Goal: Task Accomplishment & Management: Use online tool/utility

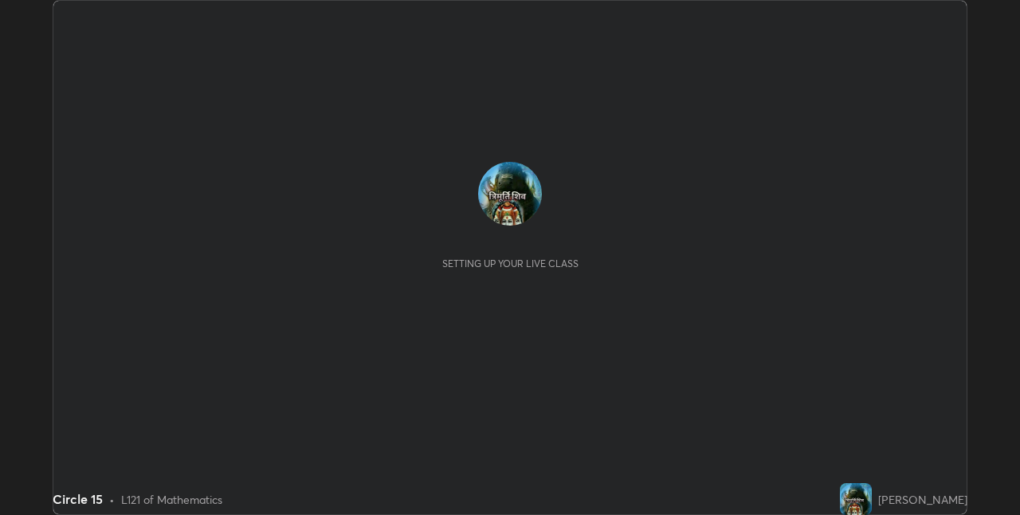
scroll to position [515, 1020]
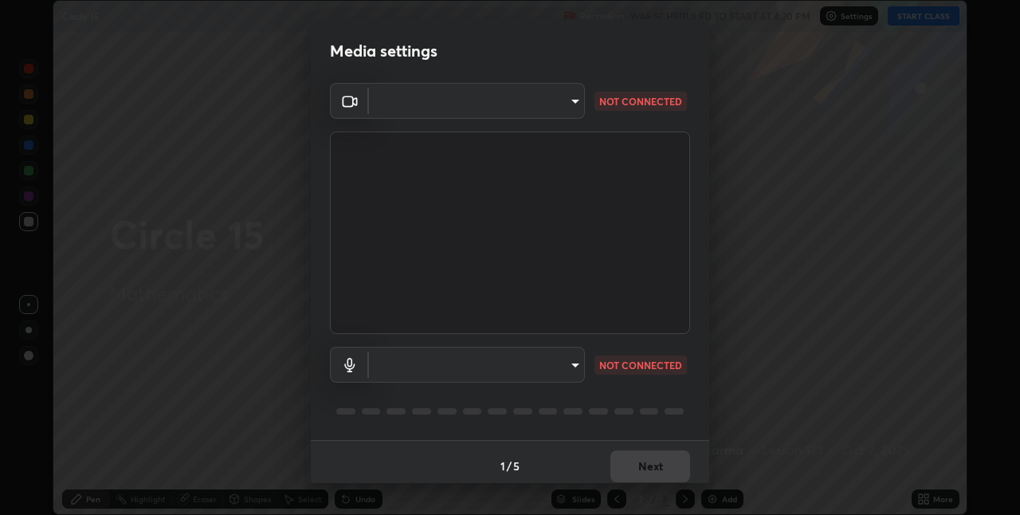
type input "8a437219b1c9d5fef93d1ec40e095ac8837f64dae60836980dab15105ba84f43"
type input "default"
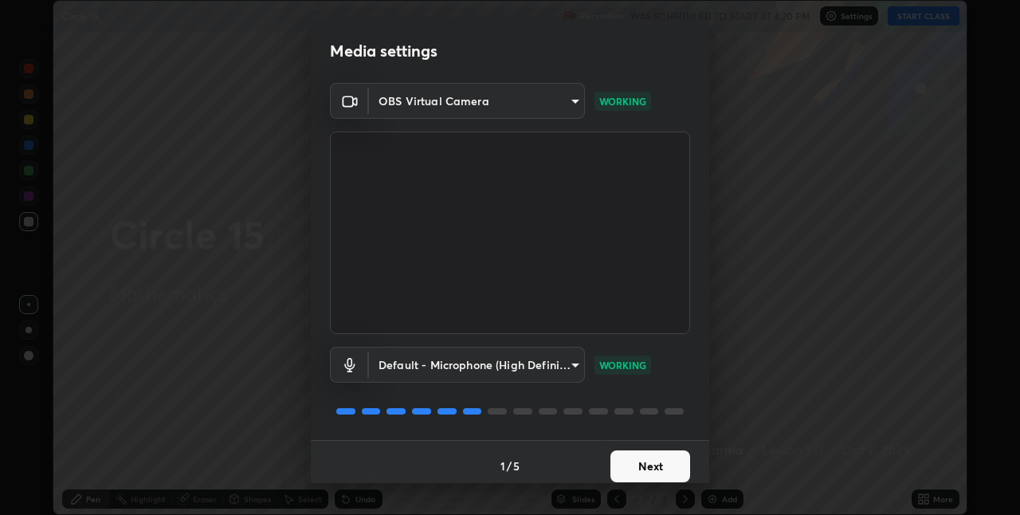
scroll to position [8, 0]
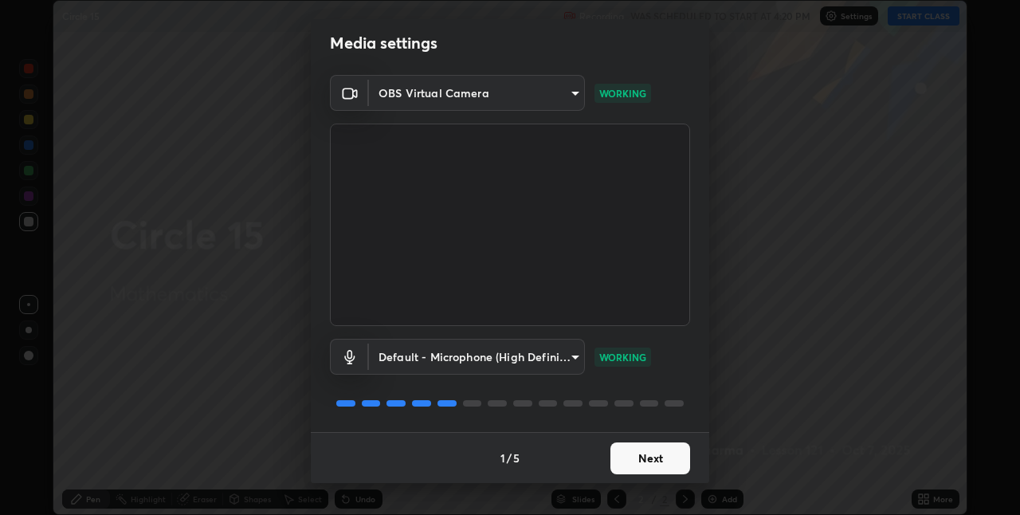
click at [611, 455] on button "Next" at bounding box center [651, 458] width 80 height 32
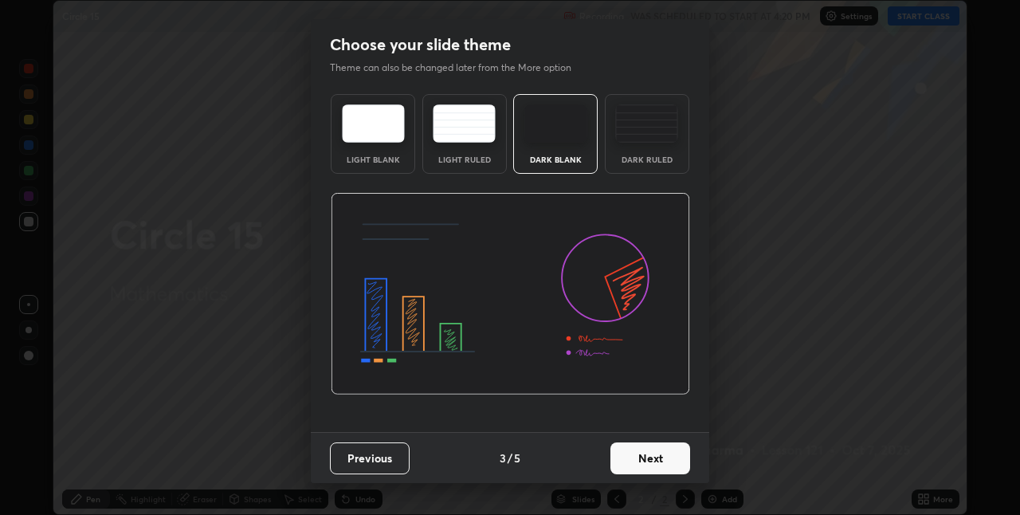
click at [624, 468] on button "Next" at bounding box center [651, 458] width 80 height 32
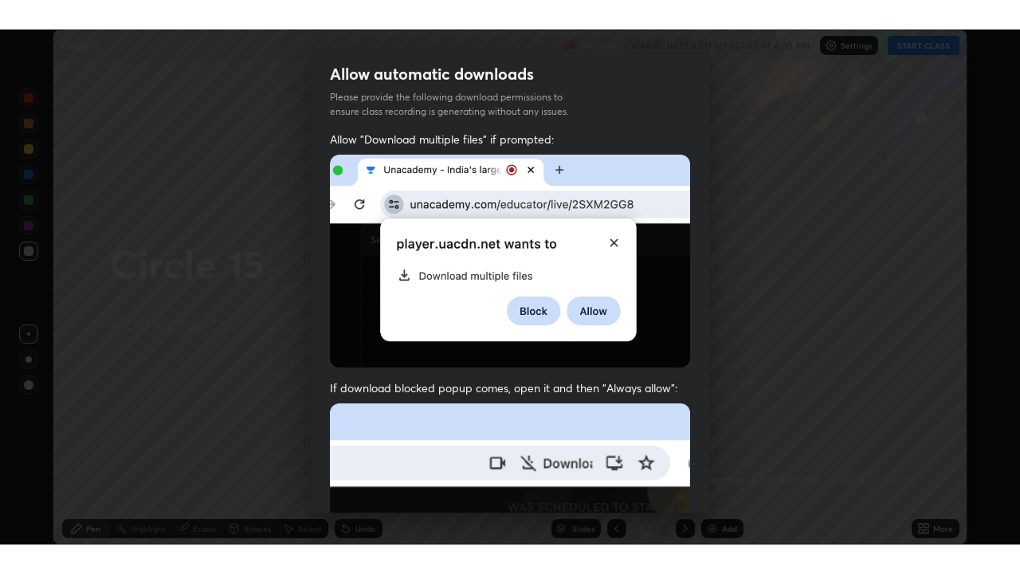
scroll to position [333, 0]
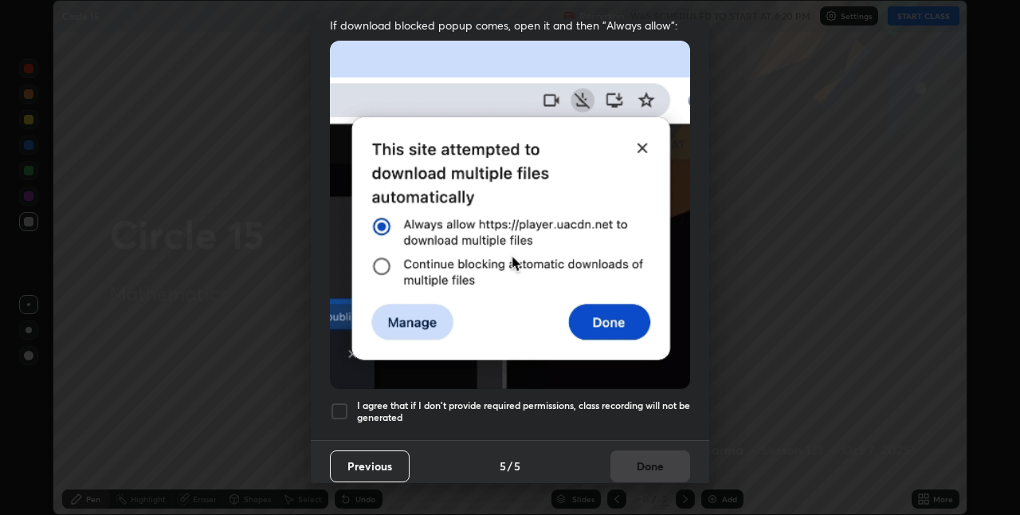
click at [335, 402] on div at bounding box center [339, 411] width 19 height 19
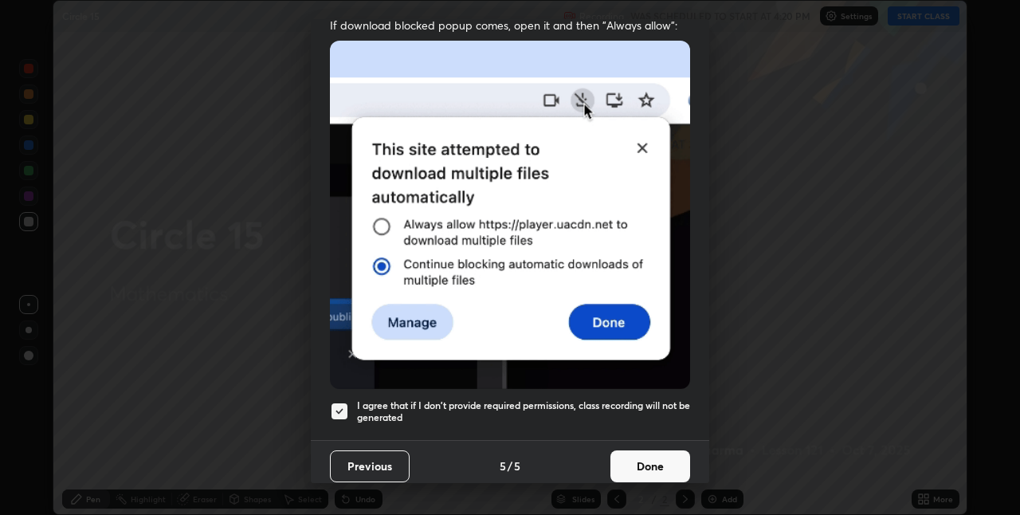
click at [631, 461] on button "Done" at bounding box center [651, 466] width 80 height 32
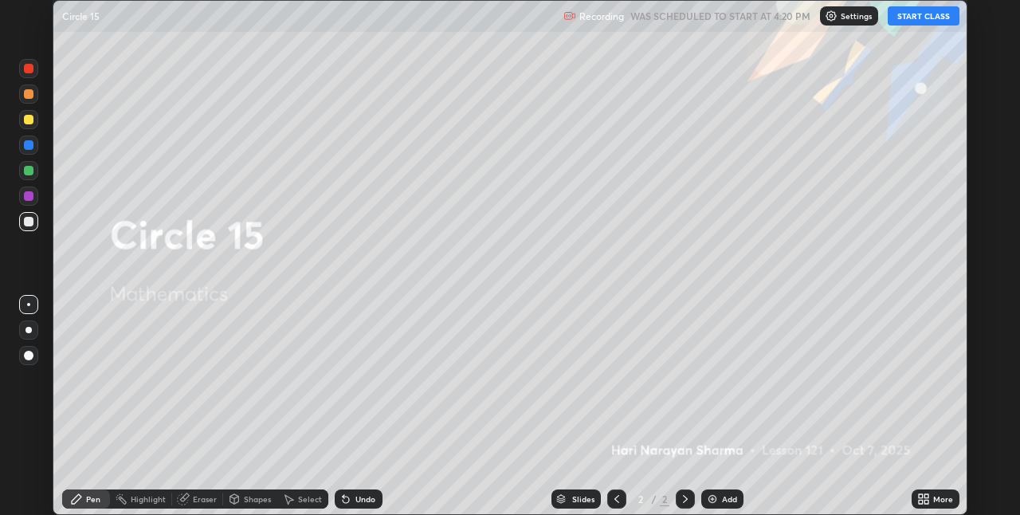
click at [902, 22] on button "START CLASS" at bounding box center [924, 15] width 72 height 19
click at [921, 500] on icon at bounding box center [921, 502] width 4 height 4
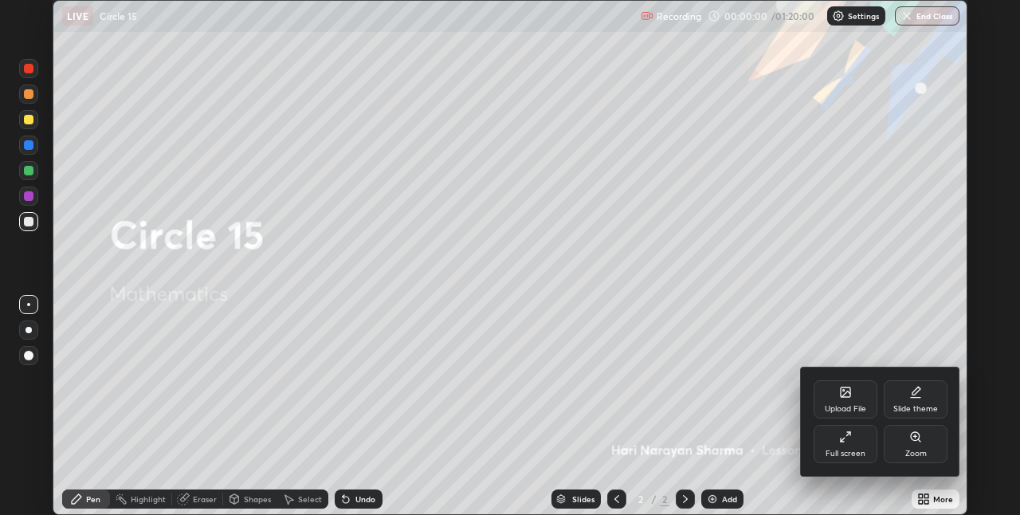
click at [851, 447] on div "Full screen" at bounding box center [846, 444] width 64 height 38
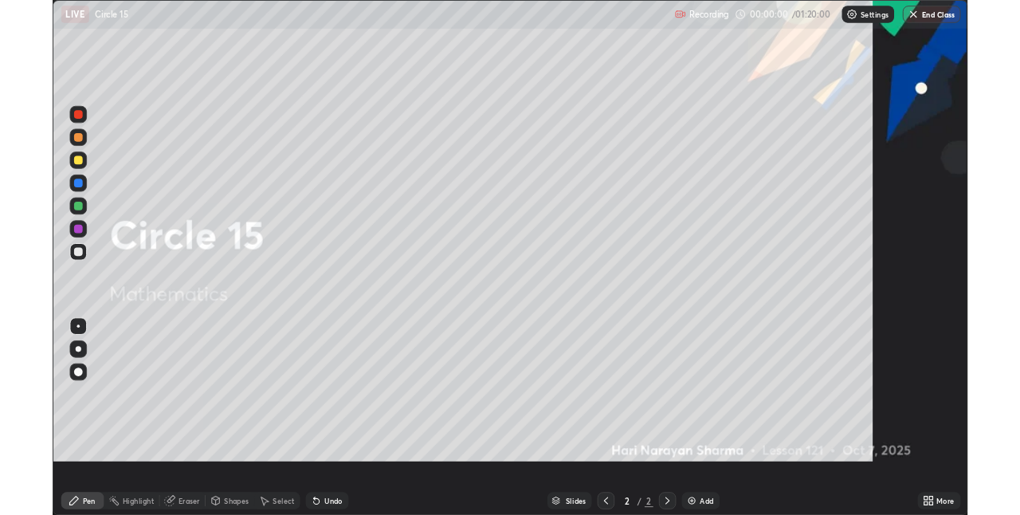
scroll to position [574, 1020]
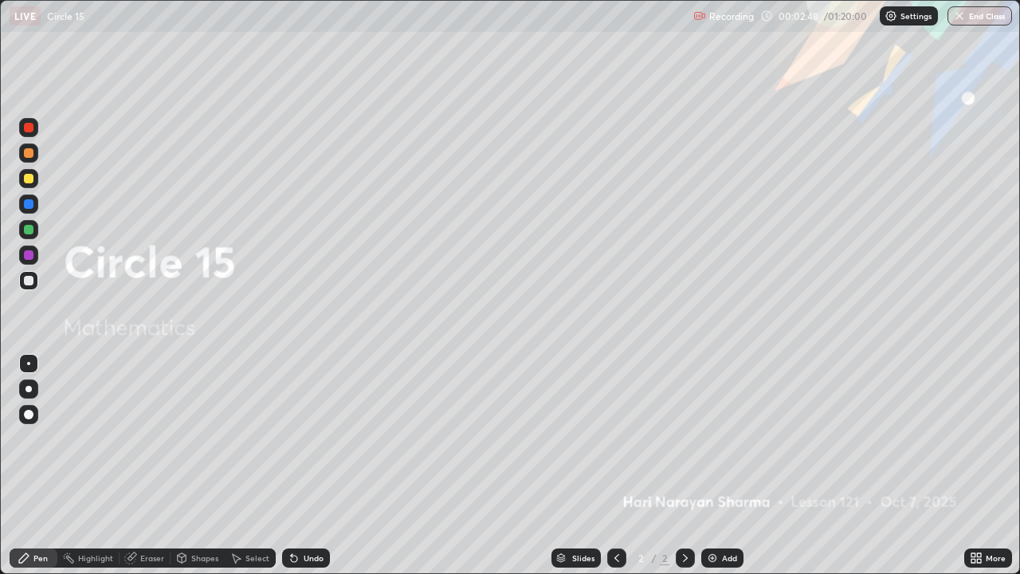
click at [709, 514] on img at bounding box center [712, 558] width 13 height 13
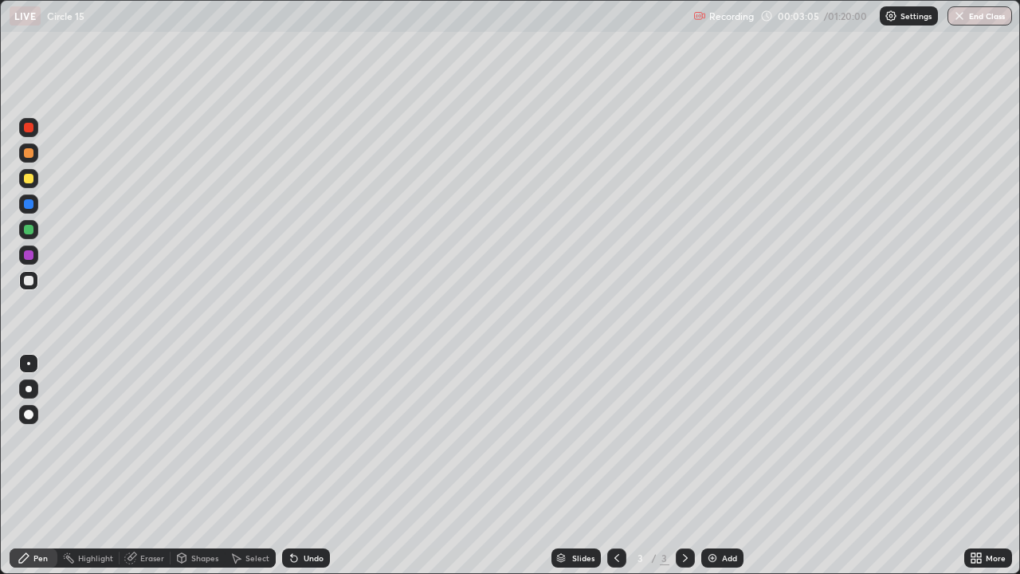
click at [21, 514] on icon at bounding box center [24, 558] width 10 height 10
click at [27, 175] on div at bounding box center [29, 179] width 10 height 10
click at [26, 274] on div at bounding box center [28, 280] width 19 height 19
click at [26, 179] on div at bounding box center [29, 179] width 10 height 10
click at [30, 281] on div at bounding box center [29, 281] width 10 height 10
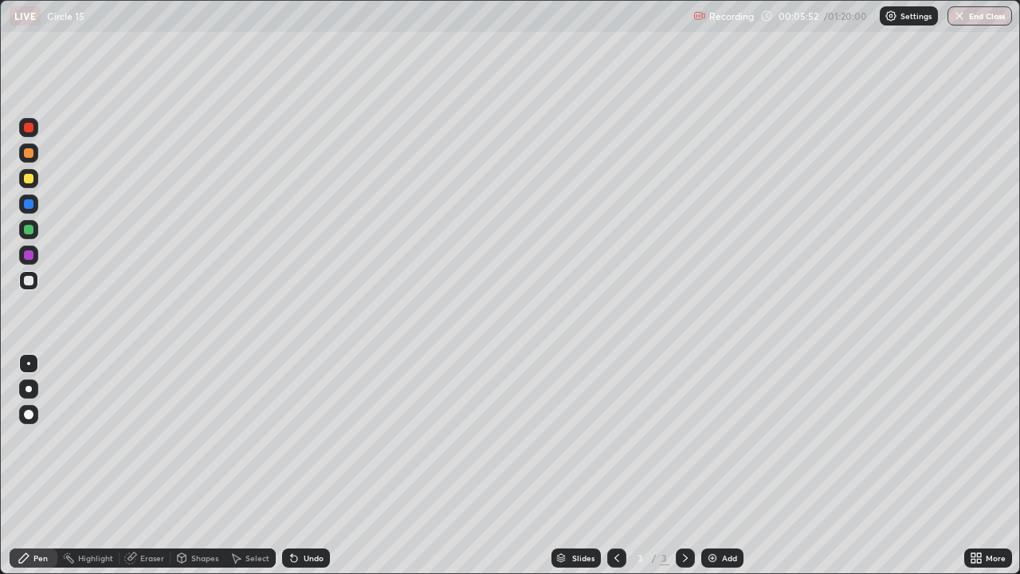
click at [240, 514] on div "Select" at bounding box center [250, 557] width 51 height 19
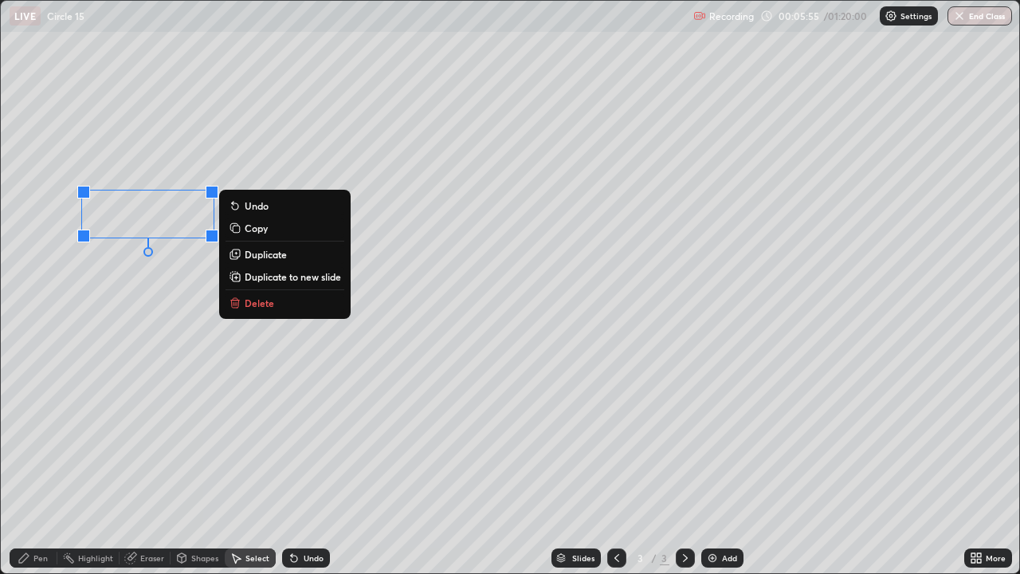
click at [273, 300] on p "Delete" at bounding box center [259, 303] width 29 height 13
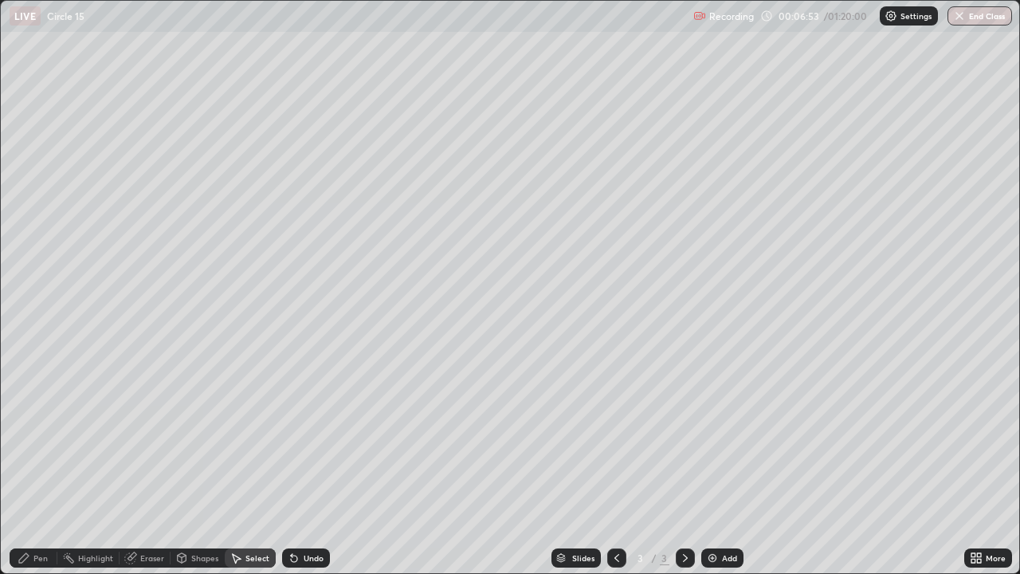
click at [23, 514] on icon at bounding box center [24, 558] width 10 height 10
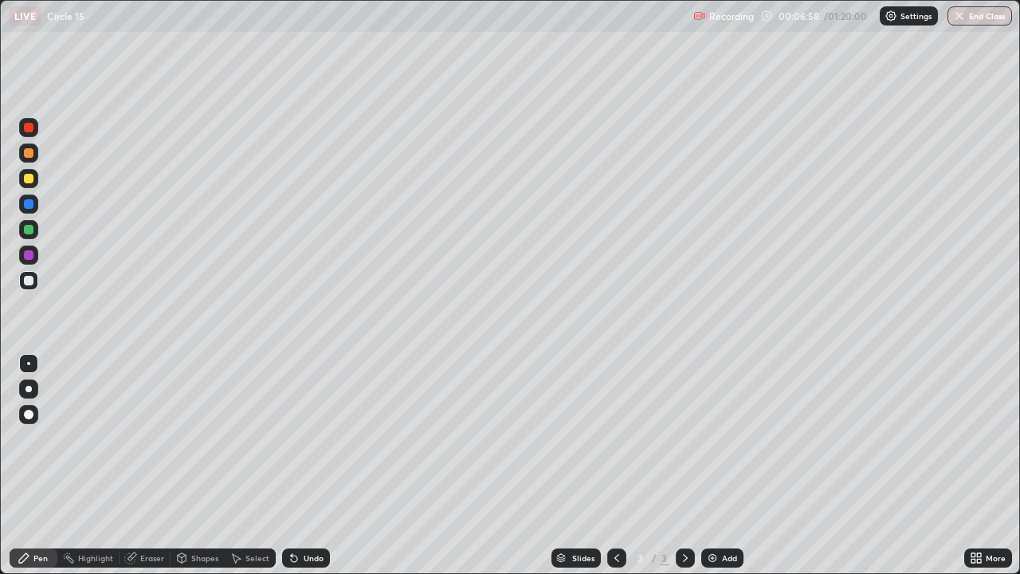
click at [21, 514] on icon at bounding box center [24, 558] width 10 height 10
click at [29, 192] on div at bounding box center [28, 204] width 19 height 26
click at [29, 183] on div at bounding box center [29, 179] width 10 height 10
click at [27, 179] on div at bounding box center [29, 179] width 10 height 10
click at [25, 274] on div at bounding box center [28, 280] width 19 height 19
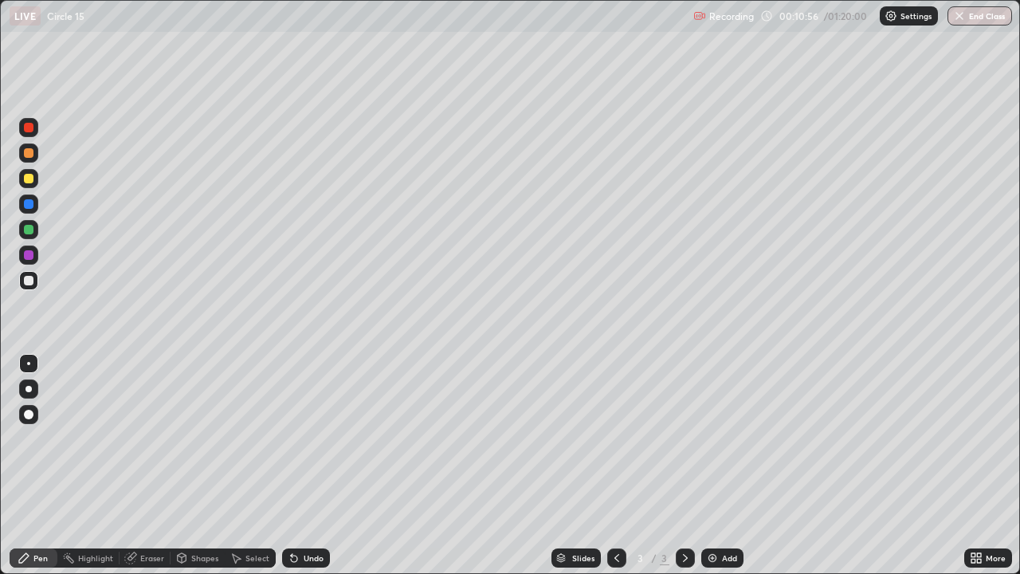
click at [259, 514] on div "Select" at bounding box center [250, 557] width 51 height 19
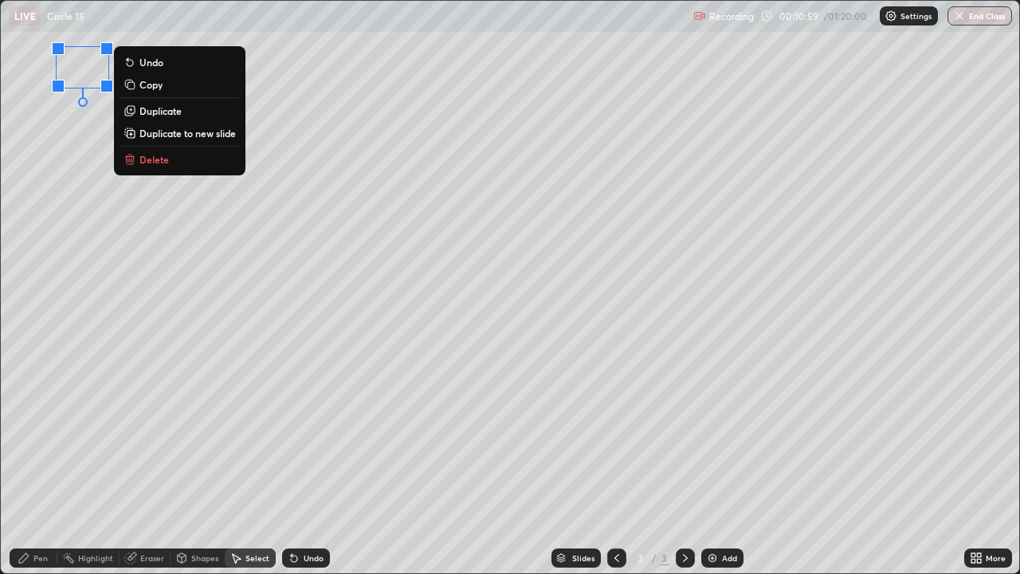
click at [159, 160] on p "Delete" at bounding box center [154, 159] width 29 height 13
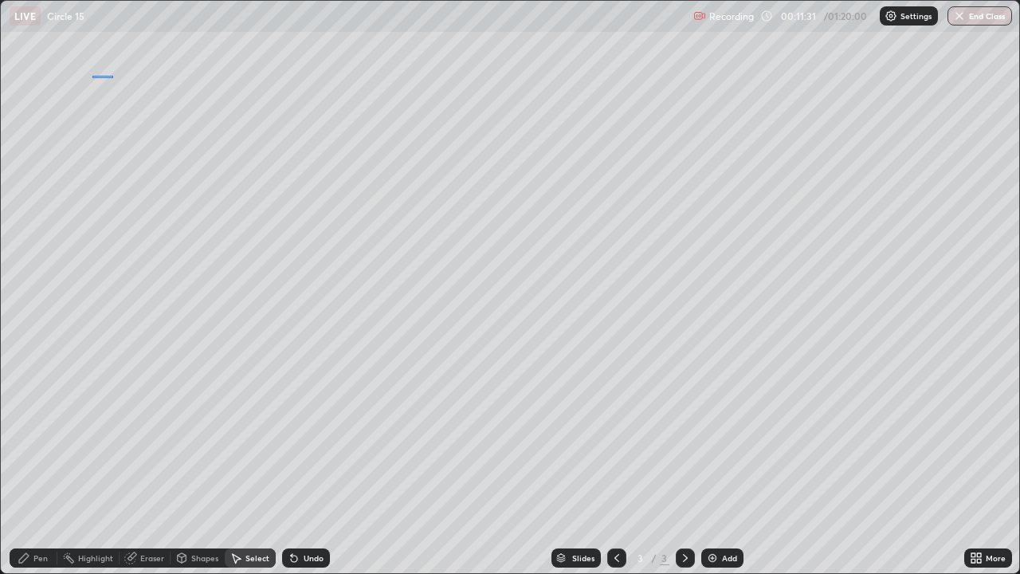
click at [127, 96] on div "0 ° Undo Copy Duplicate Duplicate to new slide Delete" at bounding box center [510, 287] width 1019 height 572
click at [49, 514] on div "Pen" at bounding box center [34, 557] width 48 height 19
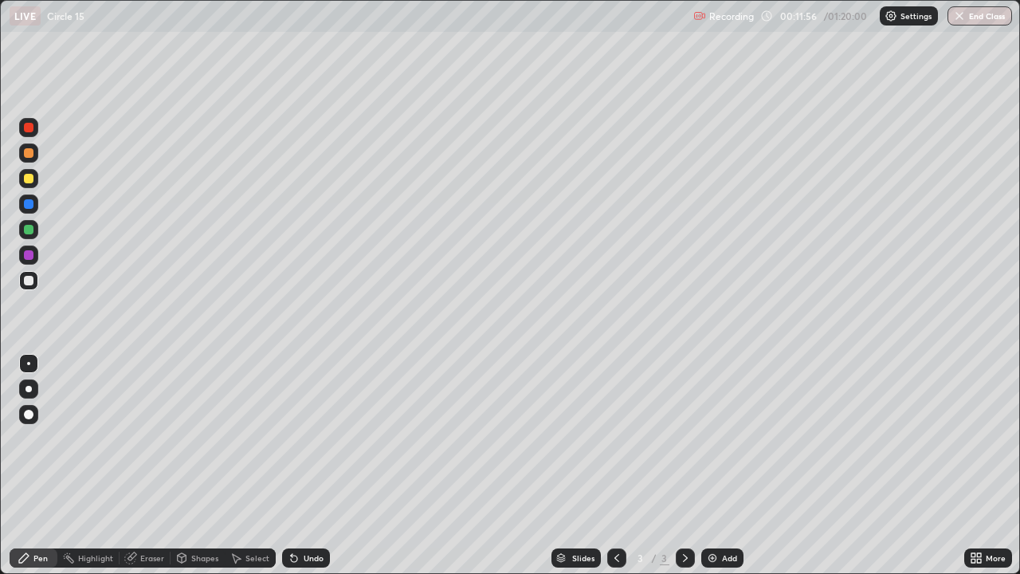
click at [24, 177] on div at bounding box center [29, 179] width 10 height 10
click at [31, 286] on div at bounding box center [28, 280] width 19 height 19
click at [694, 514] on div "Slides 3 / 3 Add" at bounding box center [647, 558] width 635 height 32
click at [735, 514] on div "Add" at bounding box center [729, 558] width 15 height 8
click at [26, 514] on icon at bounding box center [24, 558] width 13 height 13
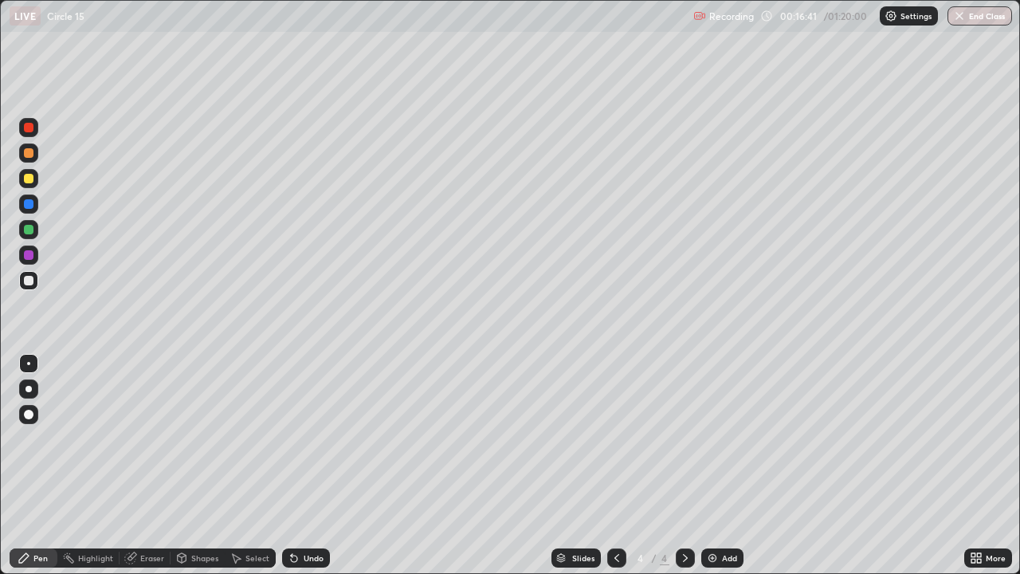
click at [36, 178] on div at bounding box center [28, 178] width 19 height 19
click at [21, 283] on div at bounding box center [28, 280] width 19 height 19
click at [246, 514] on div "Select" at bounding box center [258, 558] width 24 height 8
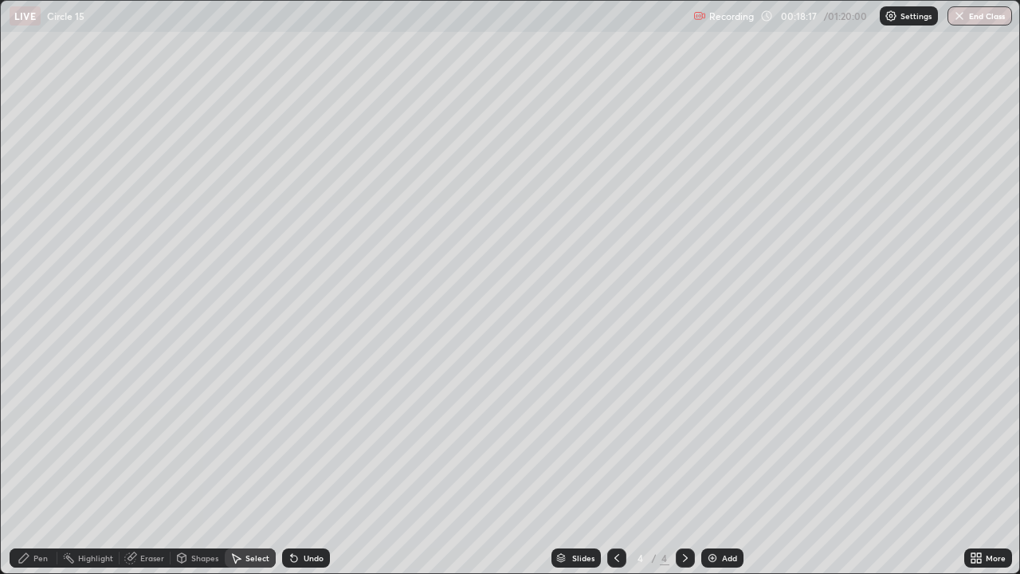
click at [248, 514] on div "Select" at bounding box center [258, 558] width 24 height 8
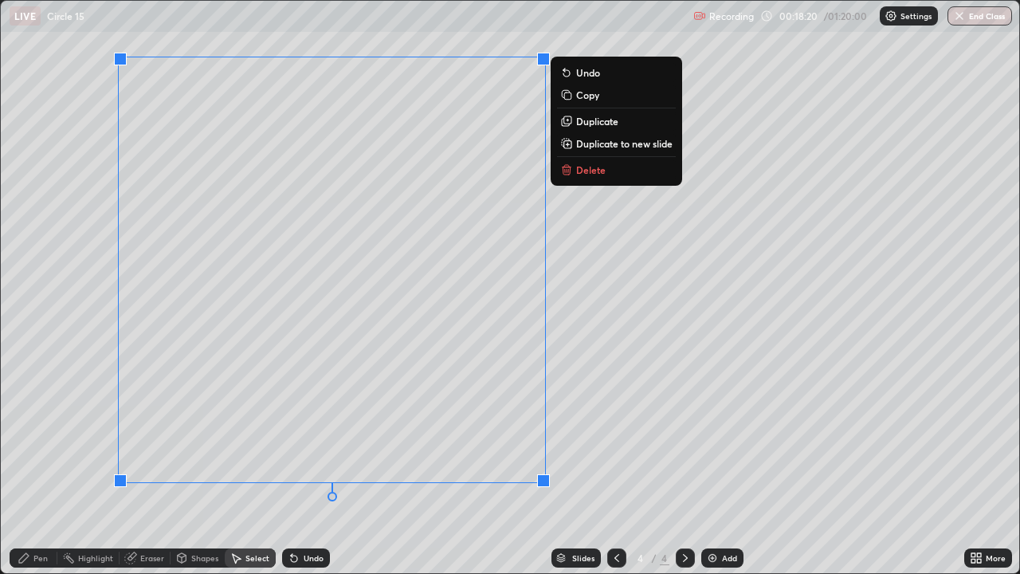
click at [582, 167] on p "Delete" at bounding box center [590, 169] width 29 height 13
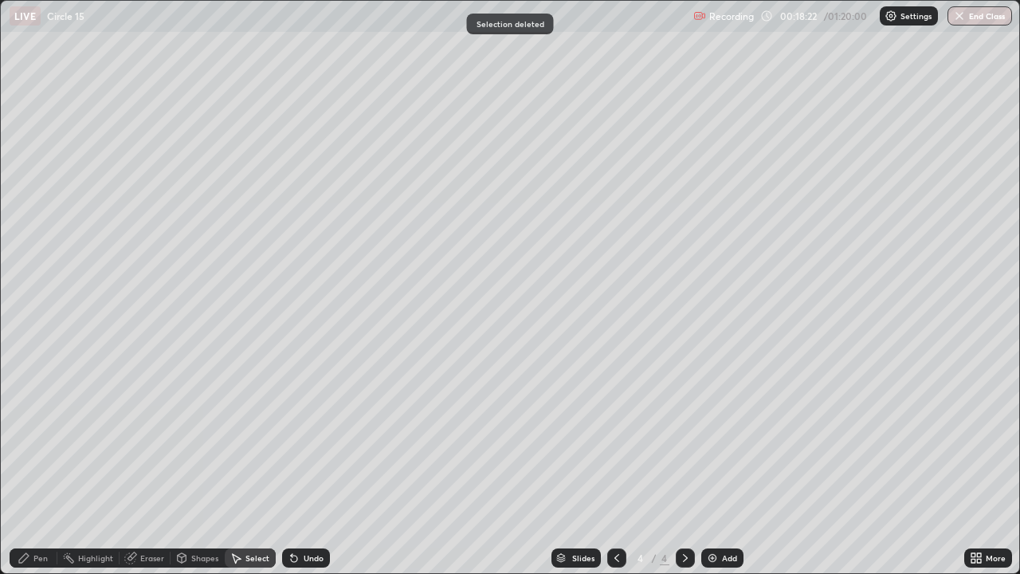
click at [26, 514] on icon at bounding box center [24, 558] width 10 height 10
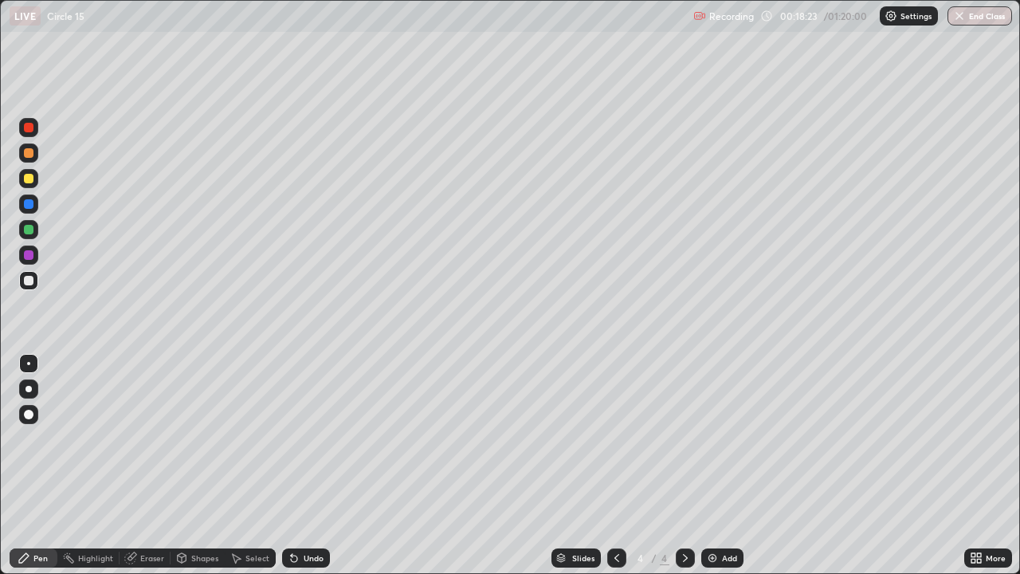
click at [21, 302] on div "Erase all" at bounding box center [29, 287] width 38 height 510
click at [25, 184] on div at bounding box center [28, 178] width 19 height 19
click at [299, 514] on div "Undo" at bounding box center [306, 557] width 48 height 19
click at [309, 514] on div "Undo" at bounding box center [306, 557] width 48 height 19
click at [24, 283] on div at bounding box center [29, 281] width 10 height 10
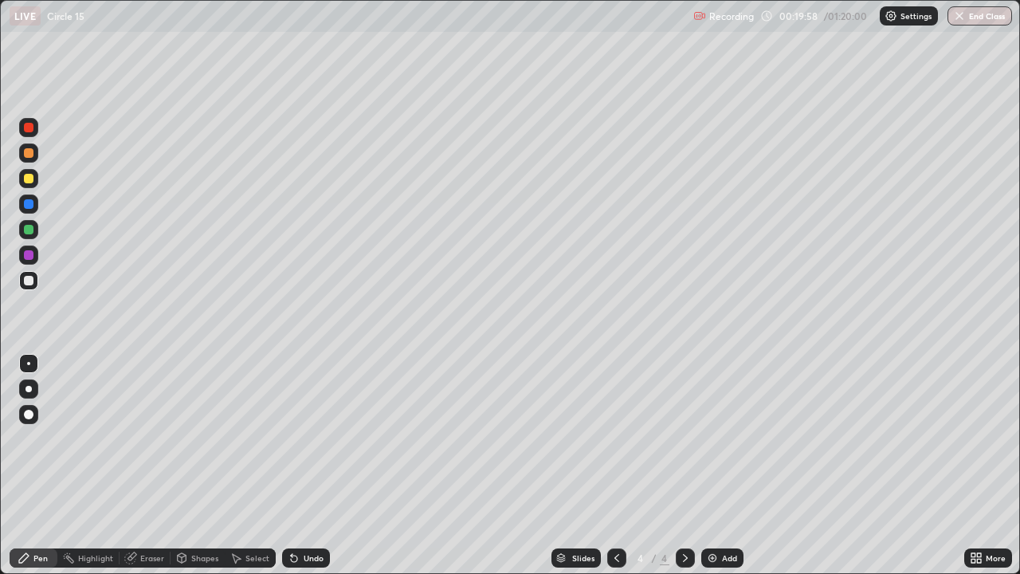
click at [298, 514] on div "Undo" at bounding box center [306, 557] width 48 height 19
click at [305, 514] on div "Undo" at bounding box center [314, 558] width 20 height 8
click at [689, 514] on icon at bounding box center [685, 558] width 13 height 13
click at [685, 514] on icon at bounding box center [685, 558] width 5 height 8
click at [690, 514] on div at bounding box center [685, 557] width 19 height 19
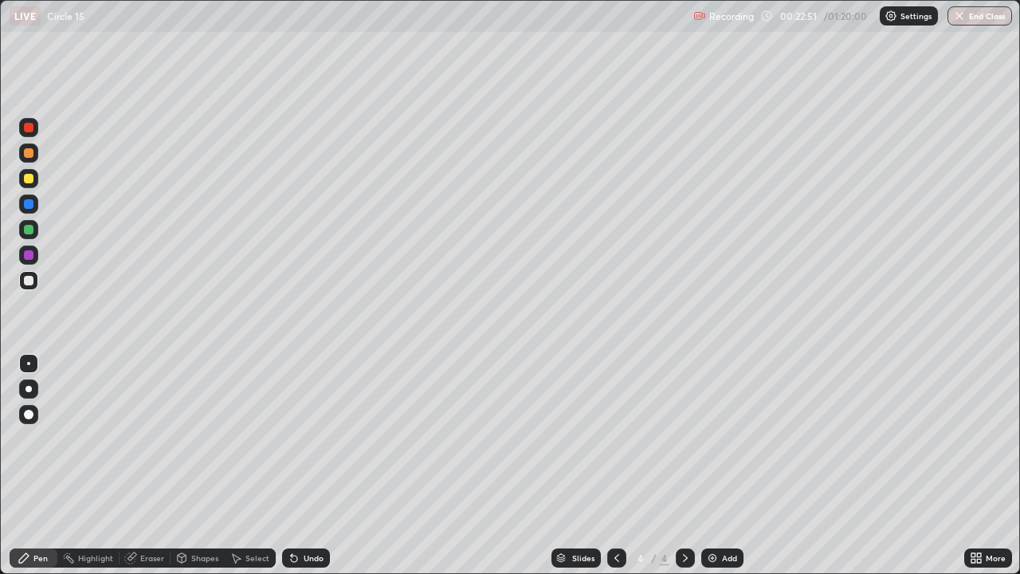
click at [713, 514] on div "Add" at bounding box center [723, 557] width 42 height 19
click at [30, 181] on div at bounding box center [29, 179] width 10 height 10
click at [611, 514] on icon at bounding box center [617, 558] width 13 height 13
click at [684, 514] on icon at bounding box center [685, 558] width 13 height 13
click at [23, 279] on div at bounding box center [28, 280] width 19 height 19
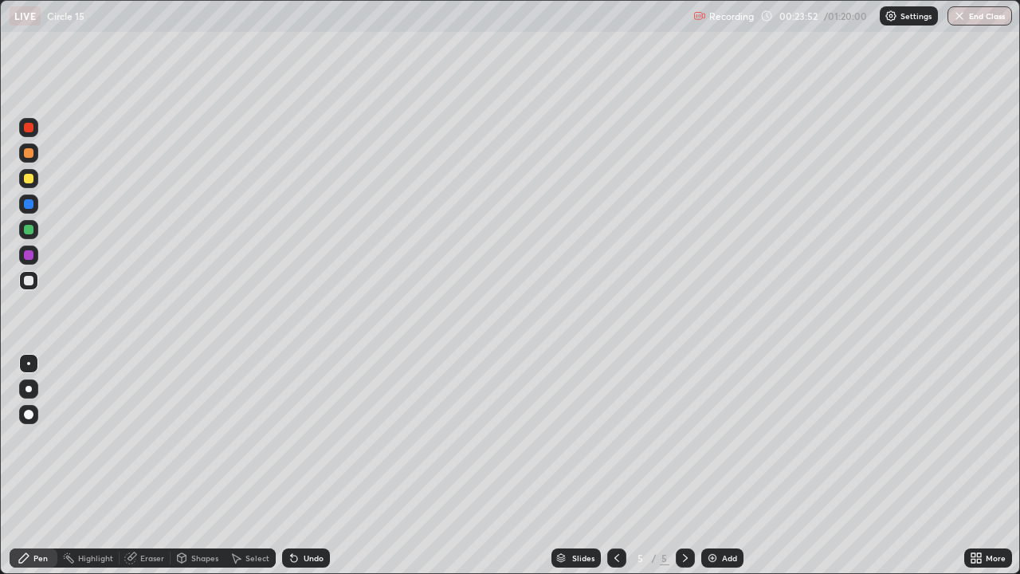
click at [29, 279] on div at bounding box center [29, 281] width 10 height 10
click at [25, 176] on div at bounding box center [29, 179] width 10 height 10
click at [23, 289] on div at bounding box center [28, 280] width 19 height 19
click at [309, 514] on div "Undo" at bounding box center [314, 558] width 20 height 8
click at [312, 514] on div "Undo" at bounding box center [314, 558] width 20 height 8
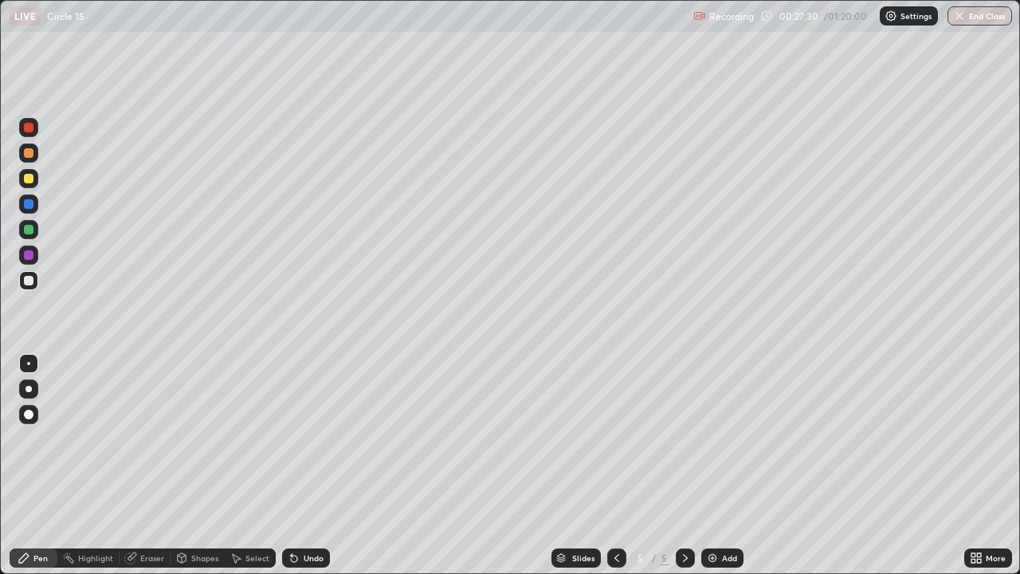
click at [314, 514] on div "Undo" at bounding box center [314, 558] width 20 height 8
click at [313, 514] on div "Undo" at bounding box center [314, 558] width 20 height 8
click at [314, 514] on div "Undo" at bounding box center [314, 558] width 20 height 8
click at [687, 514] on icon at bounding box center [685, 558] width 13 height 13
click at [722, 514] on div "Add" at bounding box center [729, 558] width 15 height 8
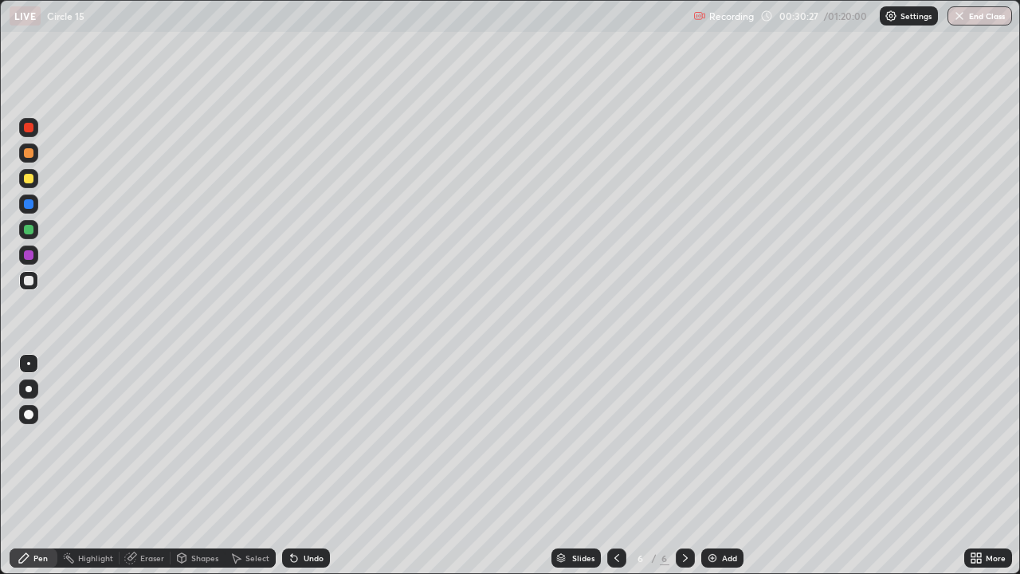
click at [612, 514] on icon at bounding box center [617, 558] width 13 height 13
click at [685, 514] on icon at bounding box center [685, 558] width 13 height 13
click at [26, 185] on div at bounding box center [28, 178] width 19 height 19
click at [314, 514] on div "Undo" at bounding box center [314, 558] width 20 height 8
click at [313, 514] on div "Undo" at bounding box center [314, 558] width 20 height 8
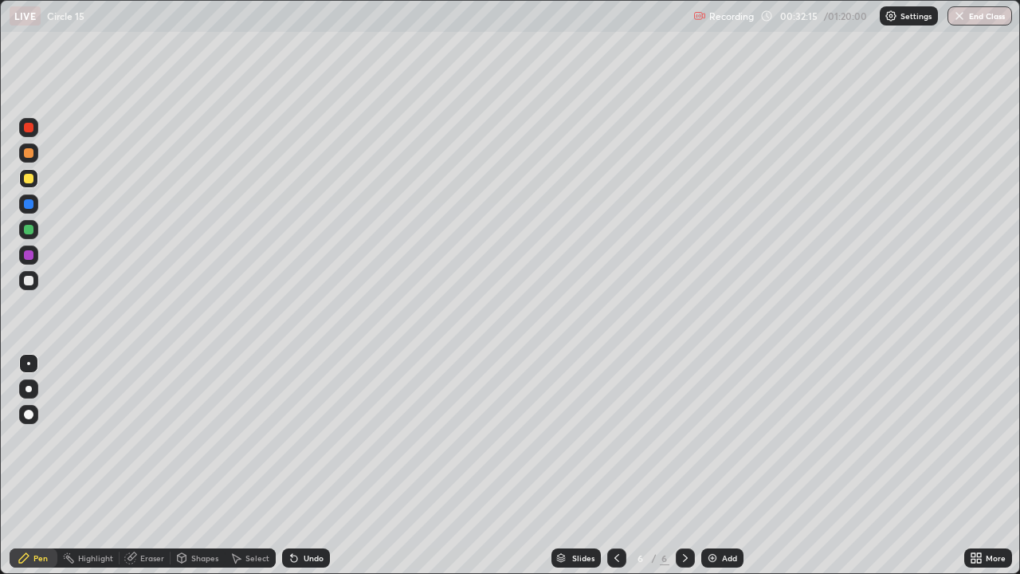
click at [314, 514] on div "Undo" at bounding box center [314, 558] width 20 height 8
click at [313, 514] on div "Undo" at bounding box center [314, 558] width 20 height 8
click at [614, 514] on icon at bounding box center [617, 558] width 13 height 13
click at [679, 514] on icon at bounding box center [685, 558] width 13 height 13
click at [682, 514] on icon at bounding box center [685, 558] width 13 height 13
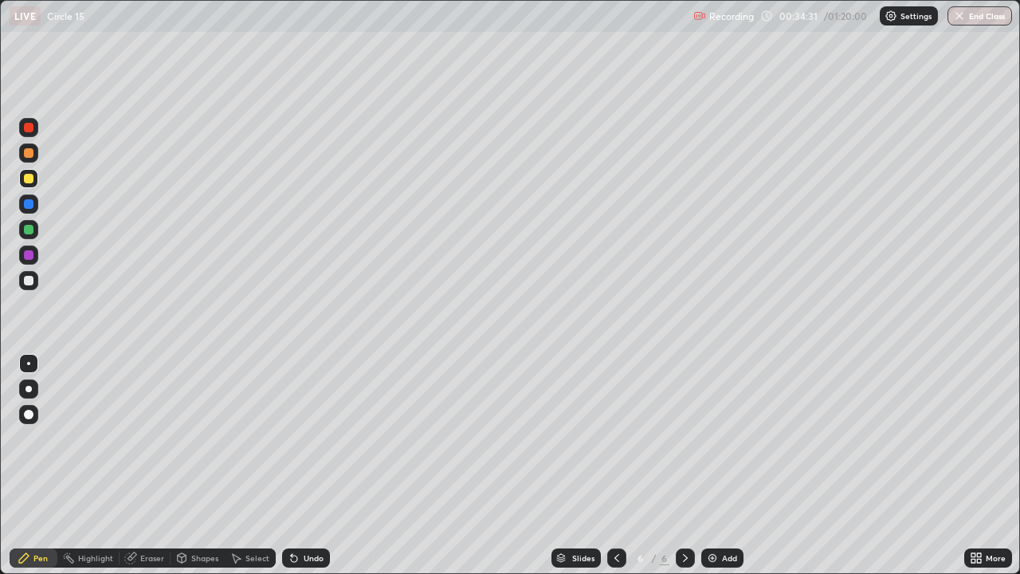
click at [686, 514] on icon at bounding box center [685, 558] width 13 height 13
click at [682, 514] on icon at bounding box center [685, 558] width 13 height 13
click at [684, 514] on icon at bounding box center [685, 558] width 13 height 13
click at [683, 514] on icon at bounding box center [685, 558] width 13 height 13
click at [687, 514] on icon at bounding box center [685, 558] width 13 height 13
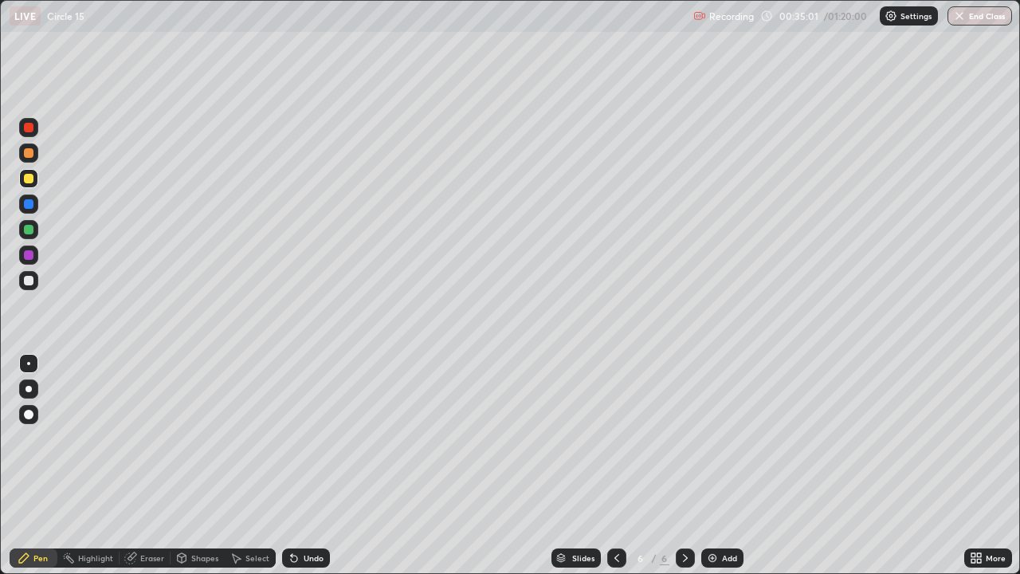
click at [690, 514] on icon at bounding box center [685, 558] width 13 height 13
click at [691, 514] on div at bounding box center [685, 557] width 19 height 19
click at [695, 514] on div "Slides 6 / 6 Add" at bounding box center [647, 558] width 635 height 32
click at [690, 514] on icon at bounding box center [685, 558] width 13 height 13
click at [722, 514] on div "Add" at bounding box center [723, 557] width 42 height 19
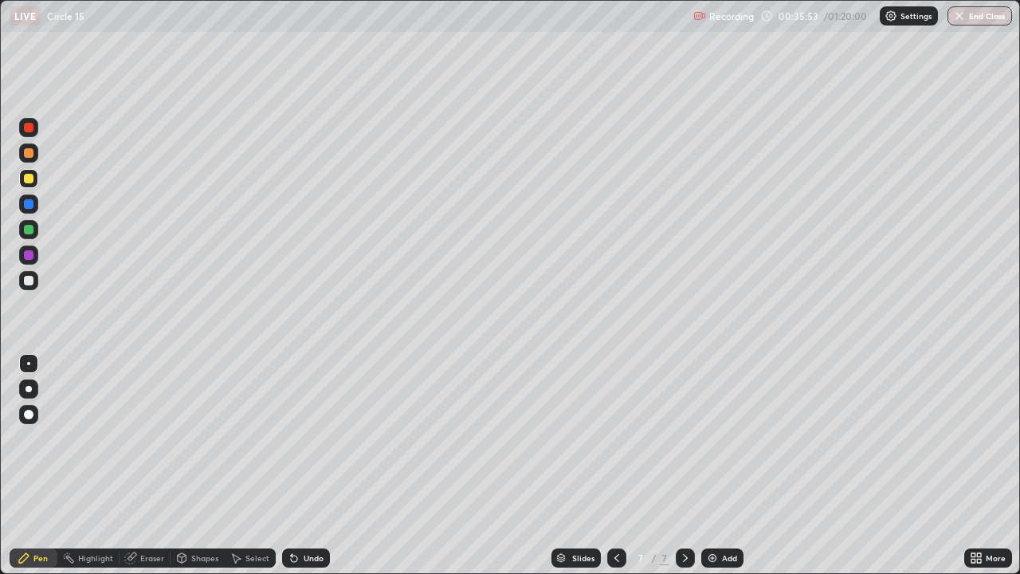
click at [27, 514] on icon at bounding box center [24, 558] width 10 height 10
click at [26, 289] on div at bounding box center [28, 280] width 19 height 19
click at [316, 514] on div "Undo" at bounding box center [314, 558] width 20 height 8
click at [316, 514] on div "Undo" at bounding box center [306, 557] width 48 height 19
click at [312, 514] on div "Undo" at bounding box center [306, 557] width 48 height 19
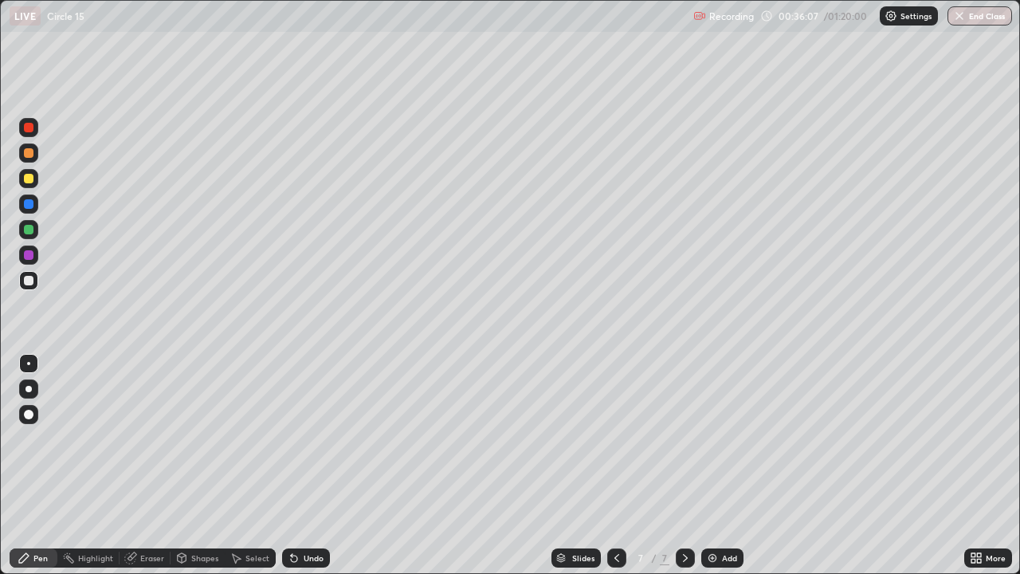
click at [309, 514] on div "Undo" at bounding box center [314, 558] width 20 height 8
click at [311, 514] on div "Undo" at bounding box center [314, 558] width 20 height 8
click at [22, 273] on div at bounding box center [28, 280] width 19 height 19
click at [26, 180] on div at bounding box center [29, 179] width 10 height 10
click at [244, 514] on div "Select" at bounding box center [250, 557] width 51 height 19
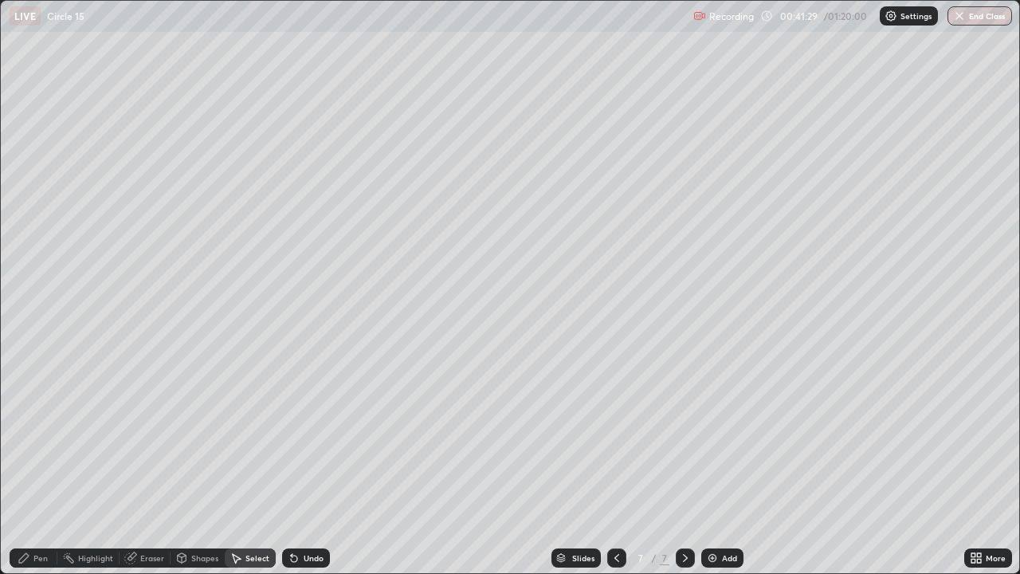
click at [245, 514] on div "Select" at bounding box center [250, 557] width 51 height 19
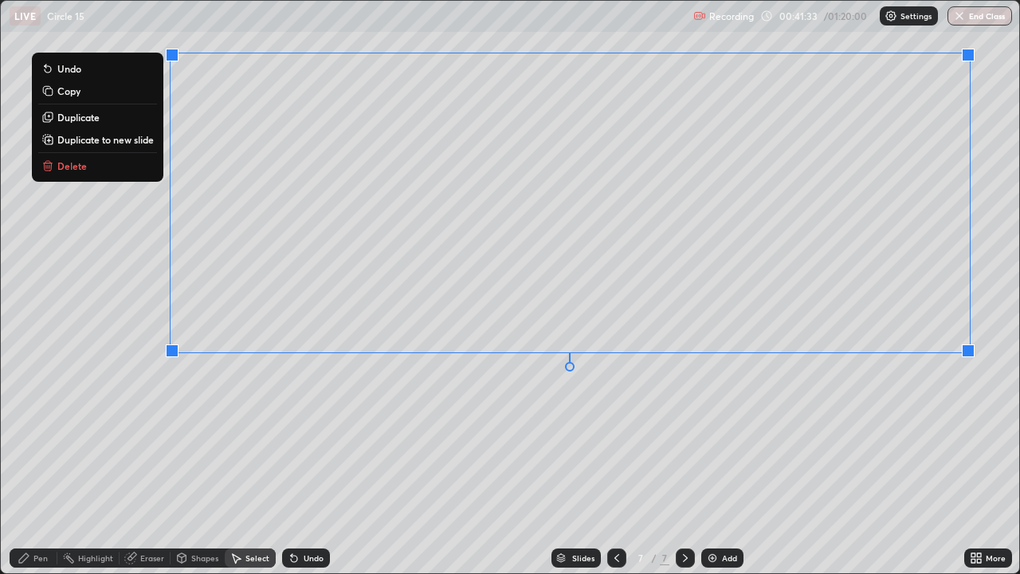
click at [127, 147] on button "Duplicate to new slide" at bounding box center [97, 139] width 119 height 19
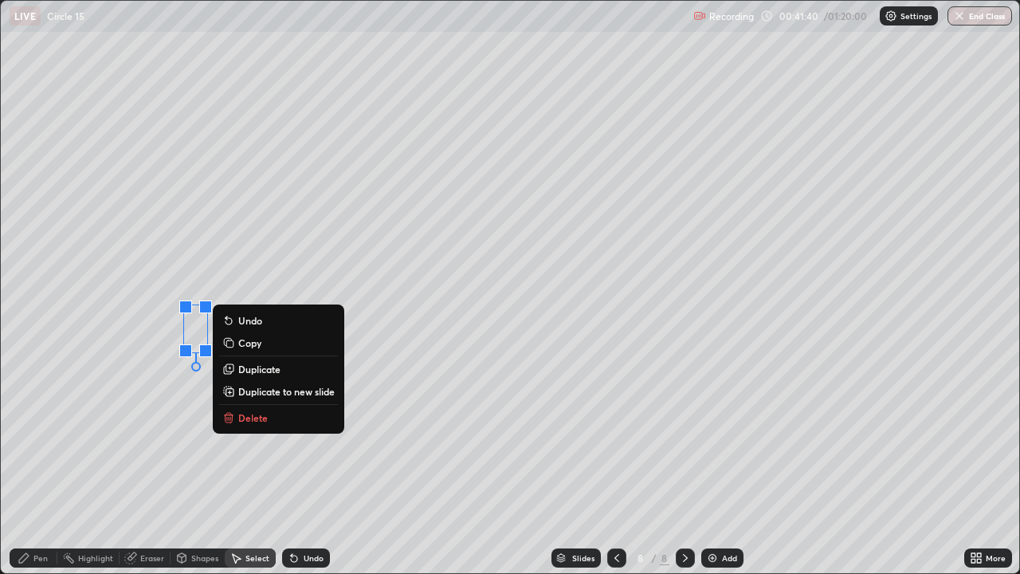
click at [245, 421] on p "Delete" at bounding box center [252, 417] width 29 height 13
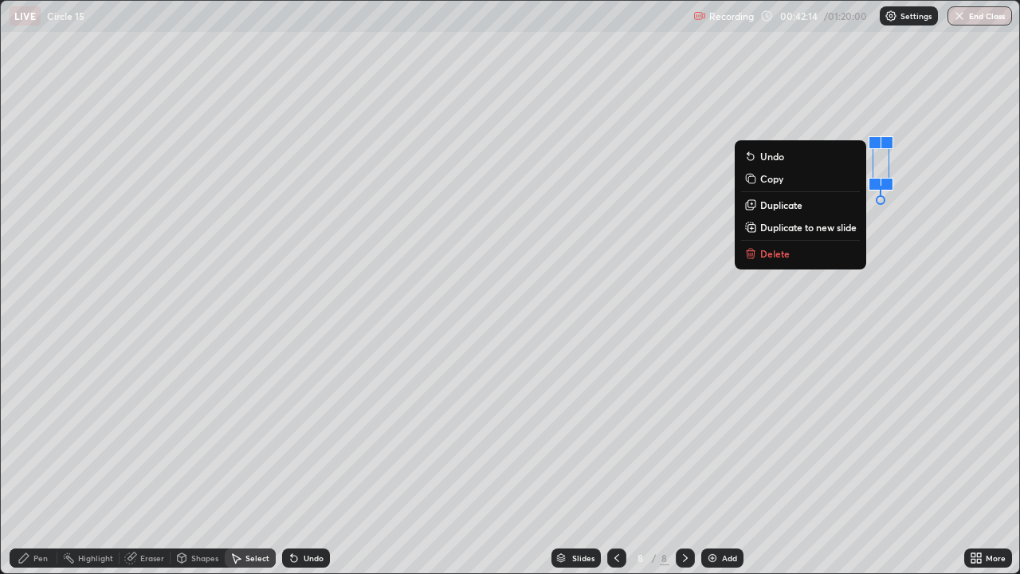
click at [41, 514] on div "Pen" at bounding box center [40, 558] width 14 height 8
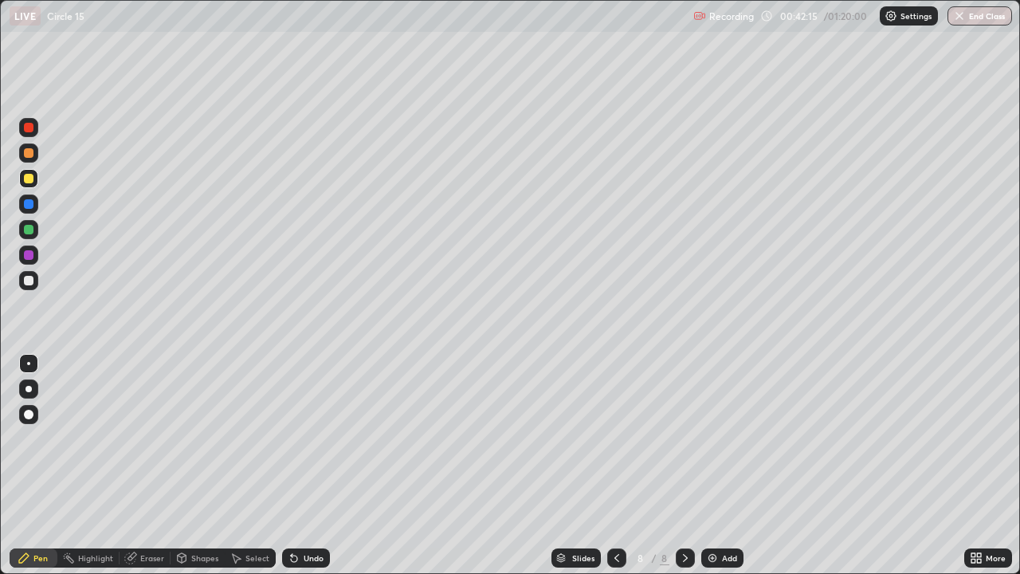
click at [27, 281] on div at bounding box center [29, 281] width 10 height 10
click at [27, 179] on div at bounding box center [29, 179] width 10 height 10
click at [34, 272] on div at bounding box center [28, 280] width 19 height 19
click at [27, 178] on div at bounding box center [29, 179] width 10 height 10
click at [301, 514] on div "Undo" at bounding box center [306, 557] width 48 height 19
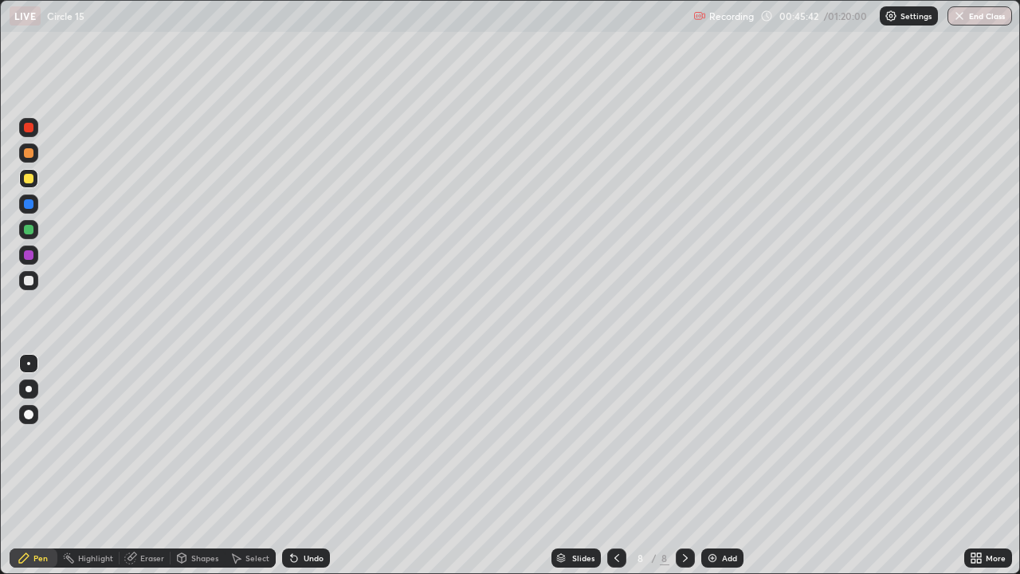
click at [310, 514] on div "Undo" at bounding box center [314, 558] width 20 height 8
click at [311, 514] on div "Undo" at bounding box center [314, 558] width 20 height 8
click at [618, 514] on icon at bounding box center [617, 558] width 13 height 13
click at [17, 275] on div at bounding box center [29, 281] width 26 height 26
click at [243, 514] on div "Select" at bounding box center [250, 557] width 51 height 19
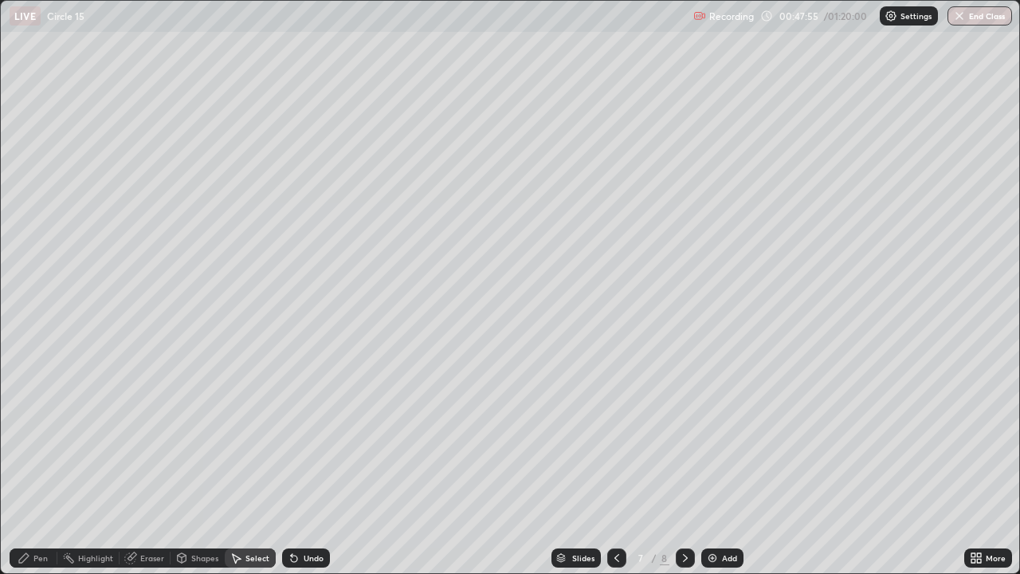
click at [243, 514] on div "Select" at bounding box center [250, 557] width 51 height 19
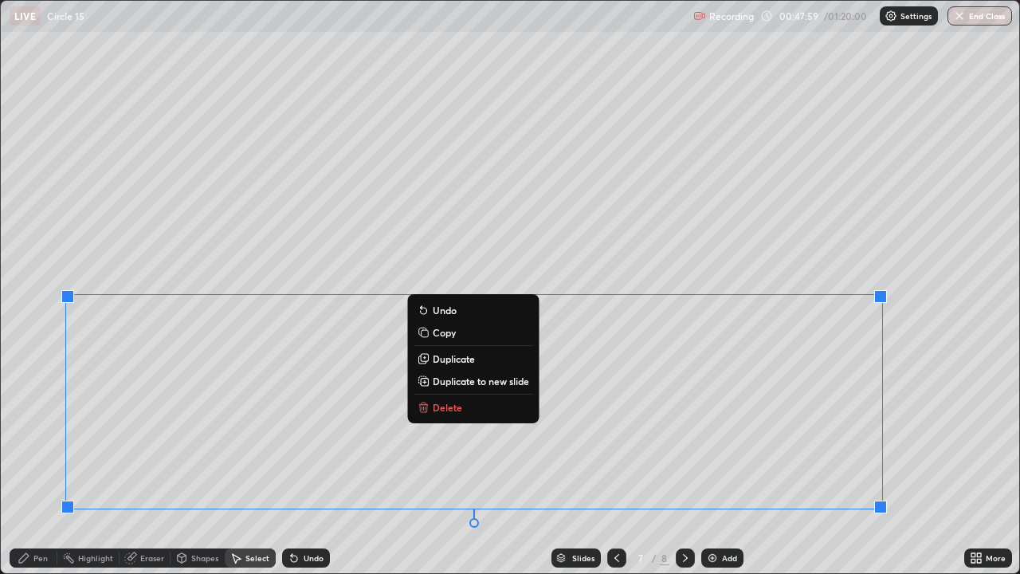
click at [476, 382] on p "Duplicate to new slide" at bounding box center [481, 381] width 96 height 13
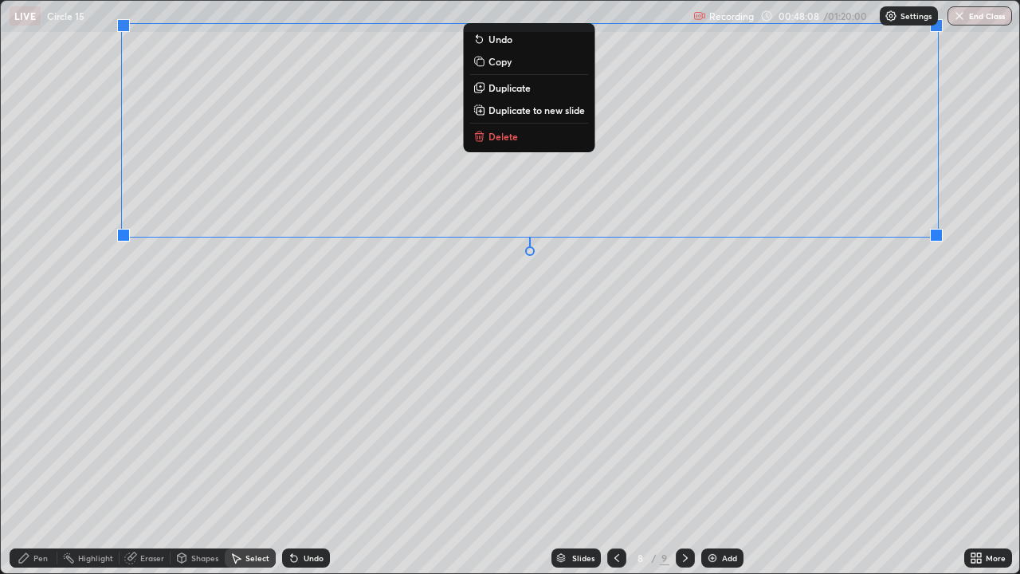
click at [131, 337] on div "0 ° Undo Copy Duplicate Duplicate to new slide Delete" at bounding box center [510, 287] width 1019 height 572
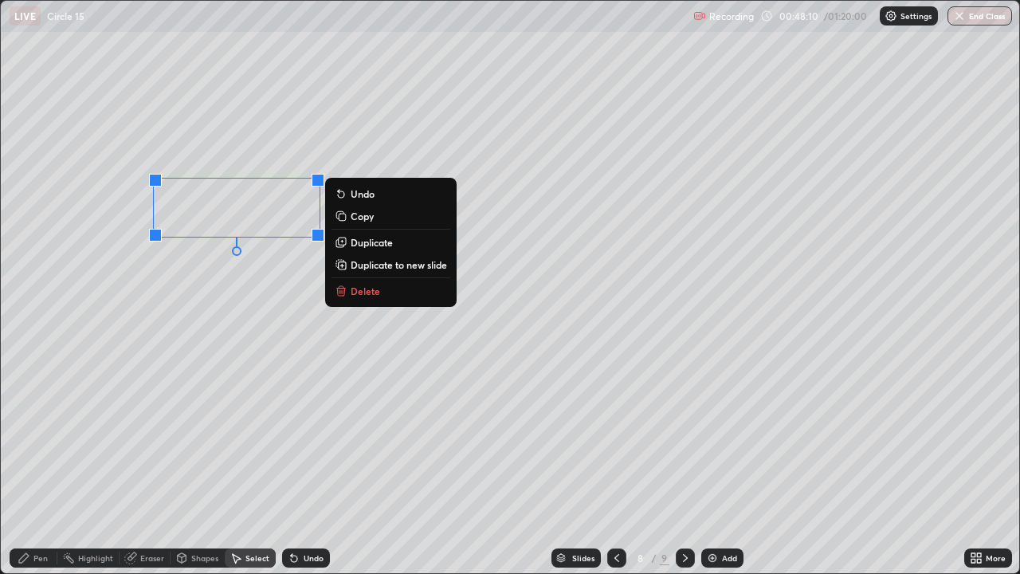
click at [361, 293] on p "Delete" at bounding box center [365, 291] width 29 height 13
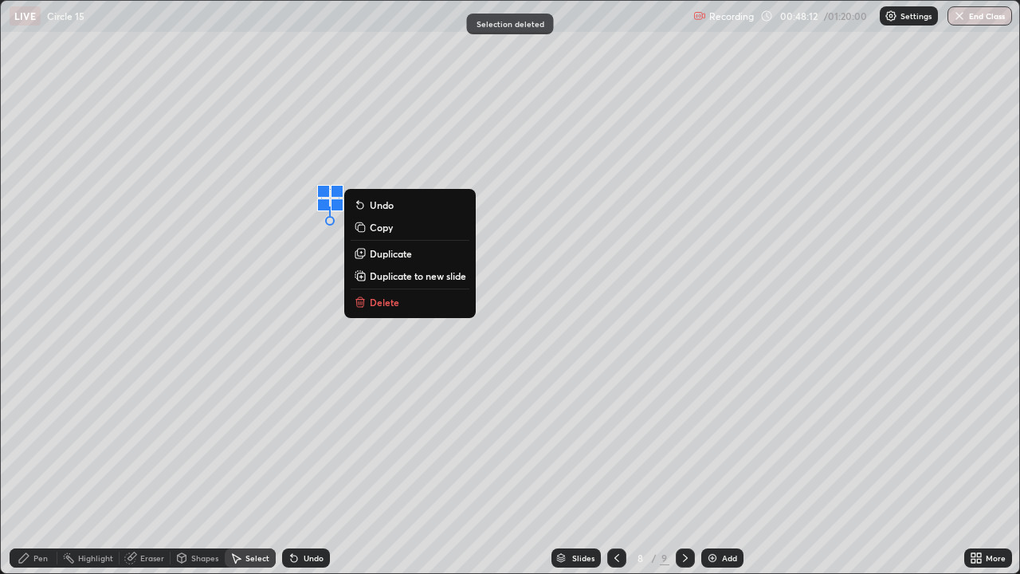
click at [371, 298] on p "Delete" at bounding box center [384, 302] width 29 height 13
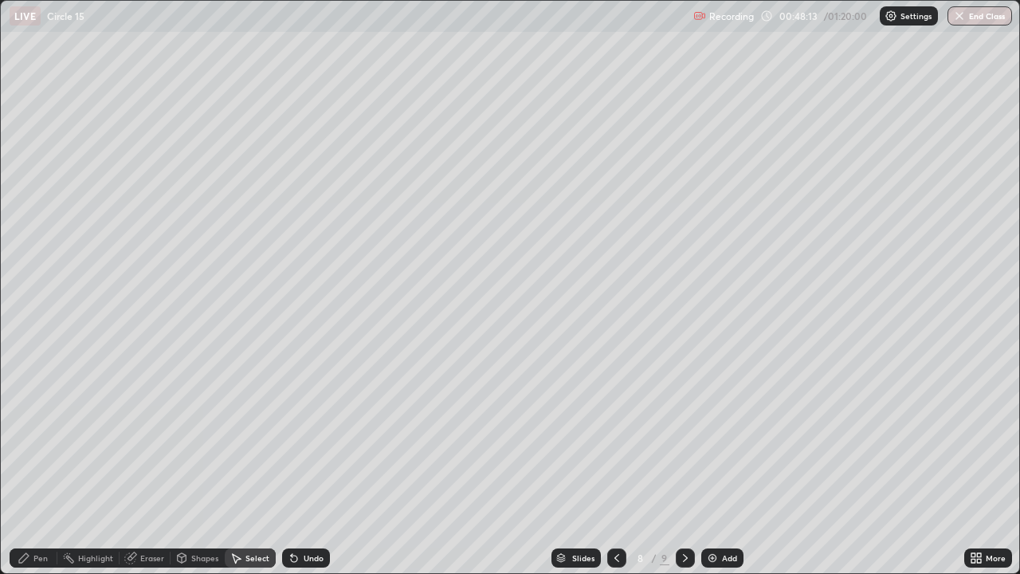
click at [21, 514] on icon at bounding box center [24, 558] width 13 height 13
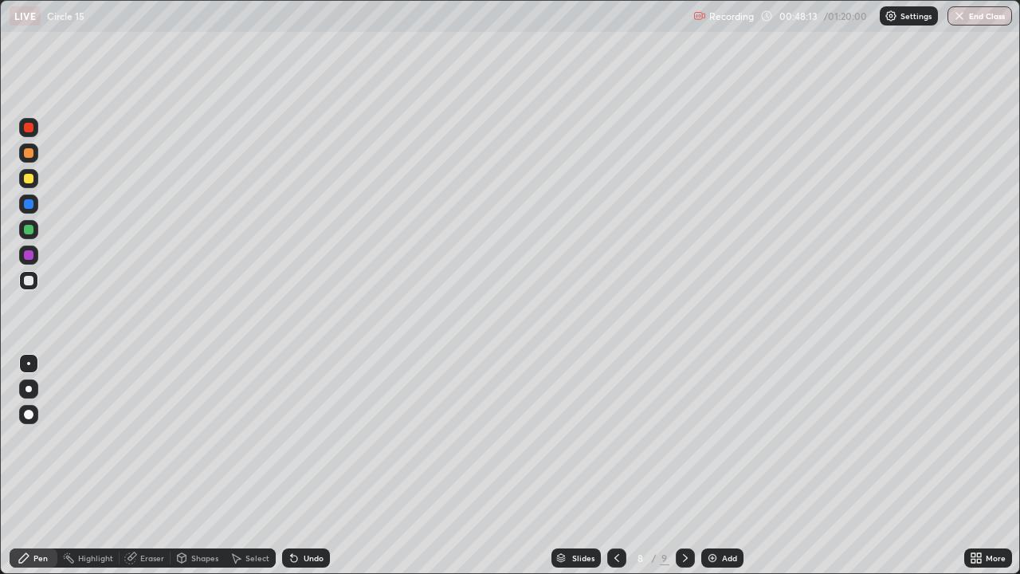
click at [29, 169] on div at bounding box center [28, 178] width 19 height 19
click at [294, 514] on icon at bounding box center [294, 558] width 13 height 13
click at [297, 514] on icon at bounding box center [294, 558] width 13 height 13
click at [293, 514] on icon at bounding box center [294, 558] width 13 height 13
click at [296, 514] on icon at bounding box center [294, 558] width 13 height 13
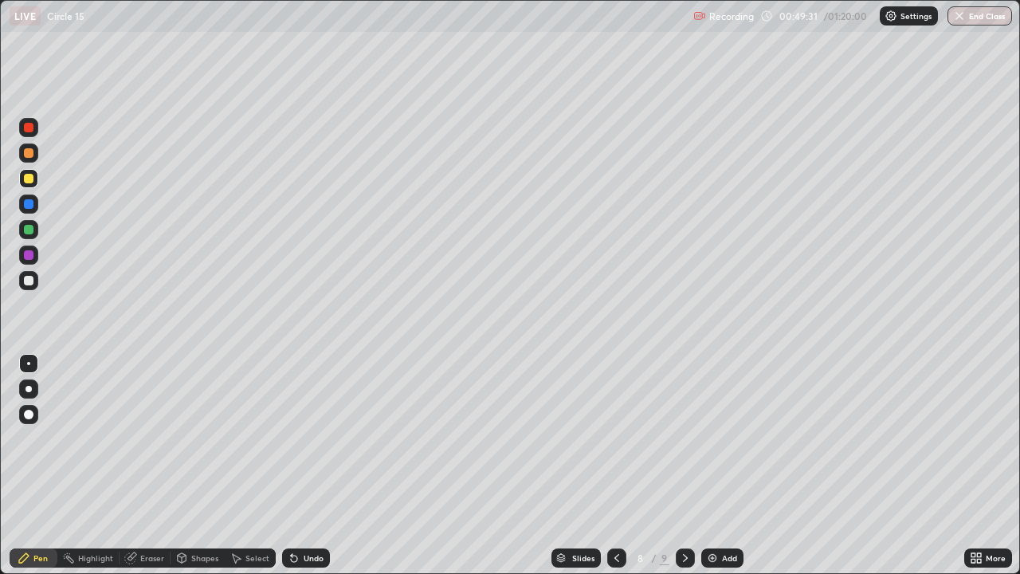
click at [299, 514] on div "Undo" at bounding box center [306, 557] width 48 height 19
click at [301, 514] on div "Undo" at bounding box center [306, 557] width 48 height 19
click at [304, 514] on div "Undo" at bounding box center [314, 558] width 20 height 8
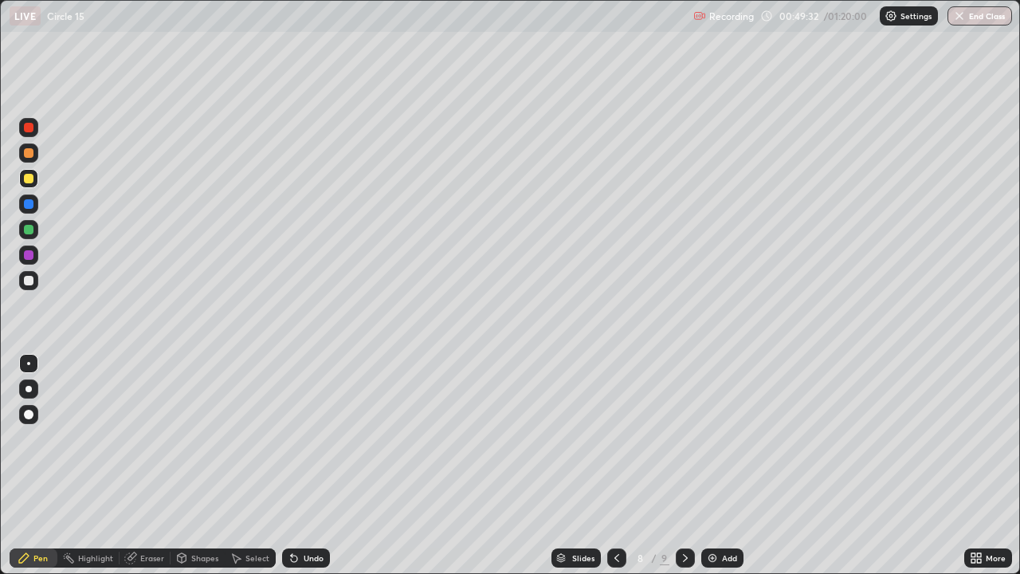
click at [305, 514] on div "Undo" at bounding box center [314, 558] width 20 height 8
click at [306, 514] on div "Undo" at bounding box center [314, 558] width 20 height 8
click at [308, 514] on div "Undo" at bounding box center [314, 558] width 20 height 8
click at [306, 514] on div "Undo" at bounding box center [314, 558] width 20 height 8
click at [294, 514] on icon at bounding box center [294, 558] width 13 height 13
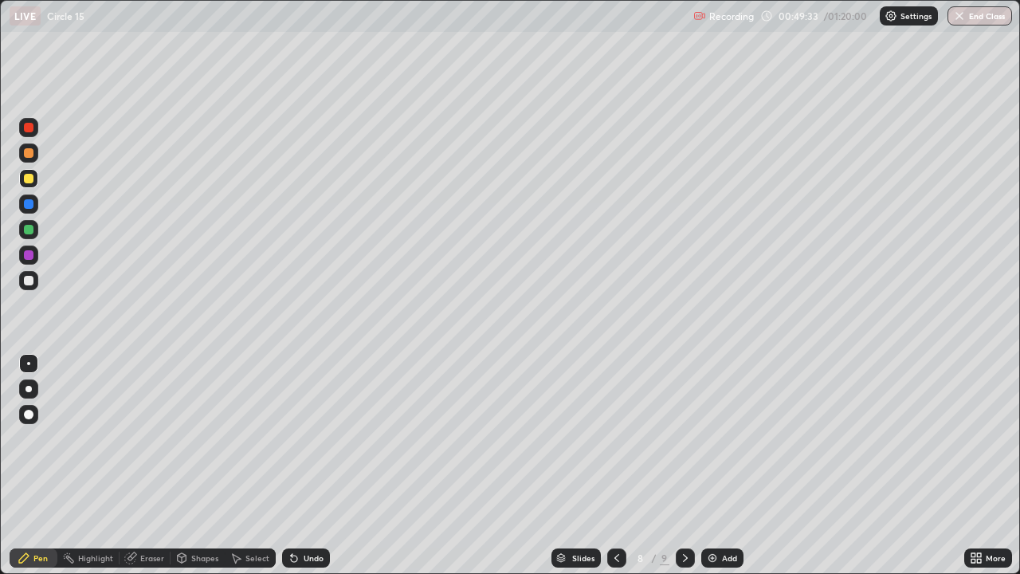
click at [300, 514] on div "Undo" at bounding box center [306, 557] width 48 height 19
click at [305, 514] on div "Undo" at bounding box center [314, 558] width 20 height 8
click at [309, 514] on div "Undo" at bounding box center [314, 558] width 20 height 8
click at [311, 514] on div "Undo" at bounding box center [314, 558] width 20 height 8
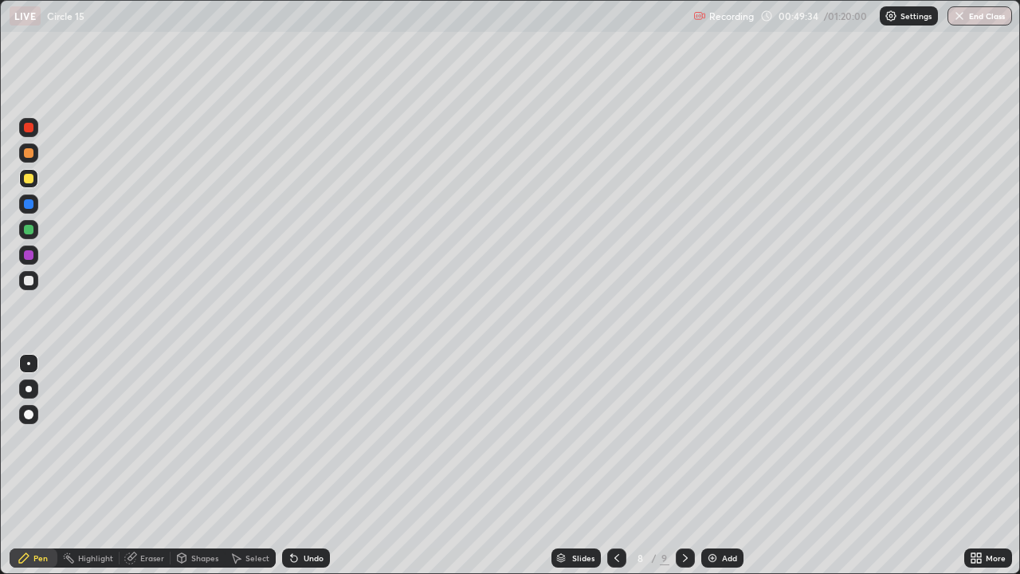
click at [311, 514] on div "Undo" at bounding box center [314, 558] width 20 height 8
click at [310, 514] on div "Undo" at bounding box center [314, 558] width 20 height 8
click at [246, 514] on div "Select" at bounding box center [258, 558] width 24 height 8
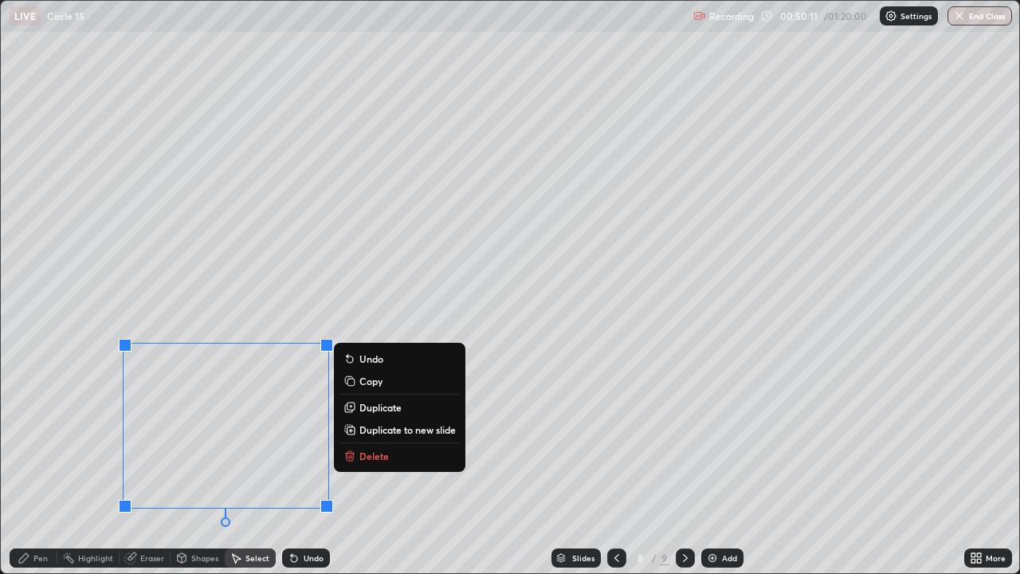
click at [364, 454] on p "Delete" at bounding box center [374, 456] width 29 height 13
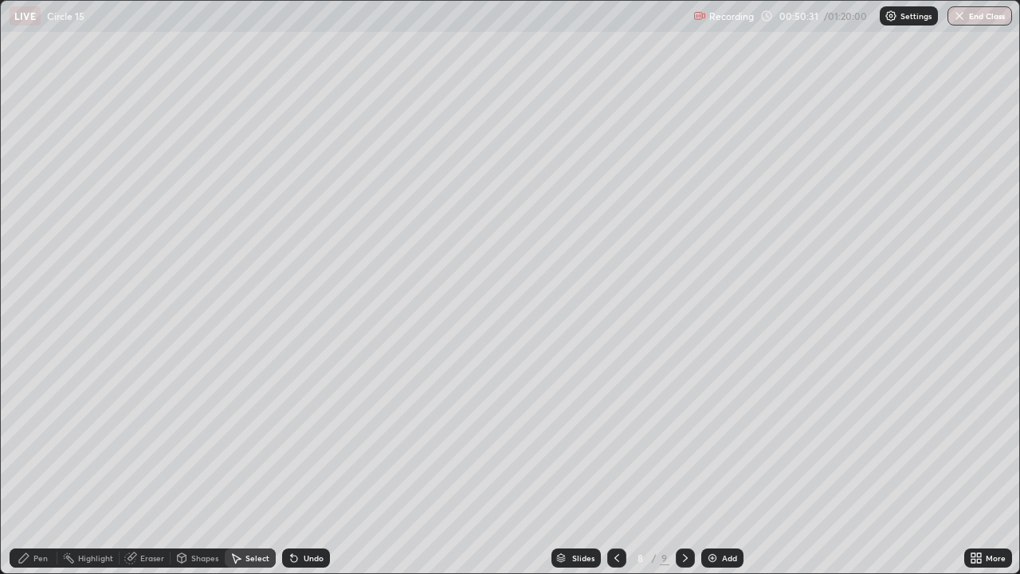
click at [191, 514] on div "Shapes" at bounding box center [204, 558] width 27 height 8
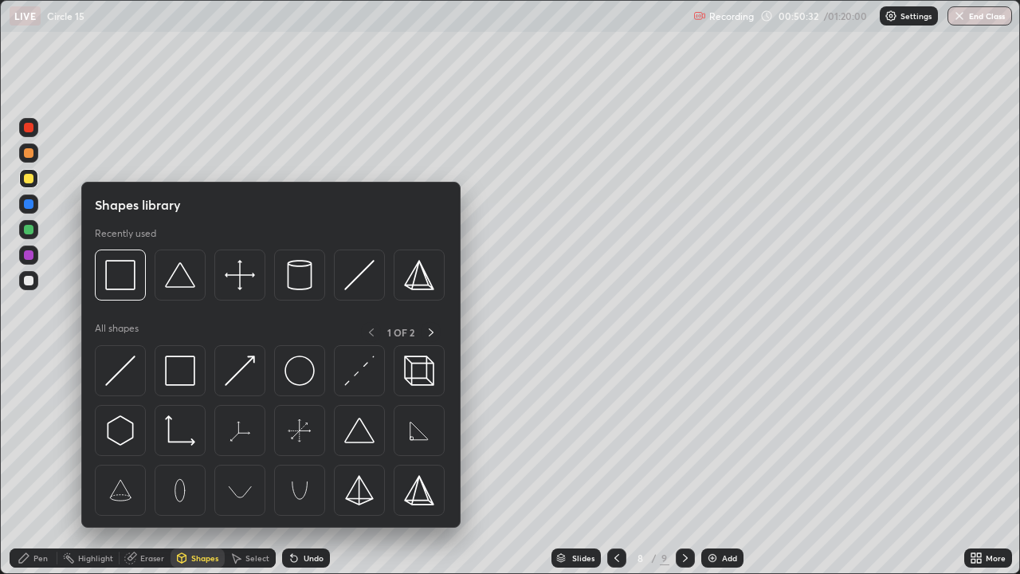
click at [143, 514] on div "Eraser" at bounding box center [152, 558] width 24 height 8
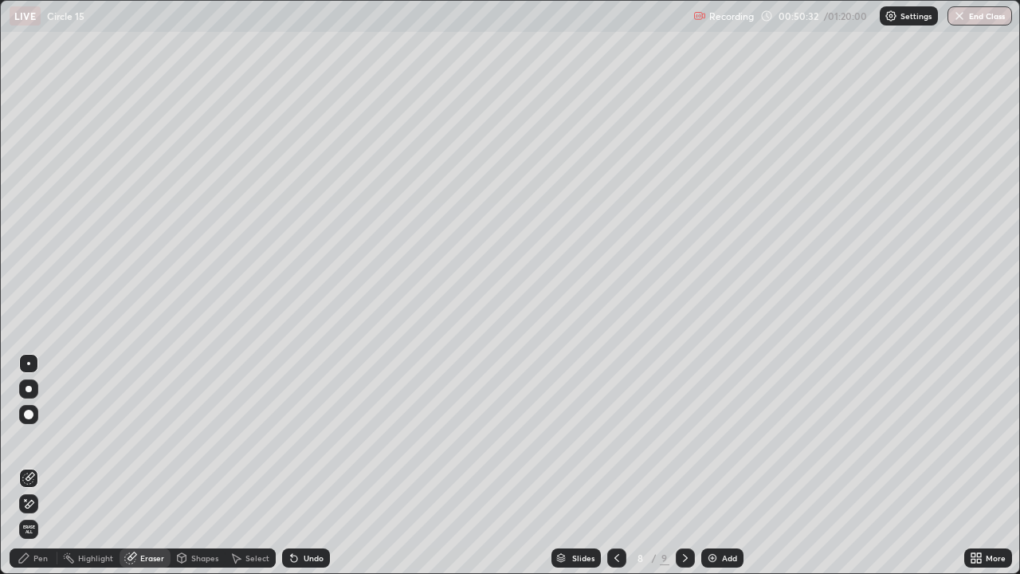
click at [97, 514] on div "Highlight" at bounding box center [95, 558] width 35 height 8
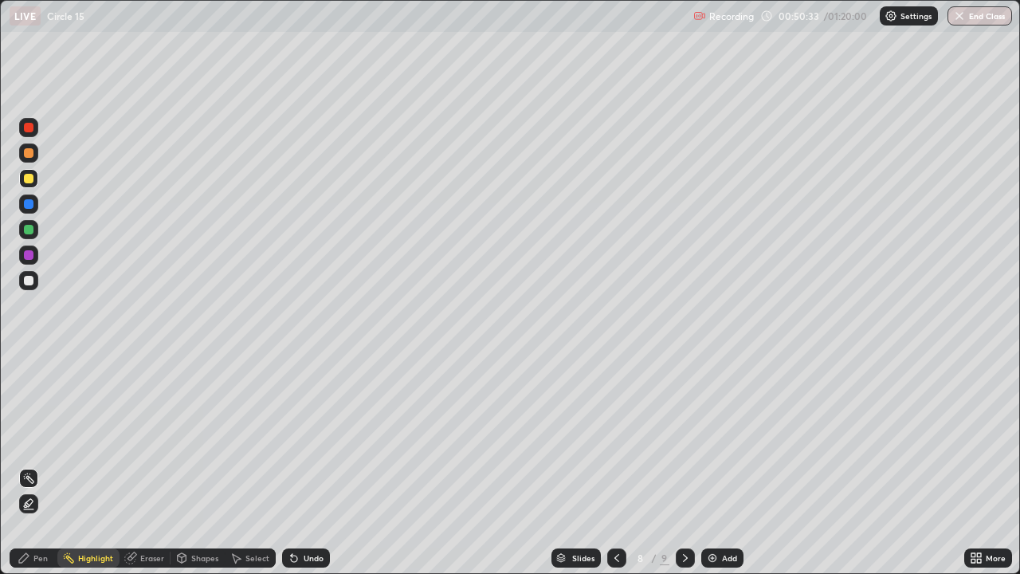
click at [38, 514] on div "Pen" at bounding box center [40, 558] width 14 height 8
click at [37, 514] on div "Pen" at bounding box center [40, 558] width 14 height 8
click at [682, 514] on icon at bounding box center [685, 558] width 13 height 13
click at [623, 514] on div at bounding box center [616, 558] width 19 height 32
click at [682, 514] on icon at bounding box center [685, 558] width 13 height 13
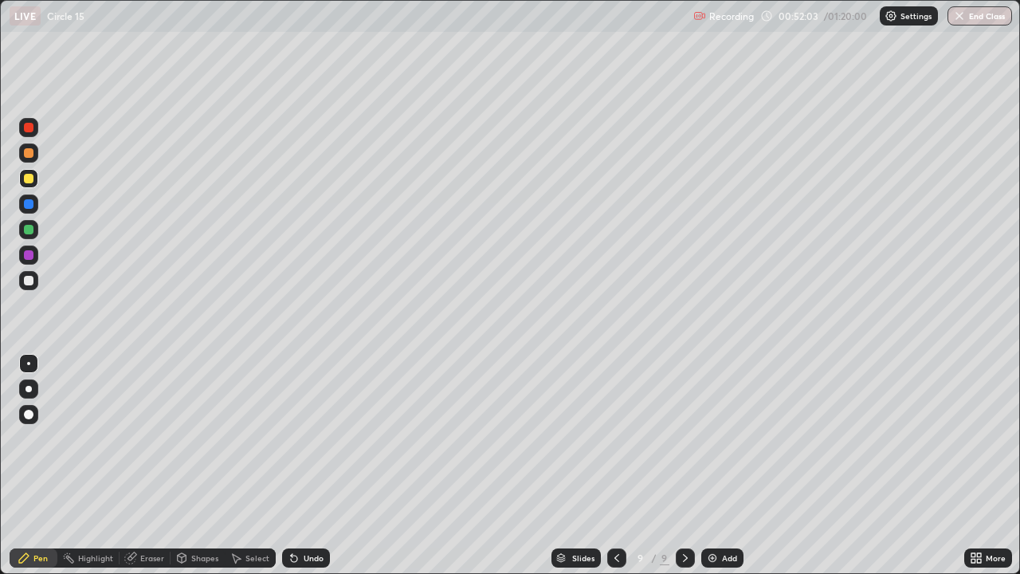
click at [682, 514] on div at bounding box center [685, 558] width 19 height 32
click at [684, 514] on div at bounding box center [685, 557] width 19 height 19
click at [725, 514] on div "Add" at bounding box center [729, 558] width 15 height 8
click at [36, 514] on div "Pen" at bounding box center [34, 557] width 48 height 19
click at [30, 280] on div at bounding box center [29, 281] width 10 height 10
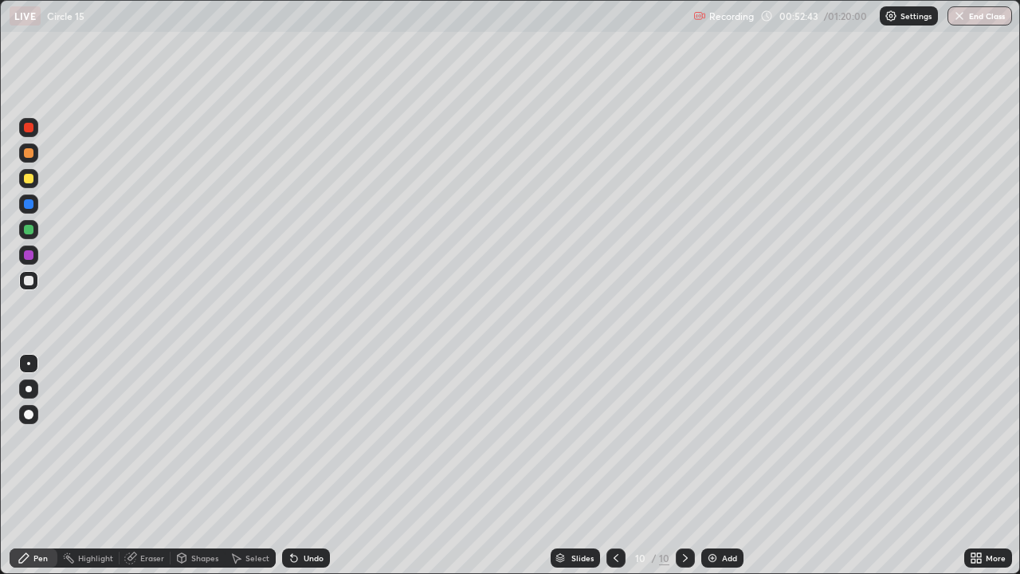
click at [29, 179] on div at bounding box center [29, 179] width 10 height 10
click at [33, 179] on div at bounding box center [28, 178] width 19 height 19
click at [250, 514] on div "Select" at bounding box center [258, 558] width 24 height 8
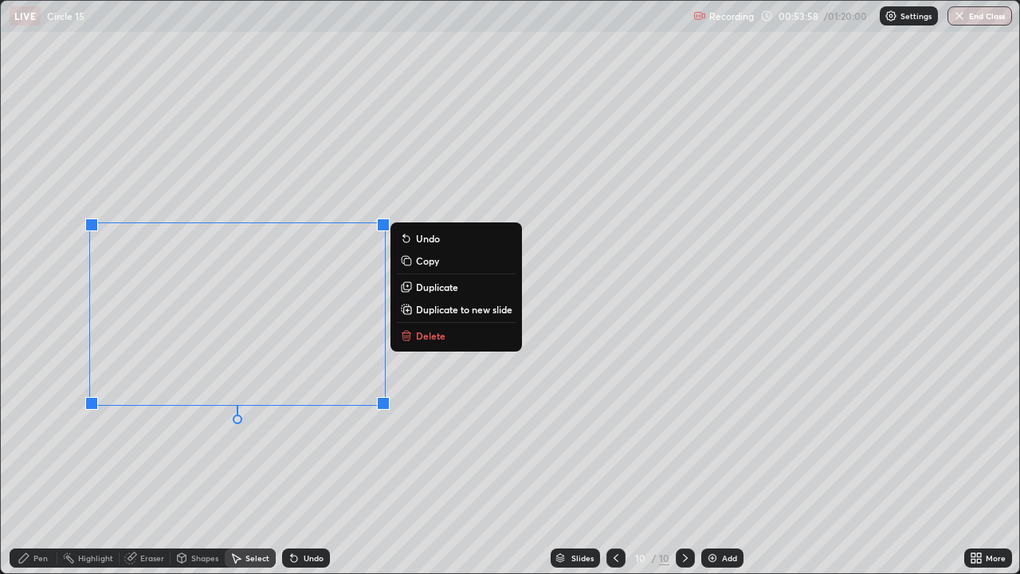
click at [33, 514] on div "Pen" at bounding box center [34, 557] width 48 height 19
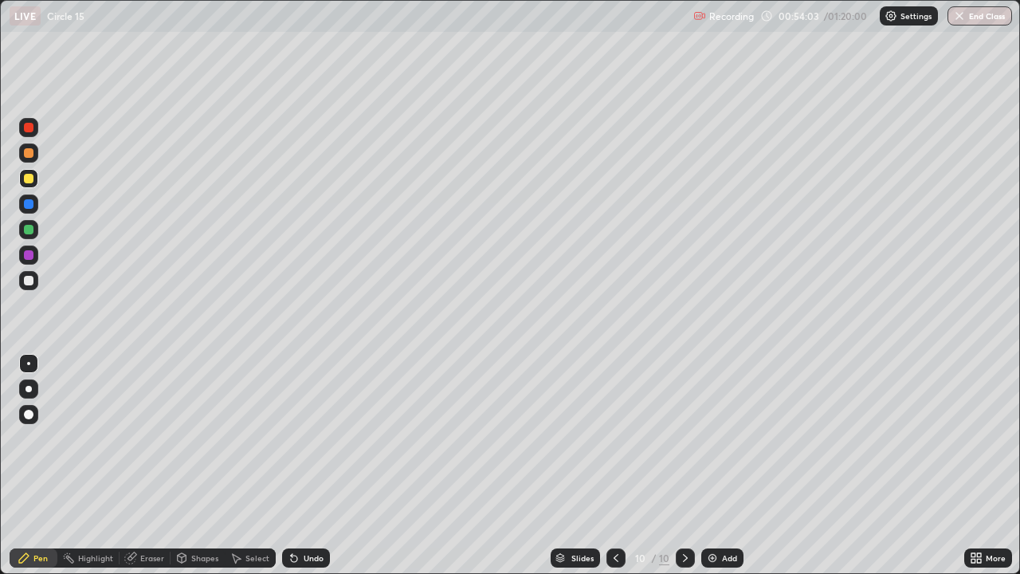
click at [238, 514] on icon at bounding box center [236, 558] width 13 height 13
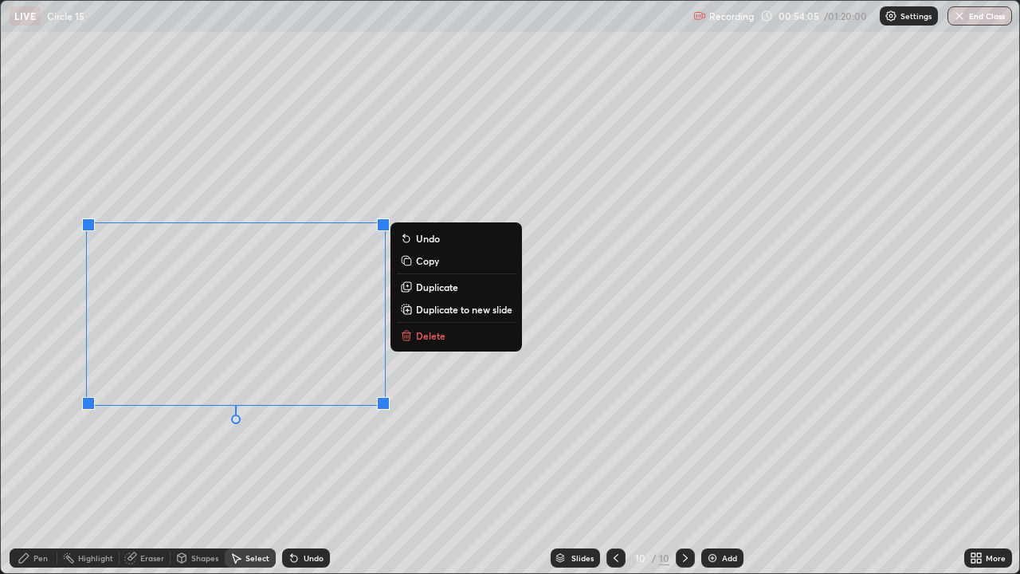
click at [406, 329] on icon at bounding box center [406, 335] width 13 height 13
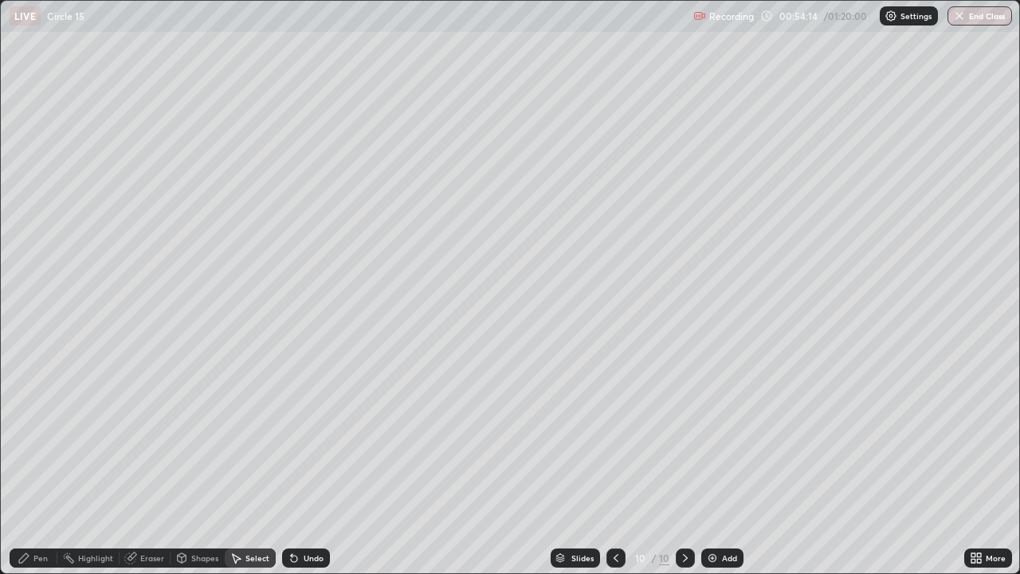
click at [41, 514] on div "Pen" at bounding box center [34, 557] width 48 height 19
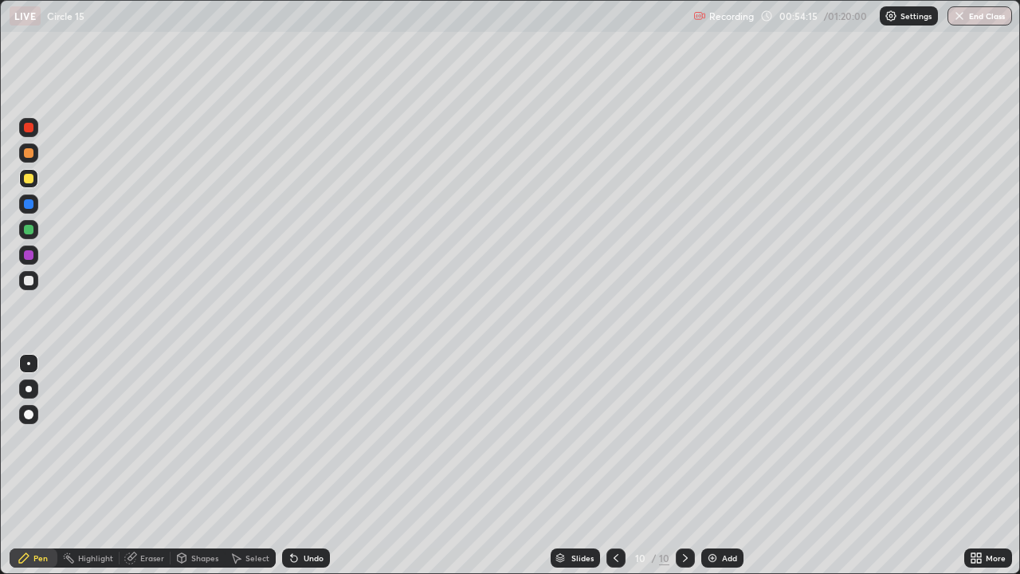
click at [33, 281] on div at bounding box center [29, 281] width 10 height 10
click at [28, 279] on div at bounding box center [29, 281] width 10 height 10
click at [33, 177] on div at bounding box center [28, 178] width 19 height 19
click at [29, 276] on div at bounding box center [29, 281] width 10 height 10
click at [25, 343] on div "Erase all" at bounding box center [29, 287] width 38 height 510
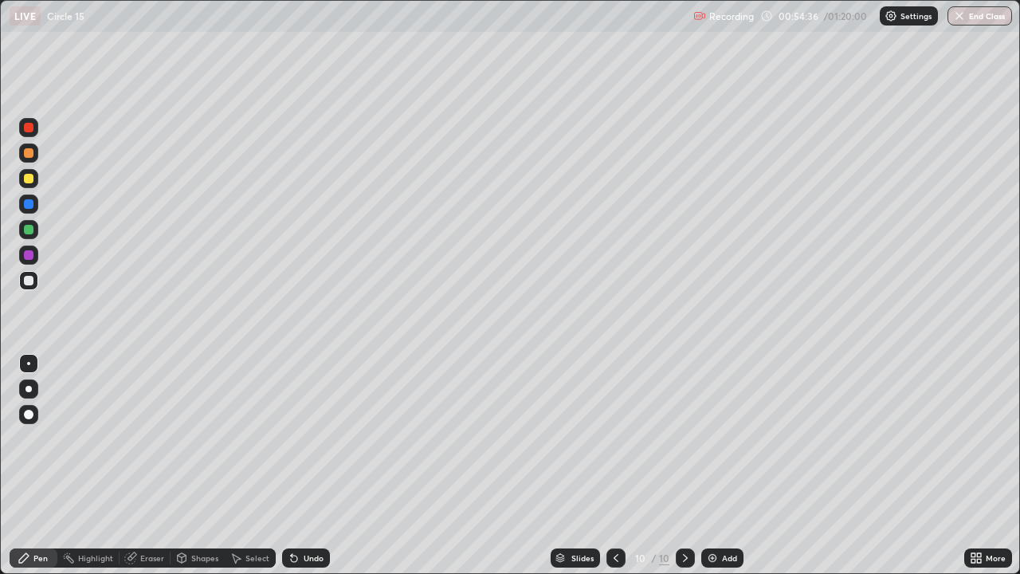
click at [30, 334] on div "Erase all" at bounding box center [29, 287] width 38 height 510
click at [46, 350] on div "Erase all" at bounding box center [29, 287] width 38 height 510
click at [20, 179] on div at bounding box center [28, 178] width 19 height 19
click at [27, 230] on div at bounding box center [29, 230] width 10 height 10
click at [294, 514] on icon at bounding box center [294, 559] width 6 height 6
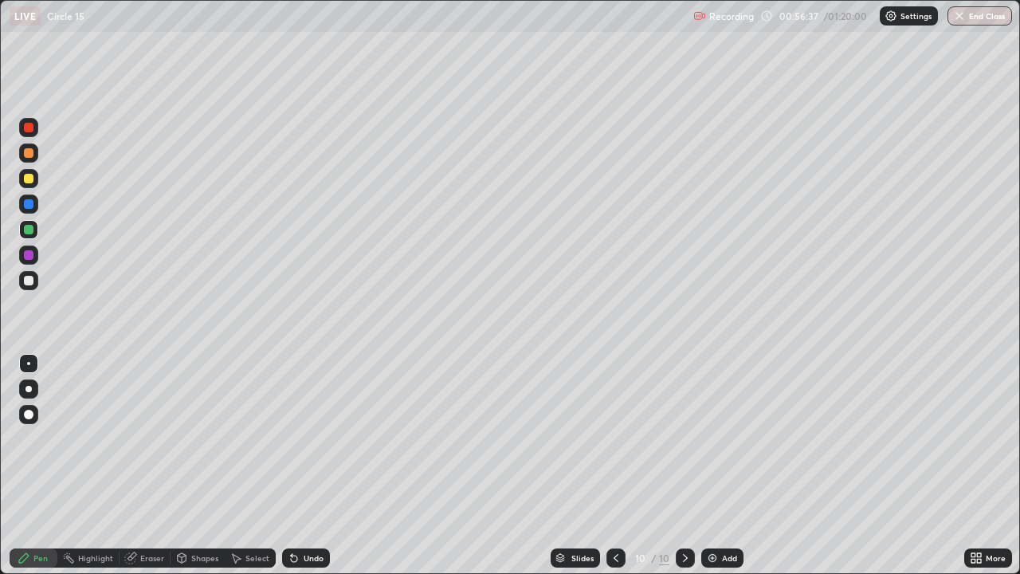
click at [297, 514] on icon at bounding box center [294, 558] width 13 height 13
click at [298, 514] on icon at bounding box center [294, 558] width 13 height 13
click at [295, 514] on icon at bounding box center [294, 559] width 6 height 6
click at [297, 514] on icon at bounding box center [294, 558] width 13 height 13
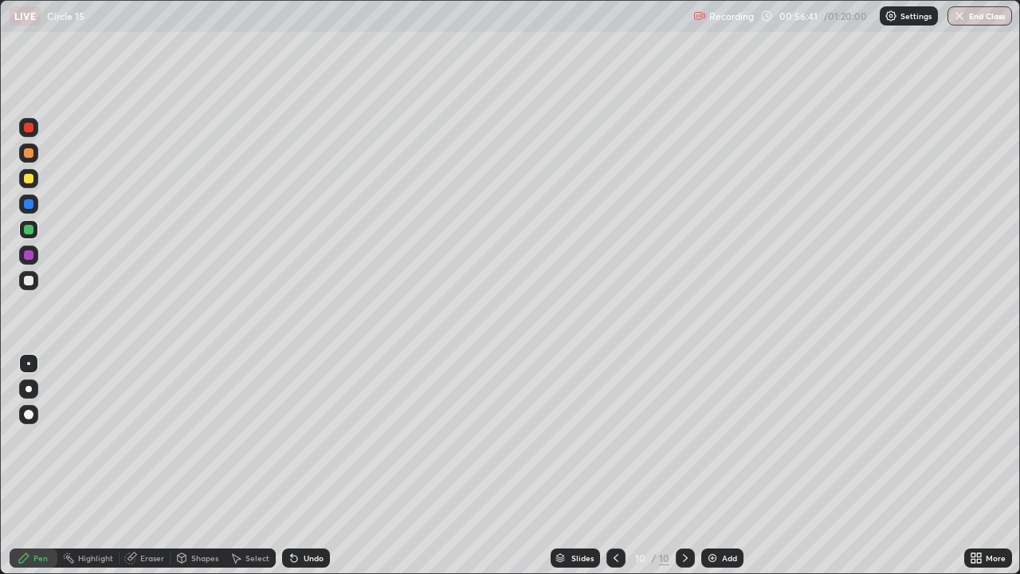
click at [298, 514] on div "Undo" at bounding box center [306, 557] width 48 height 19
click at [299, 514] on div "Undo" at bounding box center [306, 557] width 48 height 19
click at [301, 514] on div "Undo" at bounding box center [306, 557] width 48 height 19
click at [291, 514] on icon at bounding box center [294, 559] width 6 height 6
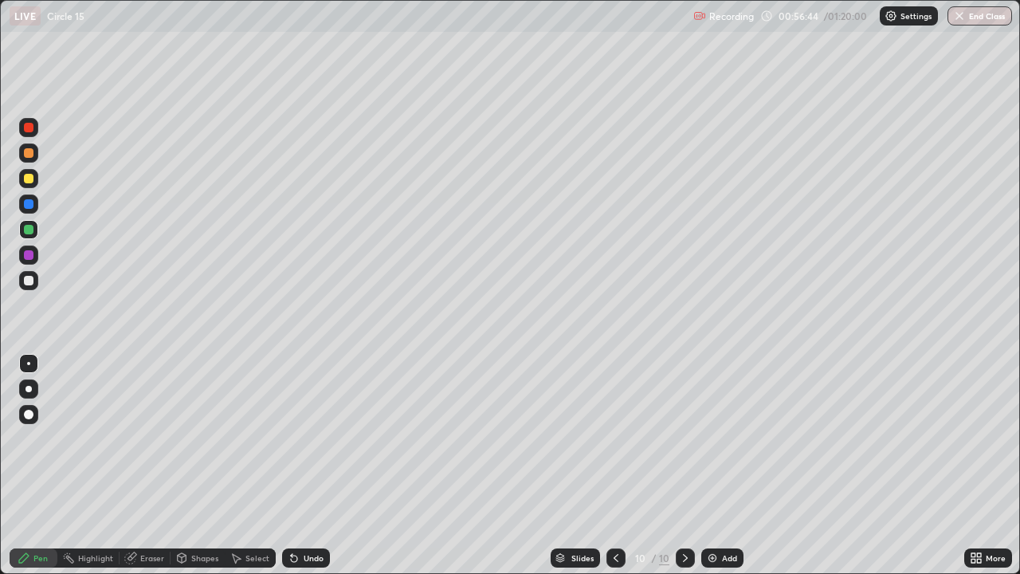
click at [291, 514] on icon at bounding box center [294, 558] width 13 height 13
click at [292, 514] on icon at bounding box center [294, 558] width 13 height 13
click at [293, 514] on icon at bounding box center [294, 558] width 13 height 13
click at [291, 514] on div "Undo" at bounding box center [306, 557] width 48 height 19
click at [292, 514] on div "Undo" at bounding box center [306, 557] width 48 height 19
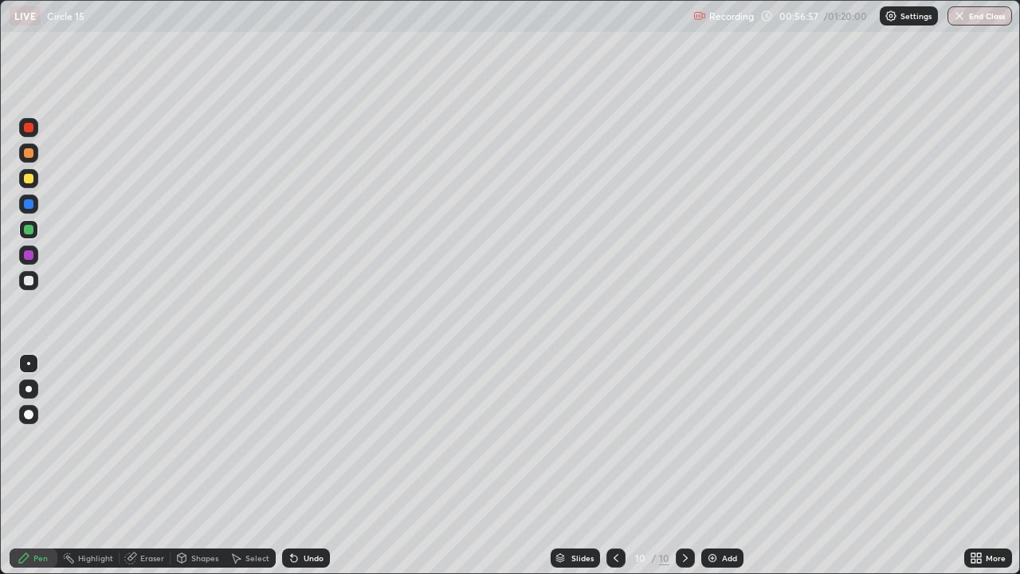
click at [310, 514] on div "Undo" at bounding box center [314, 558] width 20 height 8
click at [309, 514] on div "Undo" at bounding box center [314, 558] width 20 height 8
click at [307, 514] on div "Undo" at bounding box center [314, 558] width 20 height 8
click at [309, 514] on div "Undo" at bounding box center [314, 558] width 20 height 8
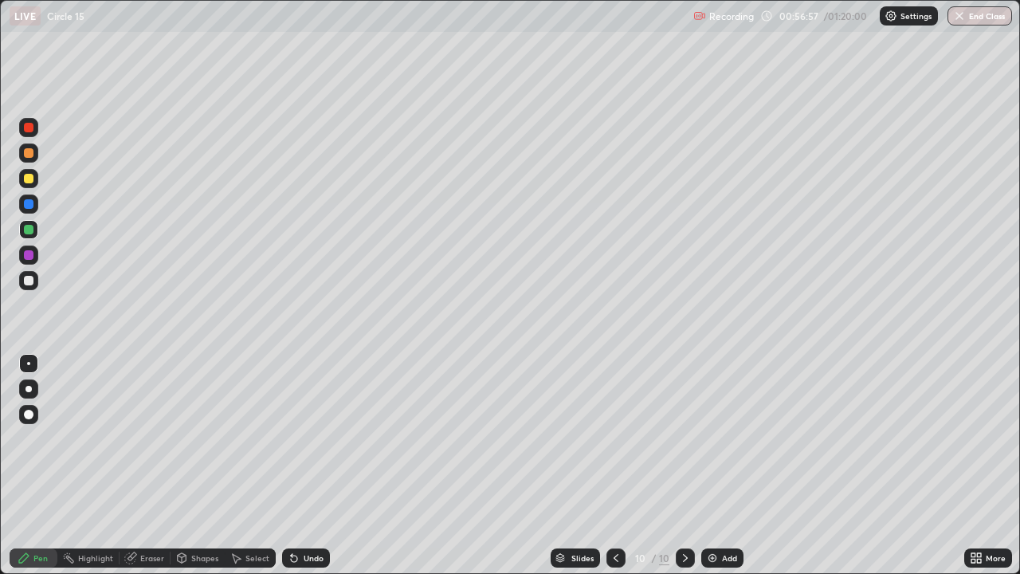
click at [309, 514] on div "Undo" at bounding box center [314, 558] width 20 height 8
click at [309, 514] on div "Undo" at bounding box center [306, 557] width 48 height 19
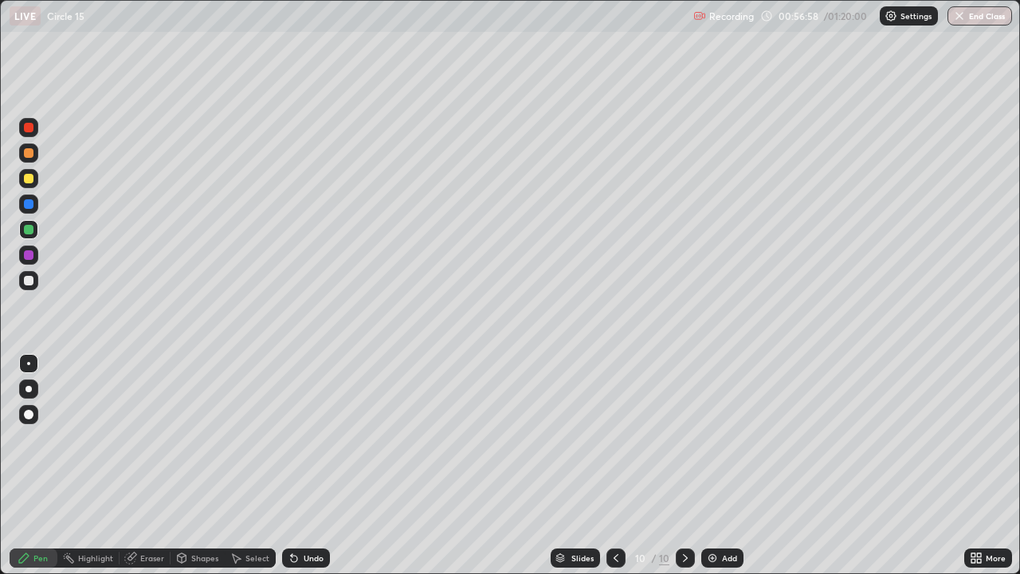
click at [310, 514] on div "Undo" at bounding box center [306, 557] width 48 height 19
click at [309, 514] on div "Undo" at bounding box center [306, 557] width 48 height 19
click at [676, 514] on div at bounding box center [685, 557] width 19 height 19
click at [722, 514] on div "Add" at bounding box center [729, 558] width 15 height 8
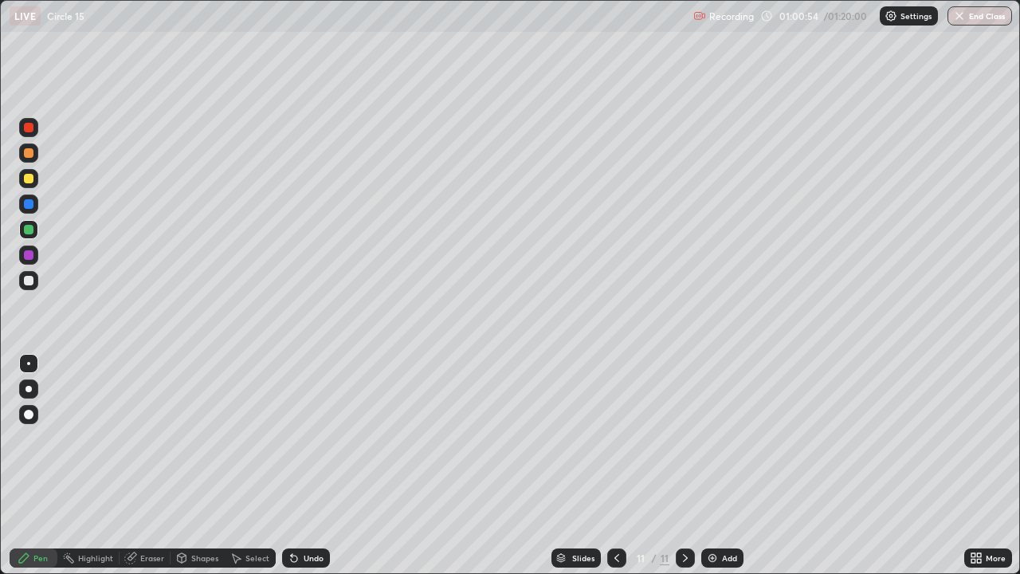
click at [27, 280] on div at bounding box center [29, 281] width 10 height 10
click at [243, 514] on div "Select" at bounding box center [250, 557] width 51 height 19
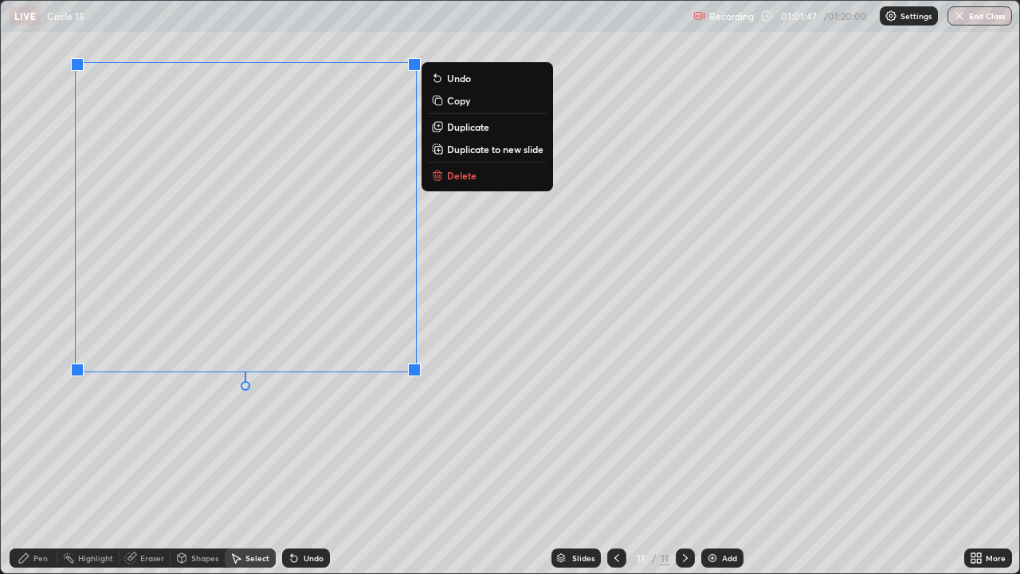
click at [469, 164] on div "0 ° Undo Copy Duplicate Duplicate to new slide Delete" at bounding box center [510, 287] width 1019 height 572
click at [441, 177] on icon at bounding box center [437, 175] width 7 height 7
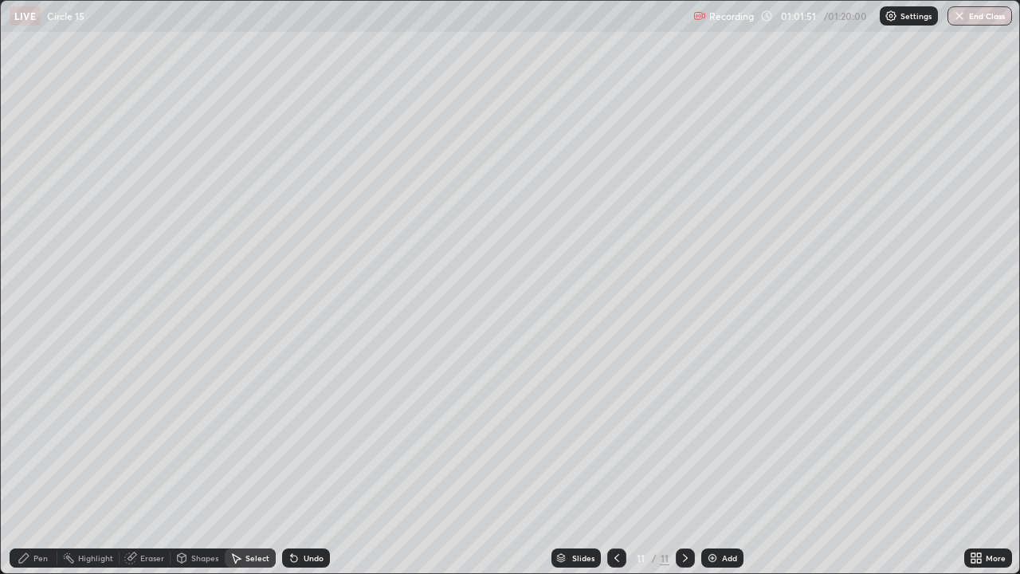
click at [28, 514] on icon at bounding box center [24, 558] width 10 height 10
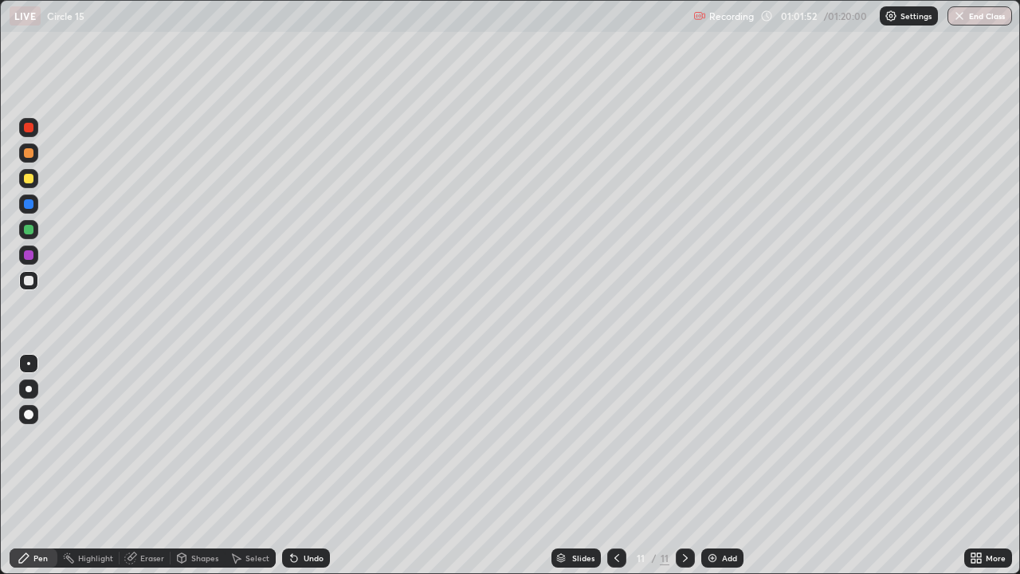
click at [27, 179] on div at bounding box center [29, 179] width 10 height 10
click at [292, 514] on icon at bounding box center [294, 559] width 6 height 6
click at [298, 514] on div "Undo" at bounding box center [306, 557] width 48 height 19
click at [304, 514] on div "Undo" at bounding box center [314, 558] width 20 height 8
click at [297, 514] on icon at bounding box center [294, 558] width 13 height 13
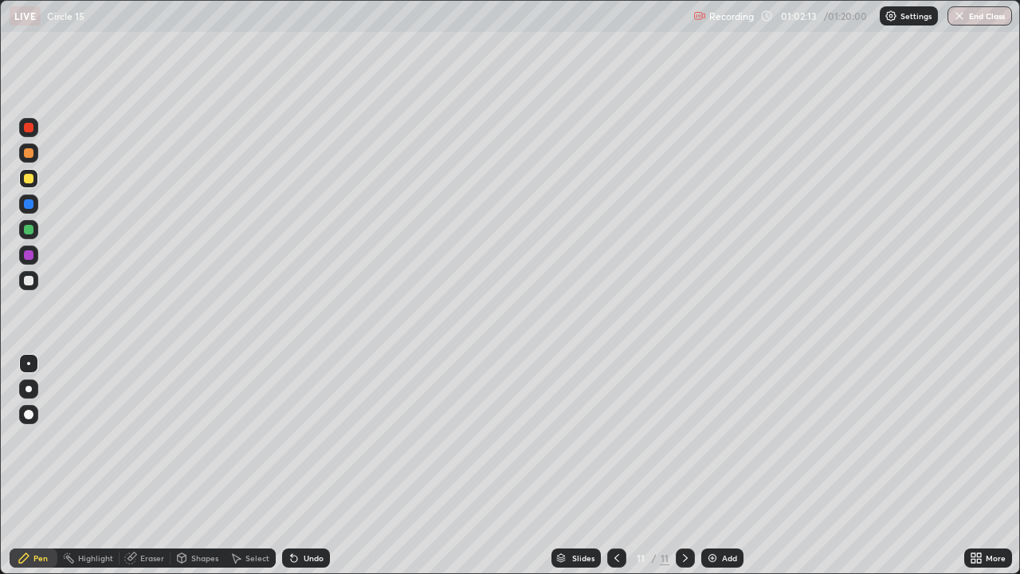
click at [292, 514] on icon at bounding box center [294, 559] width 6 height 6
click at [29, 286] on div at bounding box center [28, 280] width 19 height 19
click at [618, 514] on icon at bounding box center [617, 558] width 13 height 13
click at [685, 514] on icon at bounding box center [685, 558] width 13 height 13
click at [684, 514] on icon at bounding box center [685, 558] width 13 height 13
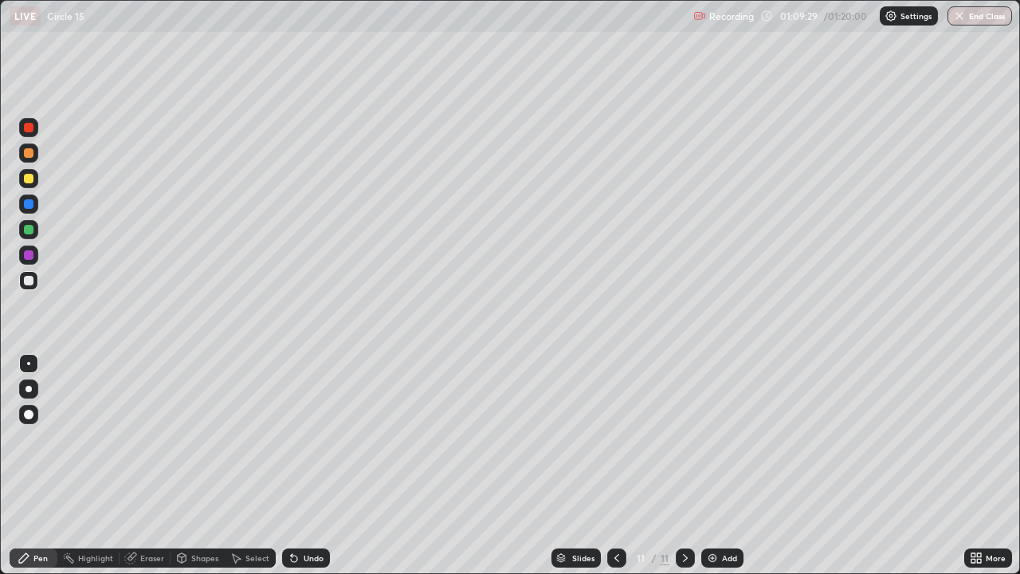
click at [714, 514] on img at bounding box center [712, 558] width 13 height 13
click at [28, 183] on div at bounding box center [28, 178] width 19 height 19
click at [30, 179] on div at bounding box center [29, 179] width 10 height 10
click at [242, 514] on div "Select" at bounding box center [250, 557] width 51 height 19
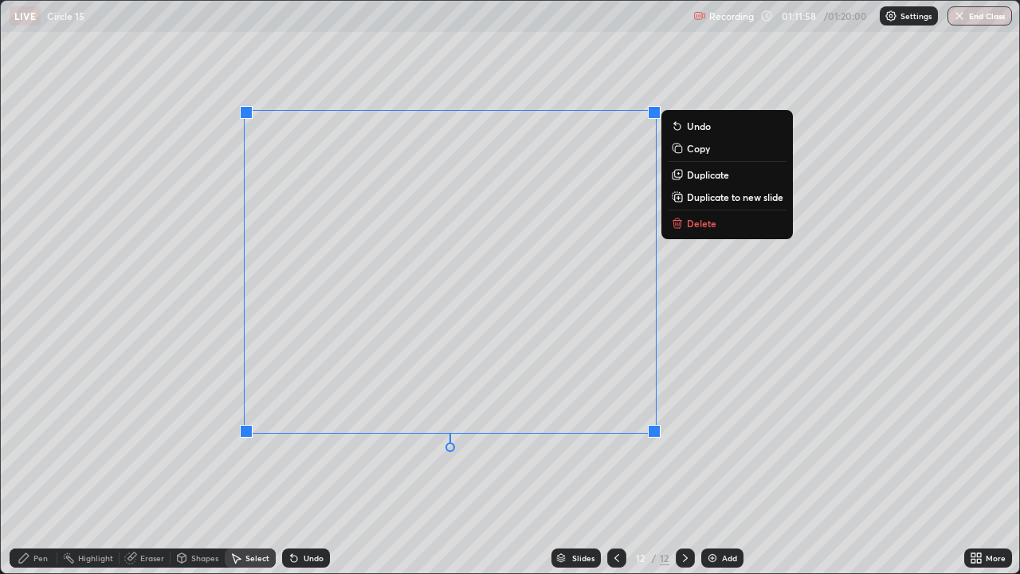
click at [711, 230] on button "Delete" at bounding box center [727, 223] width 119 height 19
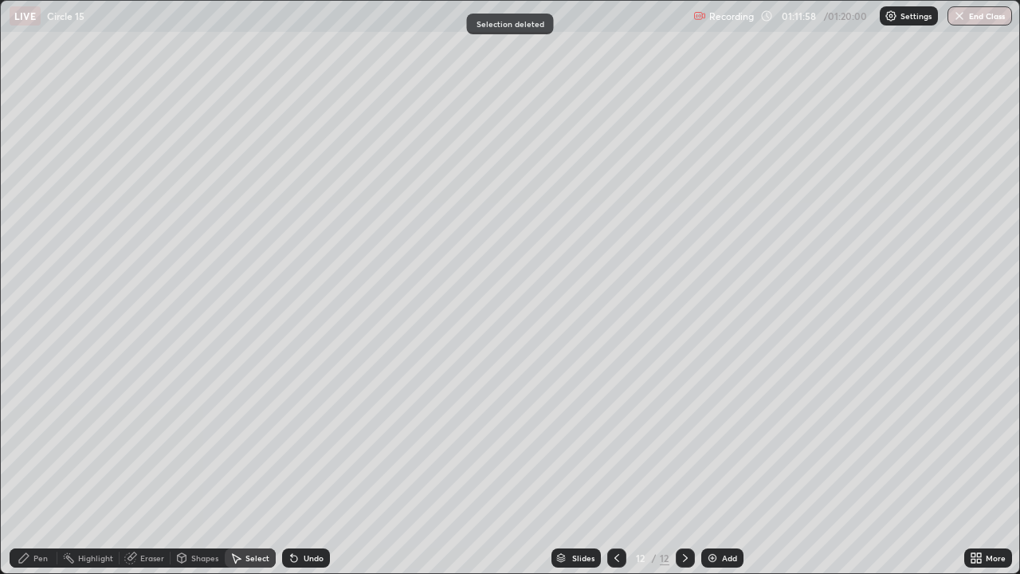
click at [33, 514] on div "Pen" at bounding box center [40, 558] width 14 height 8
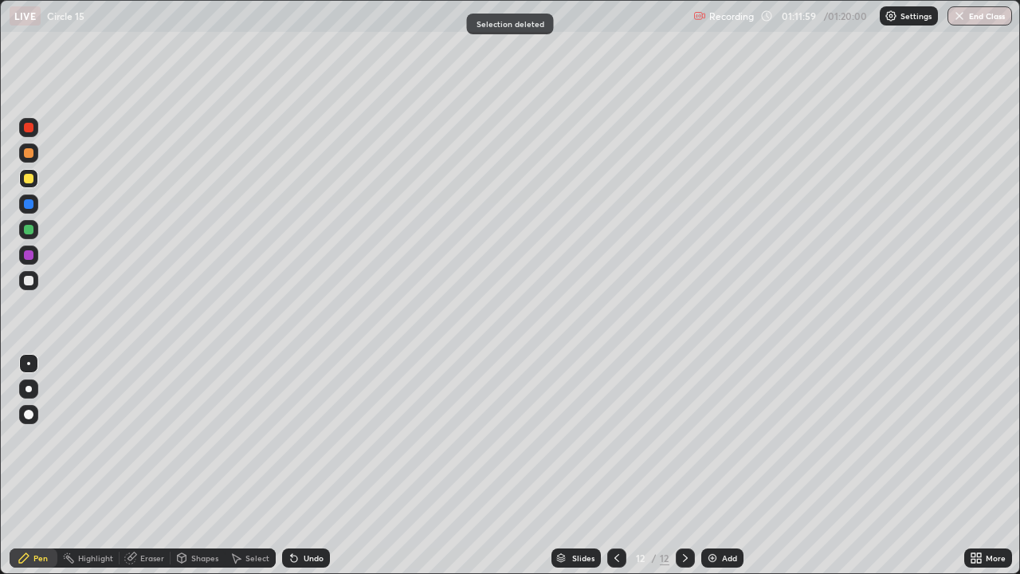
click at [26, 278] on div at bounding box center [29, 281] width 10 height 10
click at [313, 514] on div "Undo" at bounding box center [314, 558] width 20 height 8
click at [304, 514] on div "Undo" at bounding box center [306, 557] width 48 height 19
click at [309, 514] on div "Undo" at bounding box center [306, 557] width 48 height 19
click at [309, 514] on div "Undo" at bounding box center [314, 558] width 20 height 8
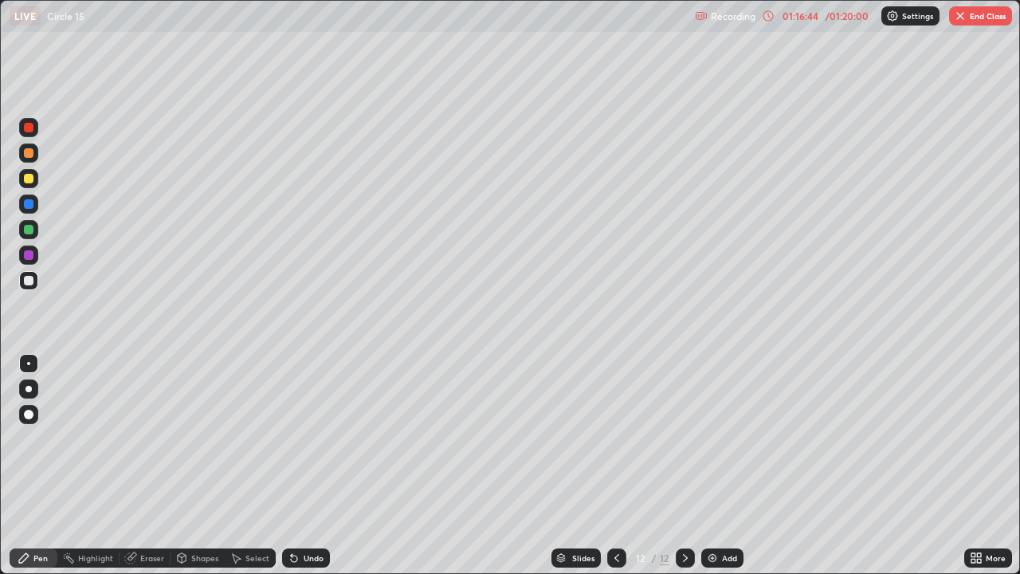
click at [981, 20] on button "End Class" at bounding box center [980, 15] width 63 height 19
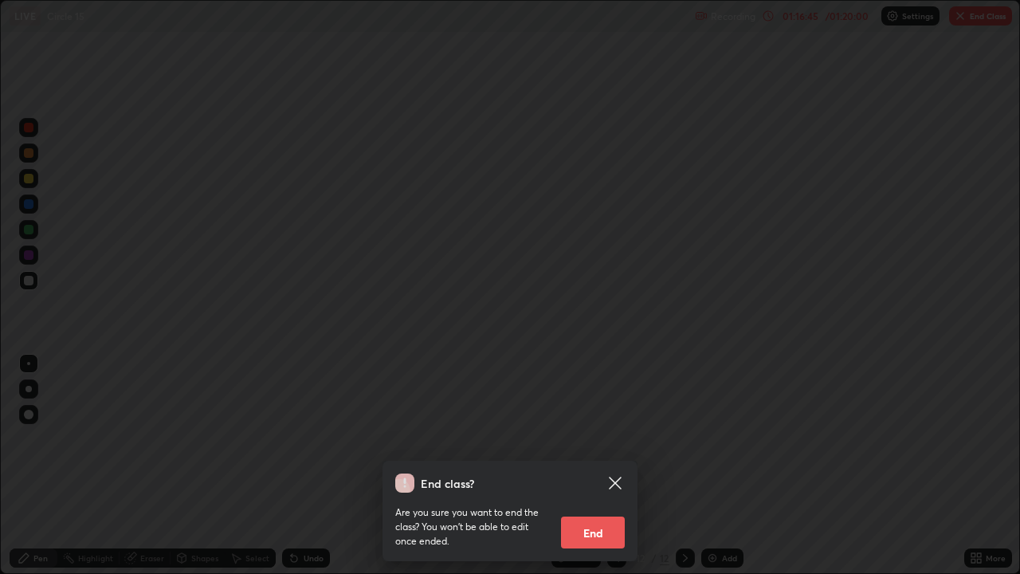
click at [584, 514] on button "End" at bounding box center [593, 533] width 64 height 32
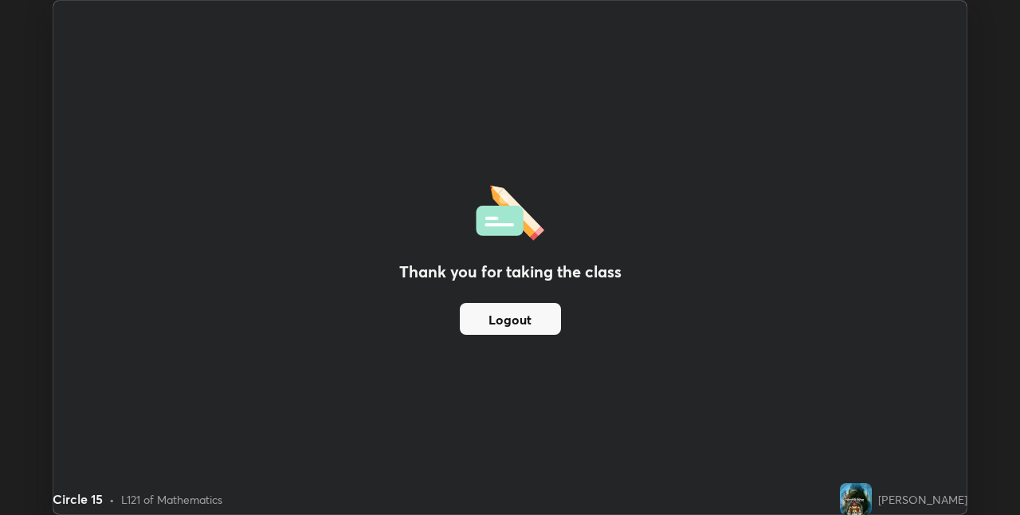
scroll to position [79205, 78700]
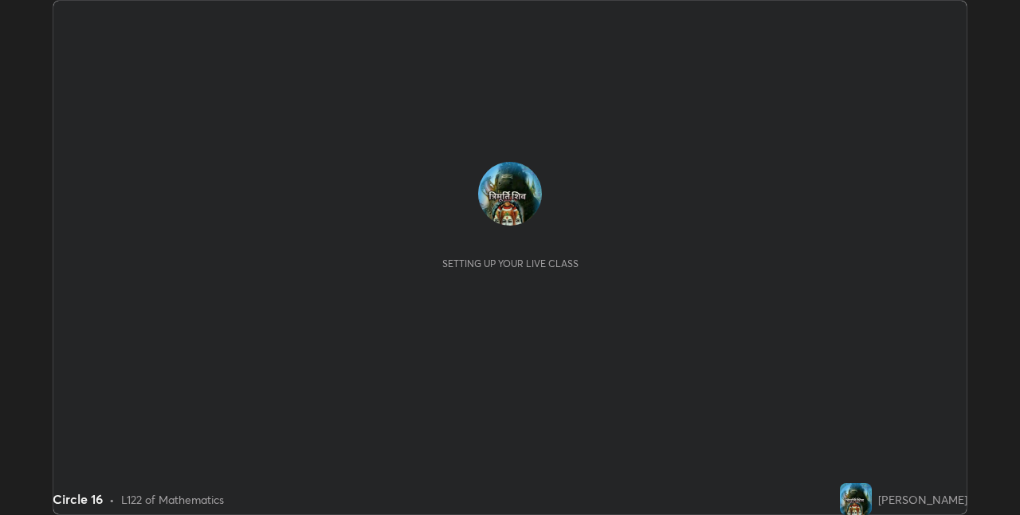
scroll to position [515, 1020]
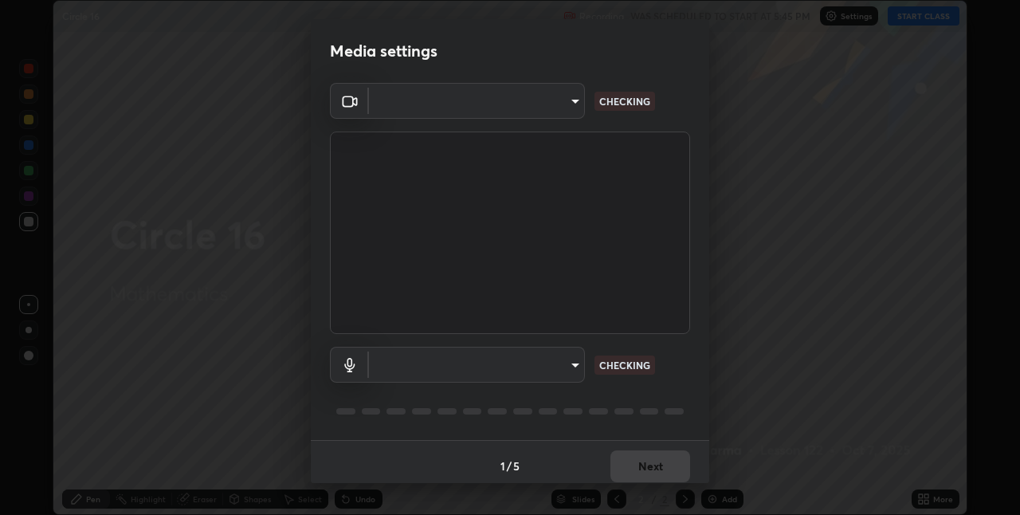
type input "8a437219b1c9d5fef93d1ec40e095ac8837f64dae60836980dab15105ba84f43"
type input "default"
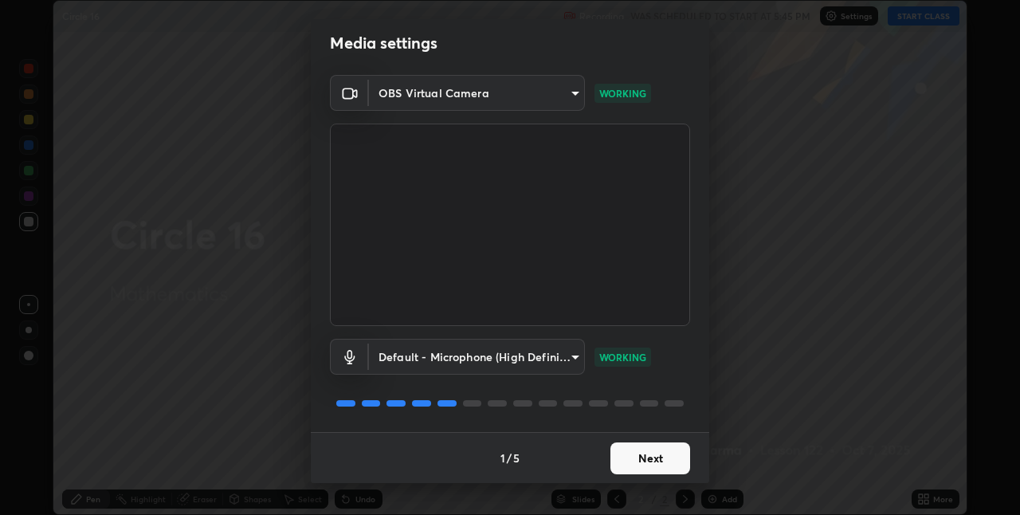
click at [645, 459] on button "Next" at bounding box center [651, 458] width 80 height 32
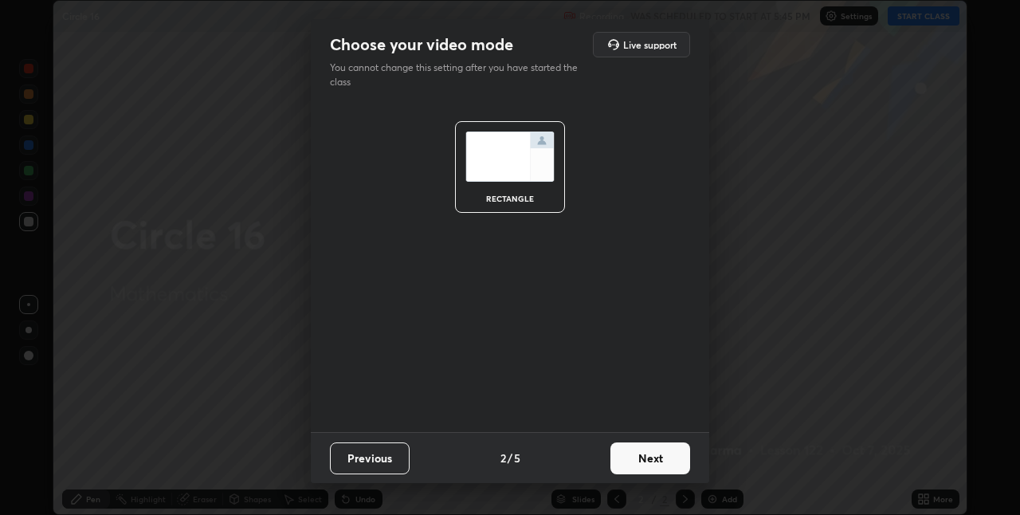
click at [650, 460] on button "Next" at bounding box center [651, 458] width 80 height 32
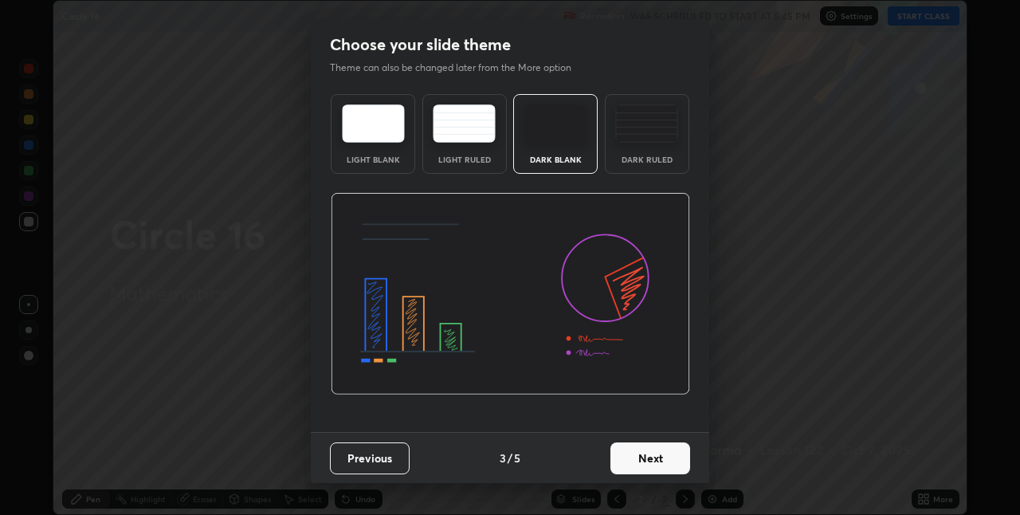
click at [657, 461] on button "Next" at bounding box center [651, 458] width 80 height 32
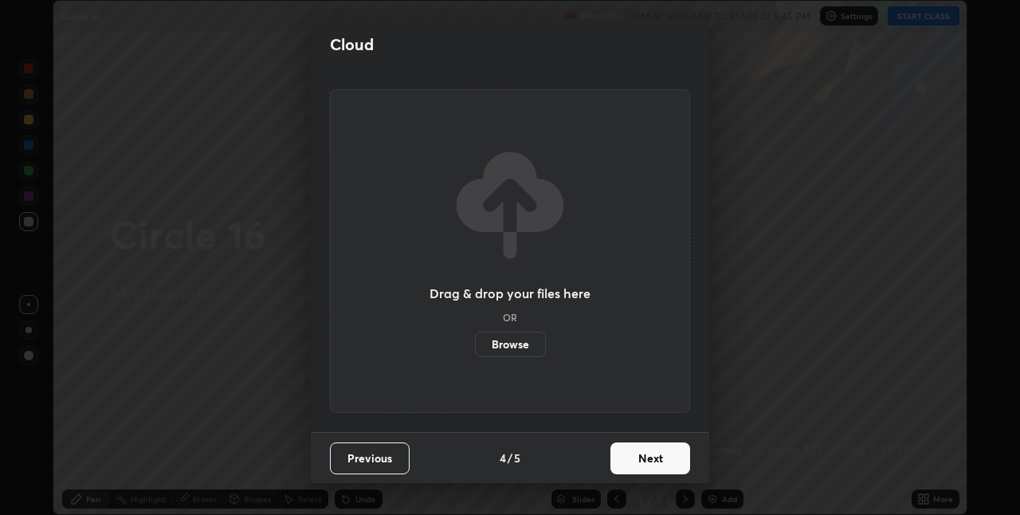
click at [657, 461] on button "Next" at bounding box center [651, 458] width 80 height 32
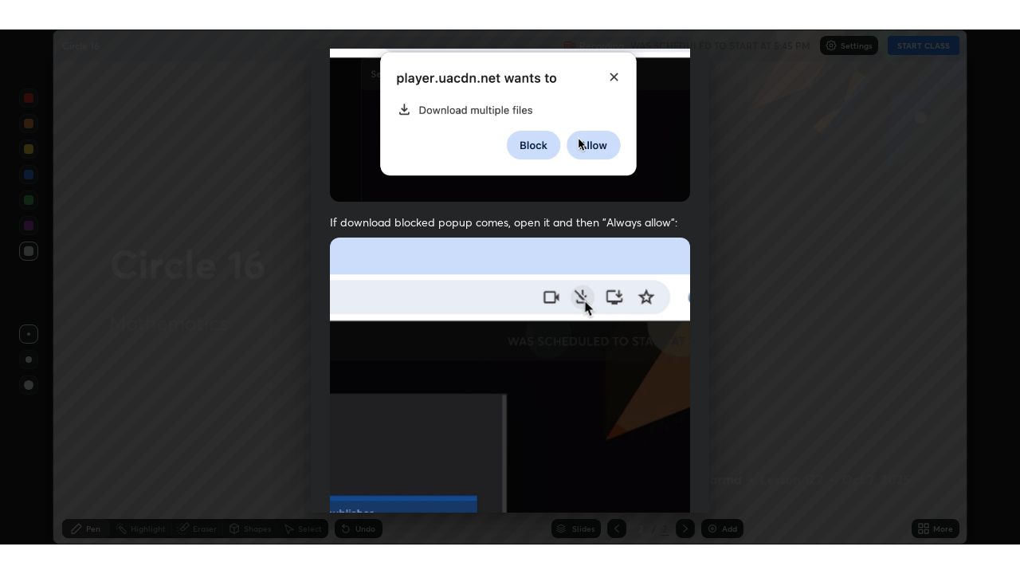
scroll to position [333, 0]
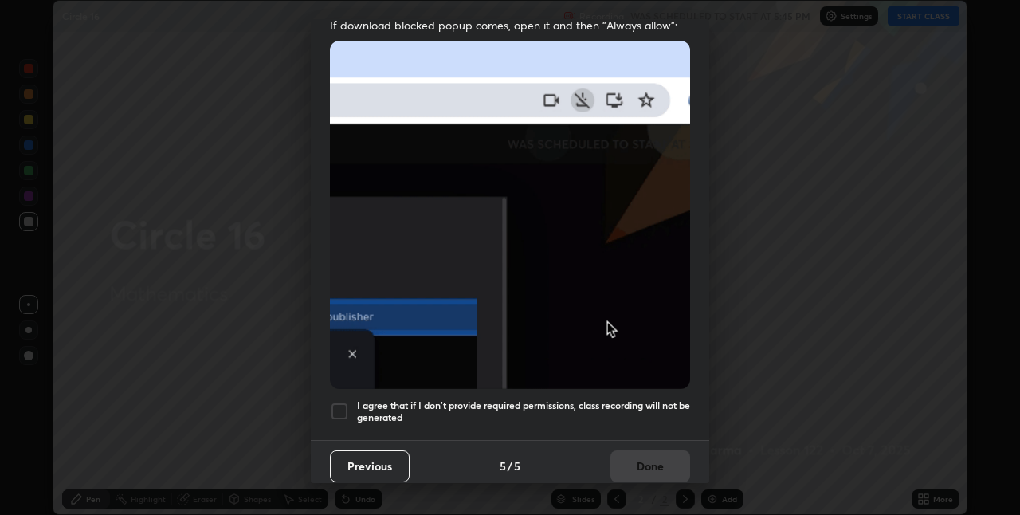
click at [659, 455] on div "Previous 5 / 5 Done" at bounding box center [510, 465] width 399 height 51
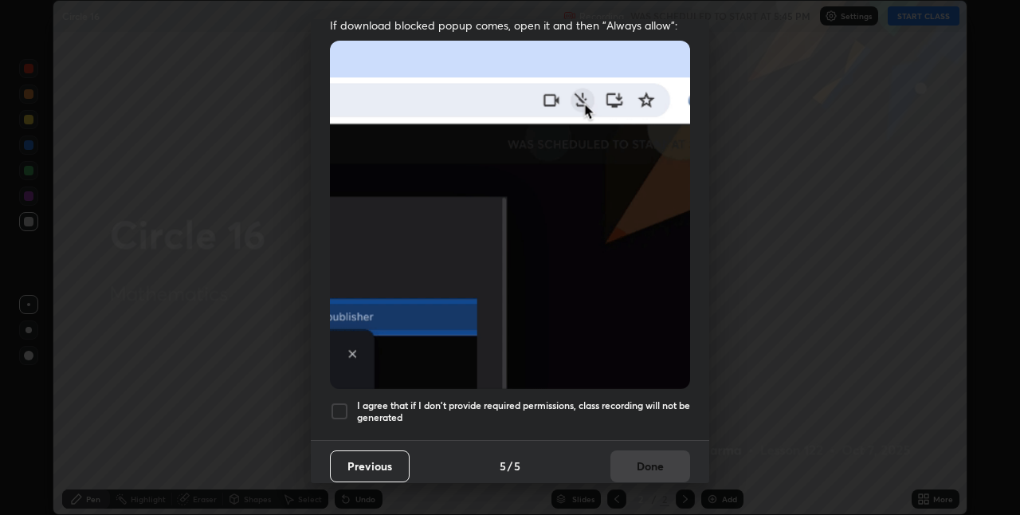
click at [344, 403] on div at bounding box center [339, 411] width 19 height 19
click at [667, 466] on button "Done" at bounding box center [651, 466] width 80 height 32
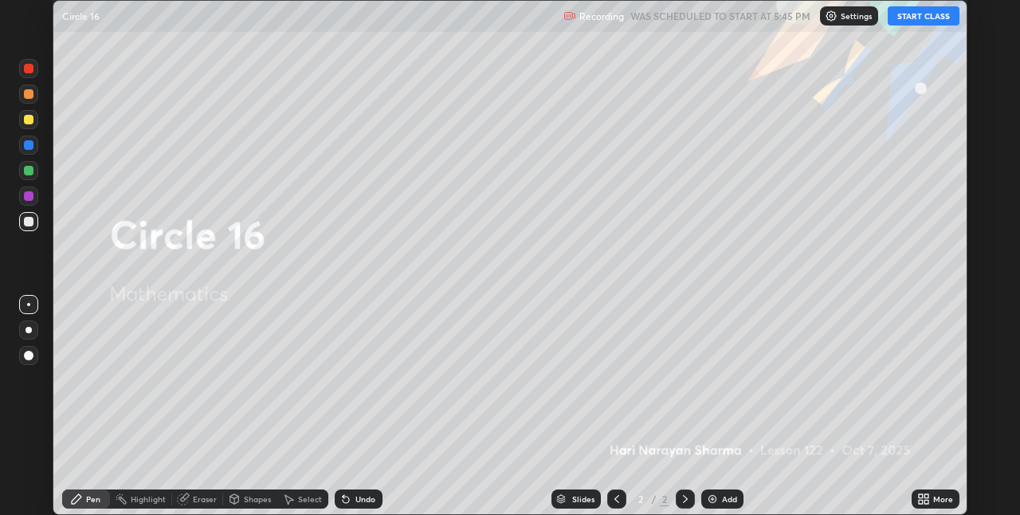
click at [922, 18] on button "START CLASS" at bounding box center [924, 15] width 72 height 19
click at [936, 497] on div "More" at bounding box center [944, 499] width 20 height 8
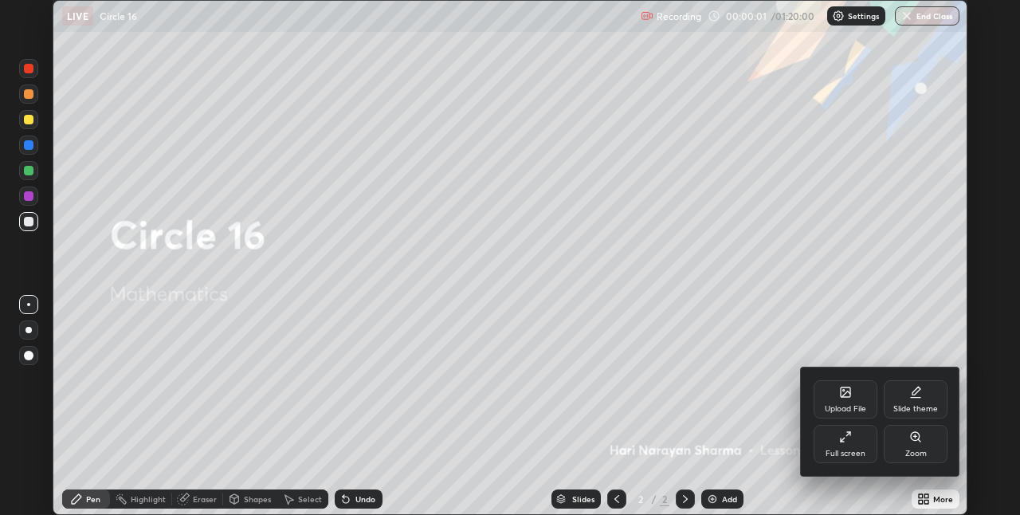
click at [867, 446] on div "Full screen" at bounding box center [846, 444] width 64 height 38
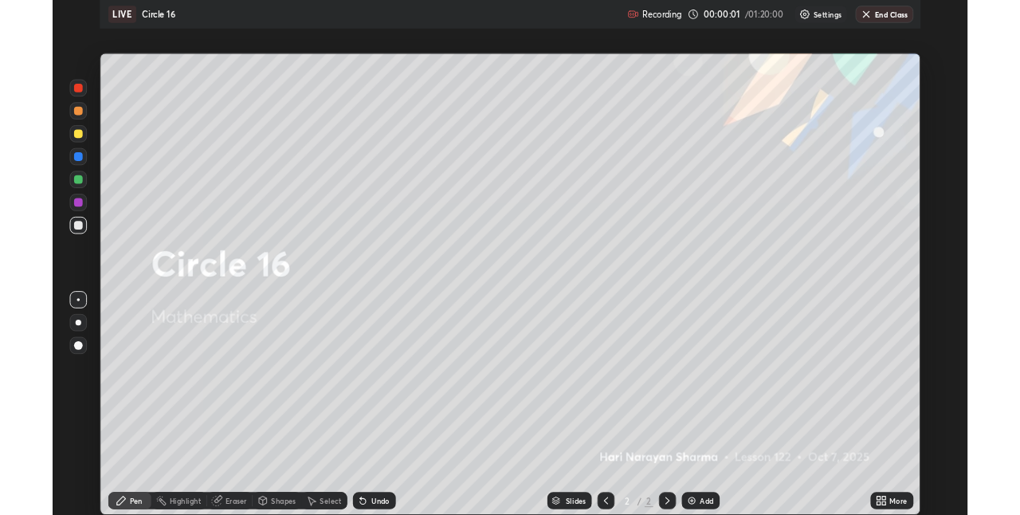
scroll to position [574, 1020]
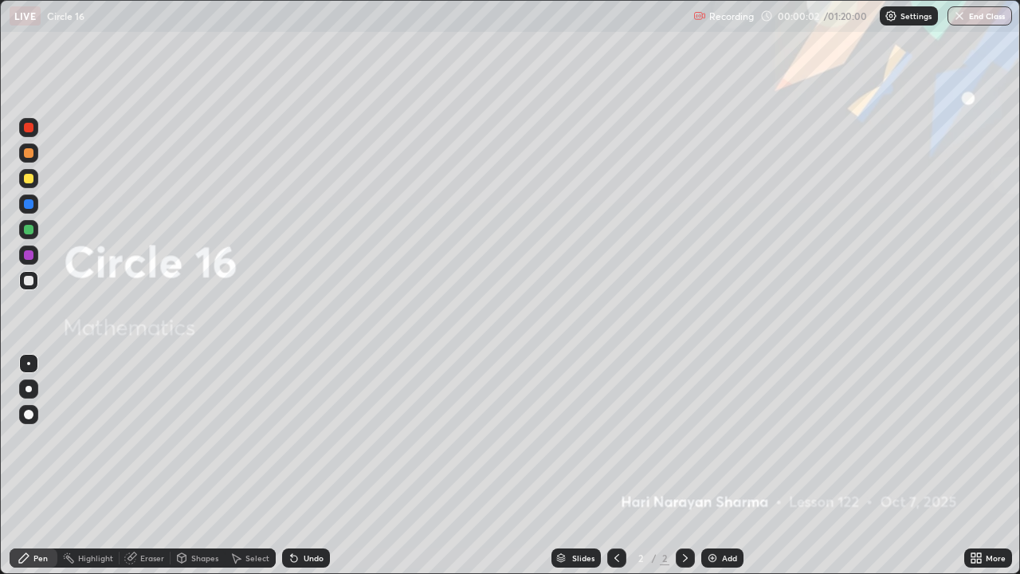
click at [721, 514] on div "Add" at bounding box center [723, 557] width 42 height 19
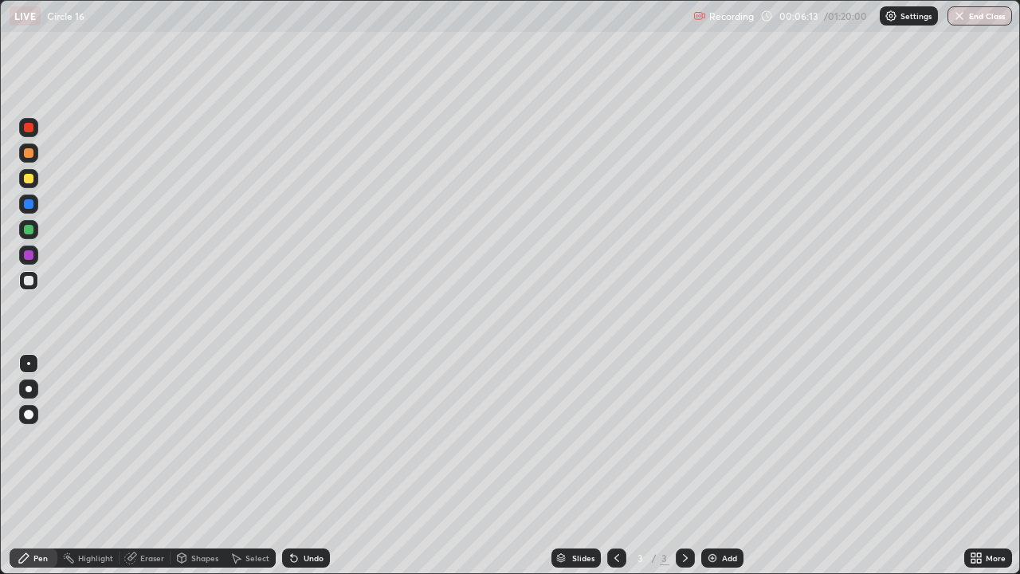
click at [26, 176] on div at bounding box center [29, 179] width 10 height 10
click at [27, 287] on div at bounding box center [28, 280] width 19 height 19
click at [28, 174] on div at bounding box center [29, 179] width 10 height 10
click at [304, 514] on div "Undo" at bounding box center [314, 558] width 20 height 8
click at [36, 288] on div at bounding box center [28, 280] width 19 height 19
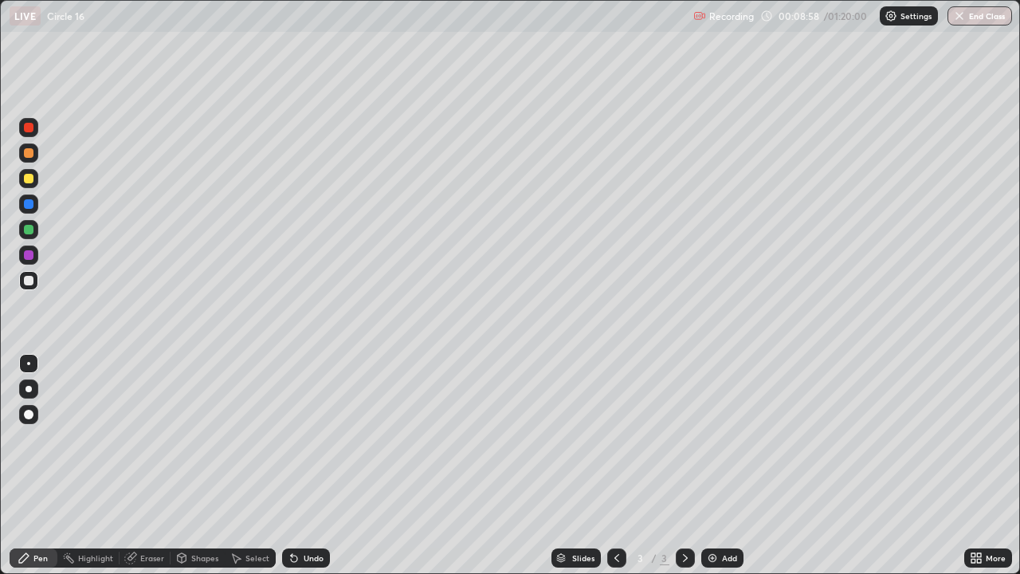
click at [28, 184] on div at bounding box center [28, 178] width 19 height 19
click at [34, 284] on div at bounding box center [28, 280] width 19 height 19
click at [149, 514] on div "Eraser" at bounding box center [145, 557] width 51 height 19
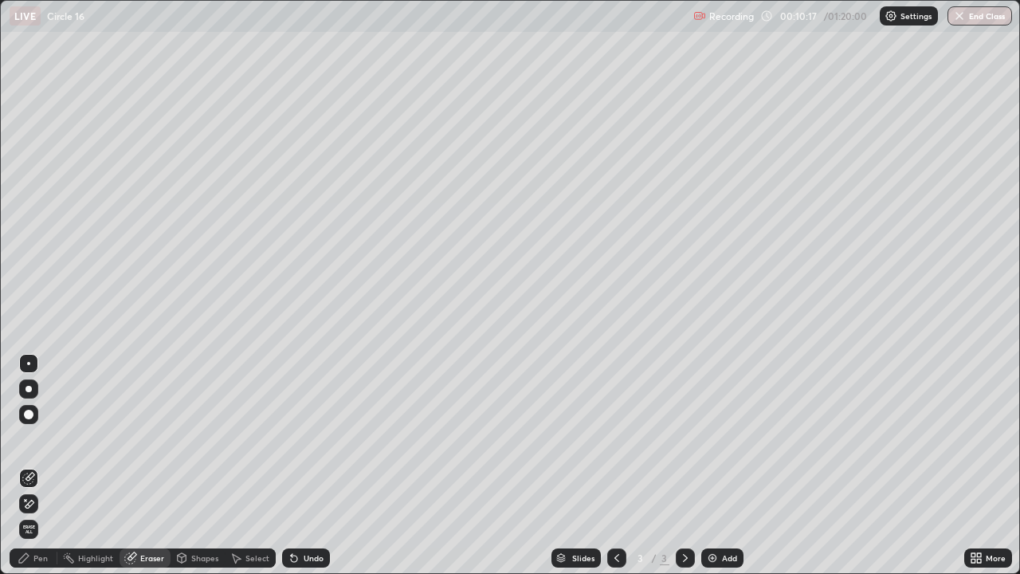
click at [45, 514] on div "Pen" at bounding box center [40, 558] width 14 height 8
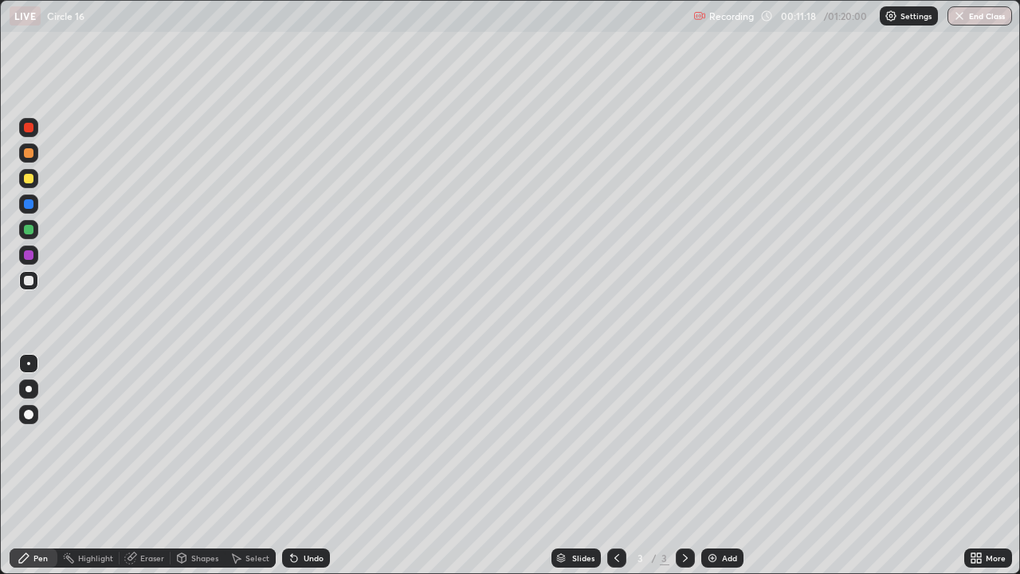
click at [718, 514] on div "Add" at bounding box center [723, 557] width 42 height 19
click at [611, 514] on div at bounding box center [616, 557] width 19 height 19
click at [679, 514] on icon at bounding box center [685, 558] width 13 height 13
click at [617, 514] on icon at bounding box center [617, 558] width 13 height 13
click at [251, 514] on div "Select" at bounding box center [258, 558] width 24 height 8
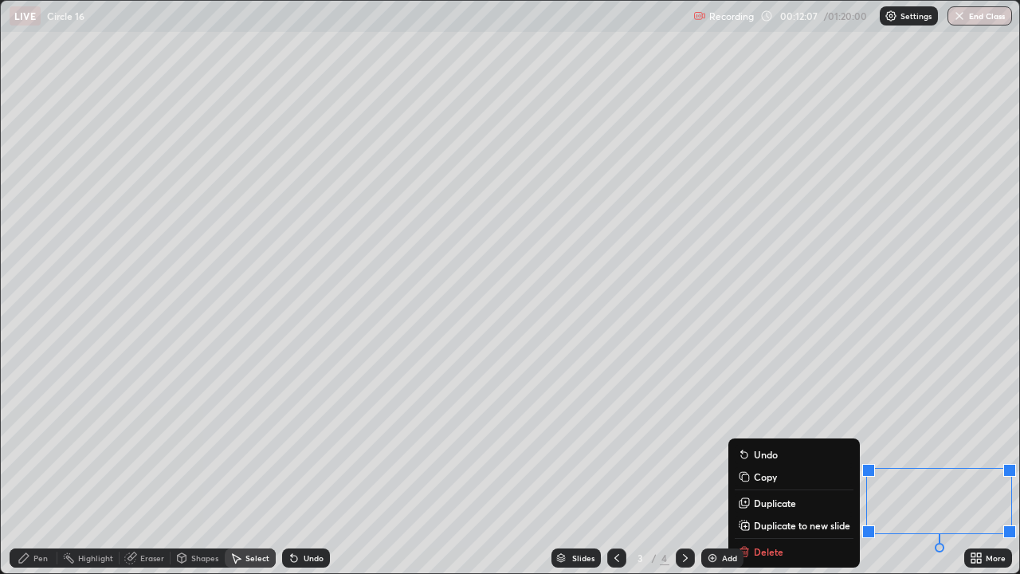
click at [34, 514] on div "Pen" at bounding box center [34, 557] width 48 height 19
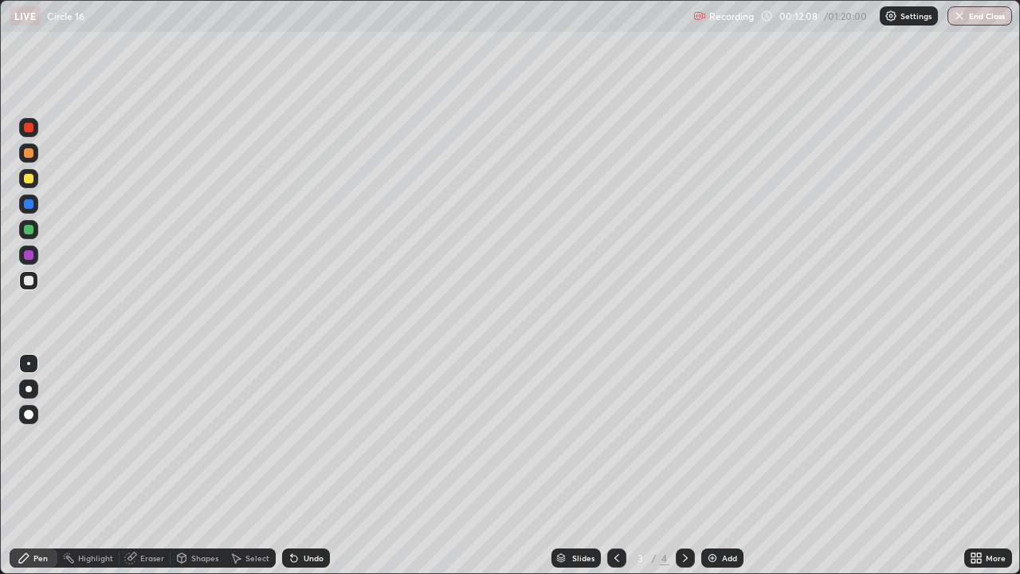
click at [33, 183] on div at bounding box center [28, 178] width 19 height 19
click at [686, 514] on div at bounding box center [685, 557] width 19 height 19
click at [610, 514] on div at bounding box center [616, 558] width 19 height 32
click at [683, 514] on div at bounding box center [685, 558] width 19 height 32
click at [615, 514] on icon at bounding box center [617, 558] width 13 height 13
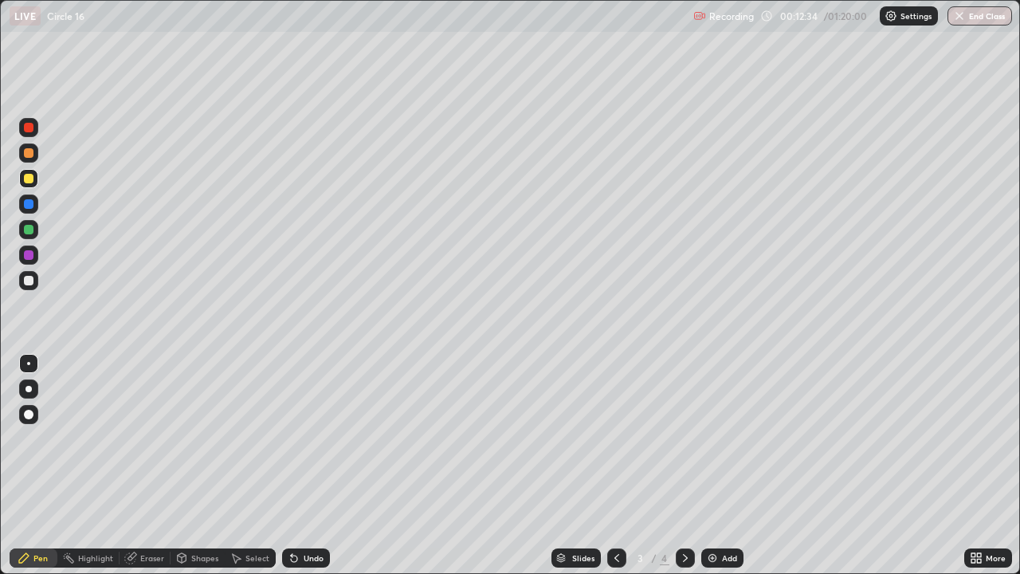
click at [690, 514] on div at bounding box center [685, 557] width 19 height 19
click at [619, 514] on icon at bounding box center [617, 558] width 13 height 13
click at [687, 514] on icon at bounding box center [685, 558] width 13 height 13
click at [880, 514] on div "Slides 4 / 4 Add" at bounding box center [647, 558] width 635 height 32
click at [615, 514] on icon at bounding box center [617, 558] width 13 height 13
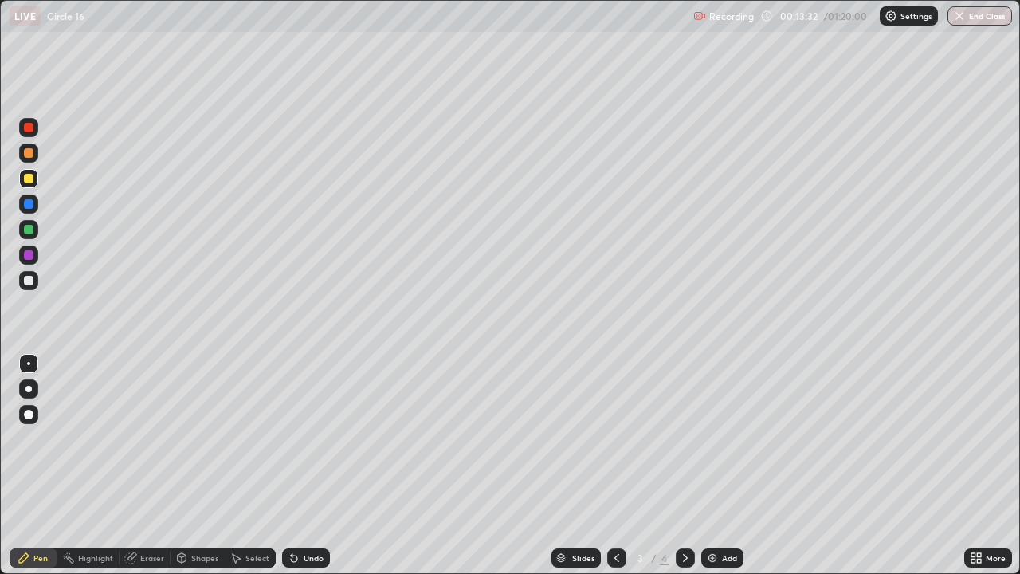
click at [693, 514] on div at bounding box center [685, 557] width 19 height 19
click at [622, 514] on div at bounding box center [616, 557] width 19 height 19
click at [682, 514] on icon at bounding box center [685, 558] width 13 height 13
click at [617, 514] on icon at bounding box center [617, 558] width 5 height 8
click at [690, 514] on div at bounding box center [685, 557] width 19 height 19
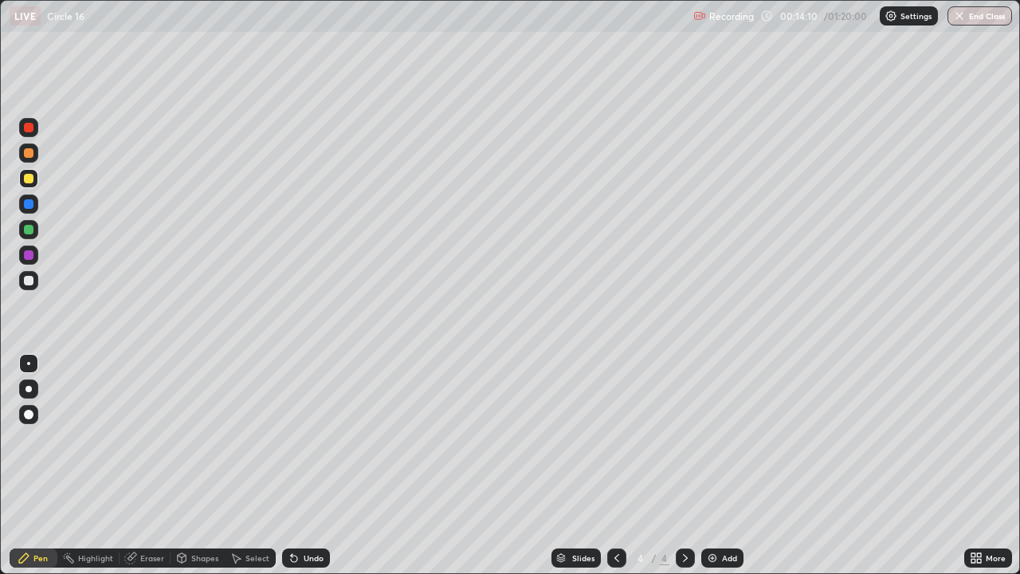
click at [619, 514] on icon at bounding box center [617, 558] width 13 height 13
click at [687, 514] on icon at bounding box center [685, 558] width 13 height 13
click at [615, 514] on icon at bounding box center [617, 558] width 13 height 13
click at [684, 514] on icon at bounding box center [685, 558] width 13 height 13
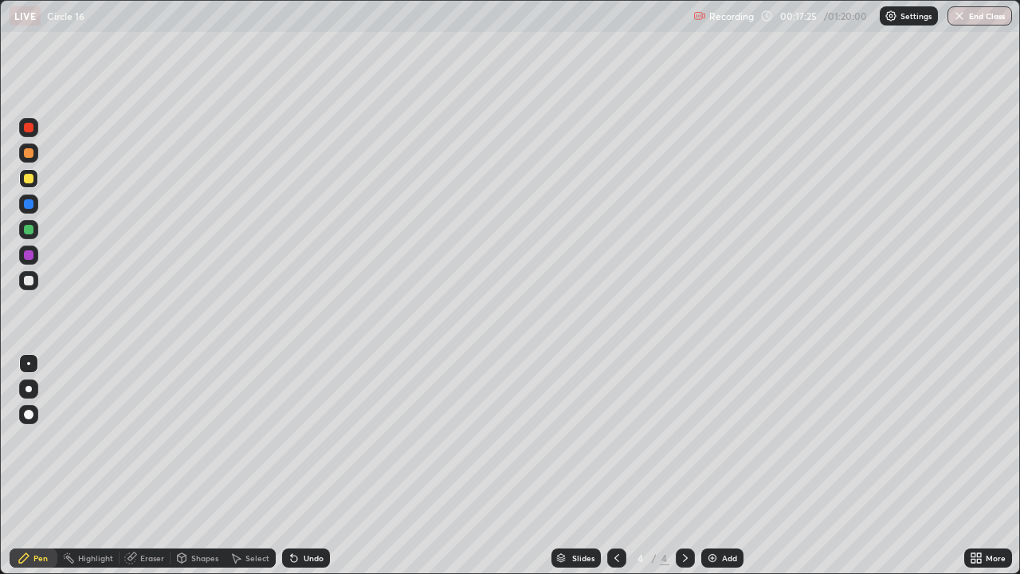
click at [720, 514] on div "Add" at bounding box center [723, 557] width 42 height 19
click at [45, 514] on div "Pen" at bounding box center [40, 558] width 14 height 8
click at [25, 289] on div at bounding box center [28, 280] width 19 height 19
click at [615, 514] on icon at bounding box center [617, 558] width 5 height 8
click at [623, 514] on div at bounding box center [616, 557] width 19 height 19
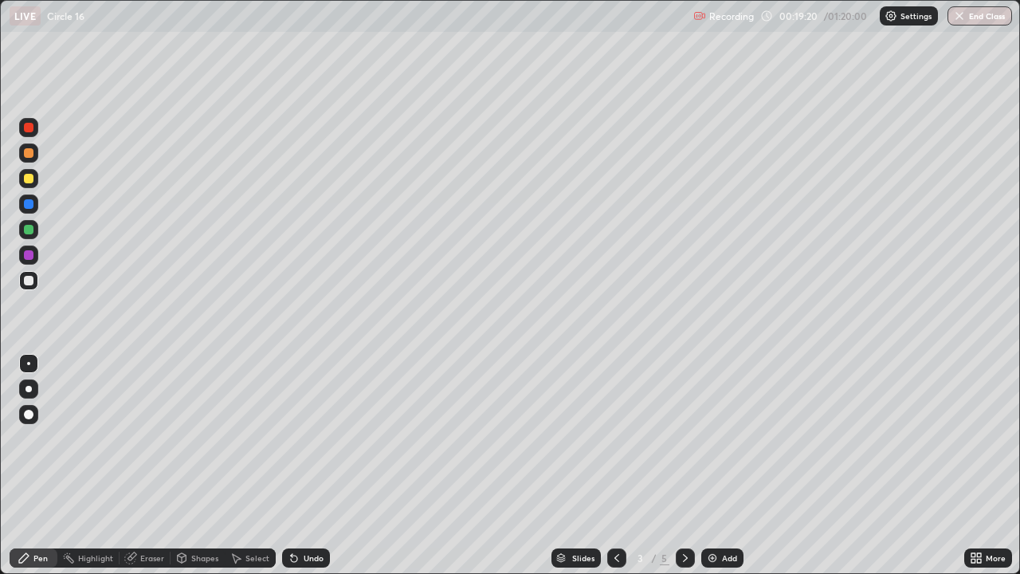
click at [682, 514] on icon at bounding box center [685, 558] width 13 height 13
click at [684, 514] on icon at bounding box center [685, 558] width 13 height 13
click at [29, 175] on div at bounding box center [29, 179] width 10 height 10
click at [303, 514] on div "Undo" at bounding box center [306, 557] width 48 height 19
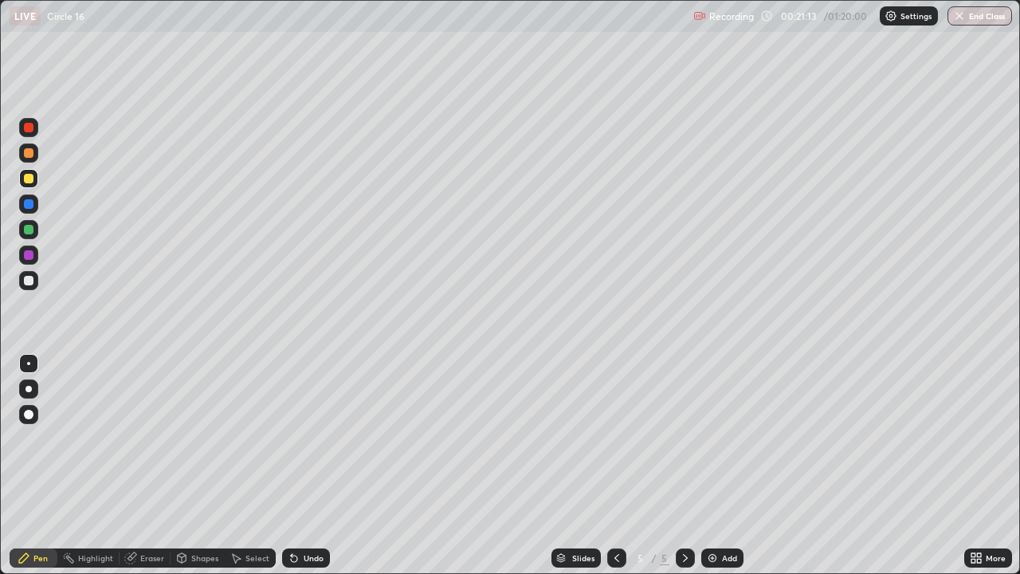
click at [32, 281] on div at bounding box center [29, 281] width 10 height 10
click at [250, 514] on div "Select" at bounding box center [258, 558] width 24 height 8
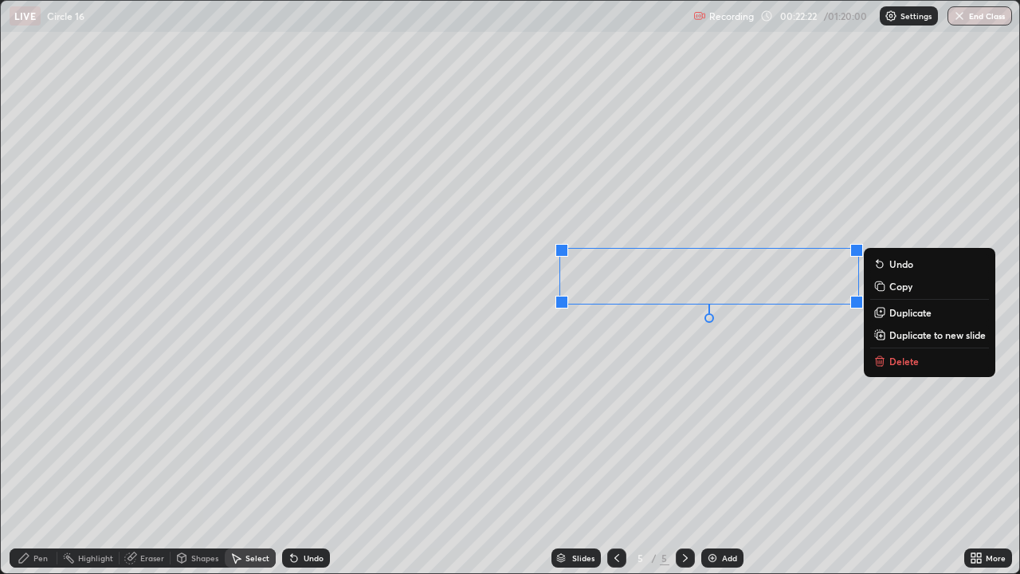
click at [901, 366] on p "Delete" at bounding box center [904, 361] width 29 height 13
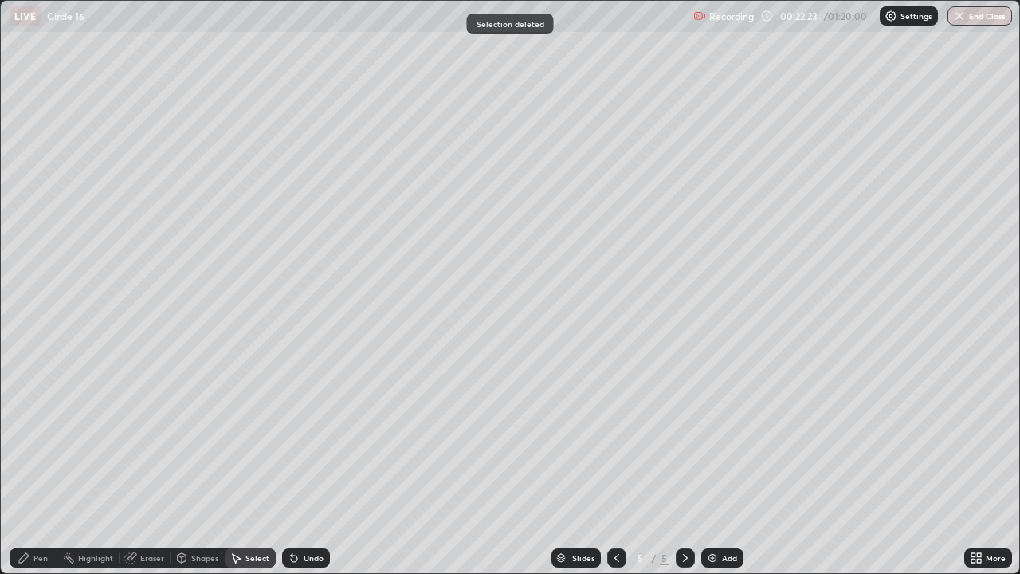
click at [40, 514] on div "Pen" at bounding box center [40, 558] width 14 height 8
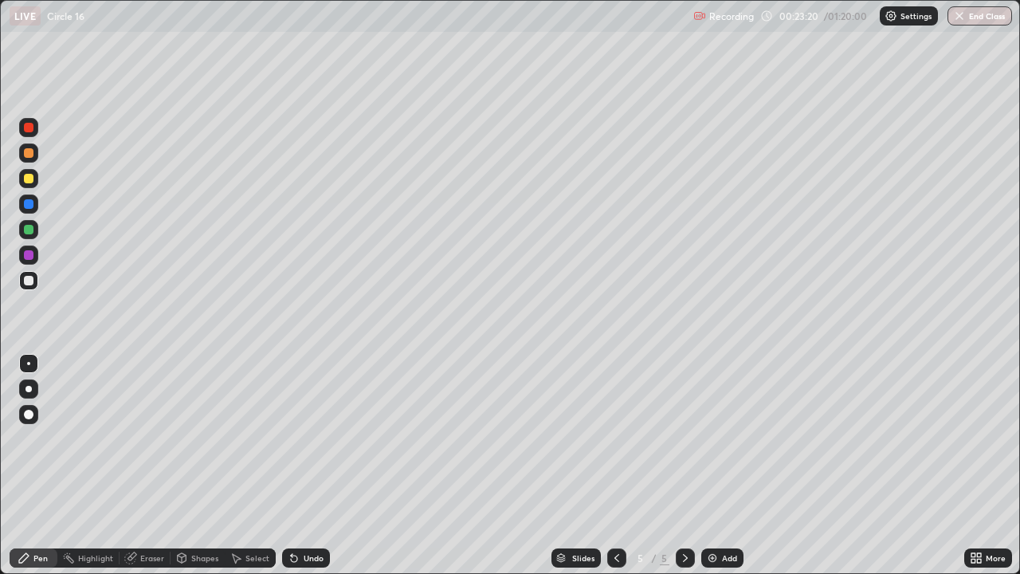
click at [713, 514] on div "Add" at bounding box center [723, 557] width 42 height 19
click at [615, 514] on icon at bounding box center [617, 558] width 5 height 8
click at [683, 514] on div at bounding box center [685, 557] width 19 height 19
click at [612, 514] on div at bounding box center [616, 557] width 19 height 19
click at [684, 514] on icon at bounding box center [685, 558] width 13 height 13
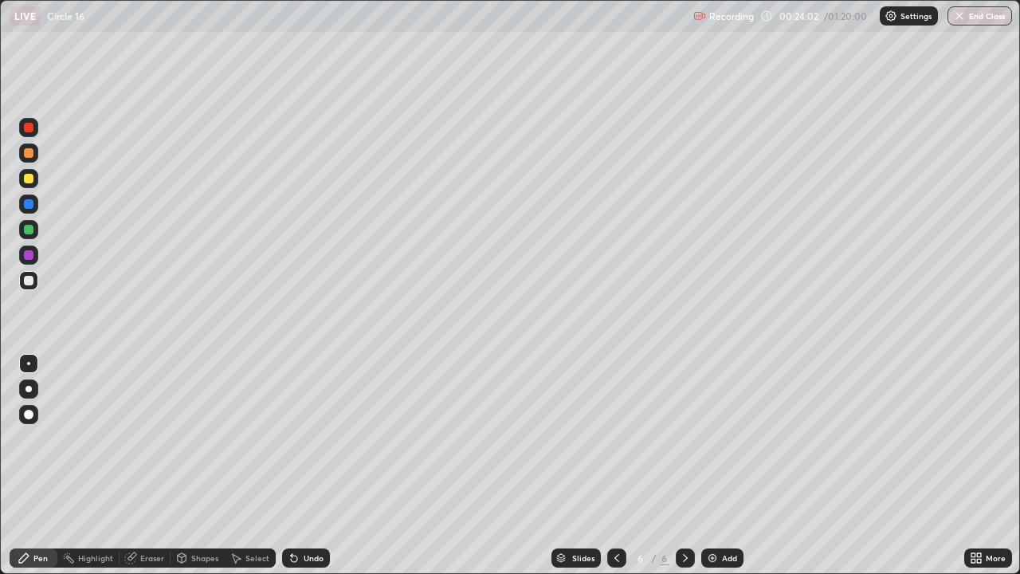
click at [684, 514] on icon at bounding box center [685, 558] width 13 height 13
click at [615, 514] on icon at bounding box center [617, 558] width 13 height 13
click at [694, 514] on div at bounding box center [685, 557] width 19 height 19
click at [613, 514] on icon at bounding box center [617, 558] width 13 height 13
click at [681, 514] on icon at bounding box center [685, 558] width 13 height 13
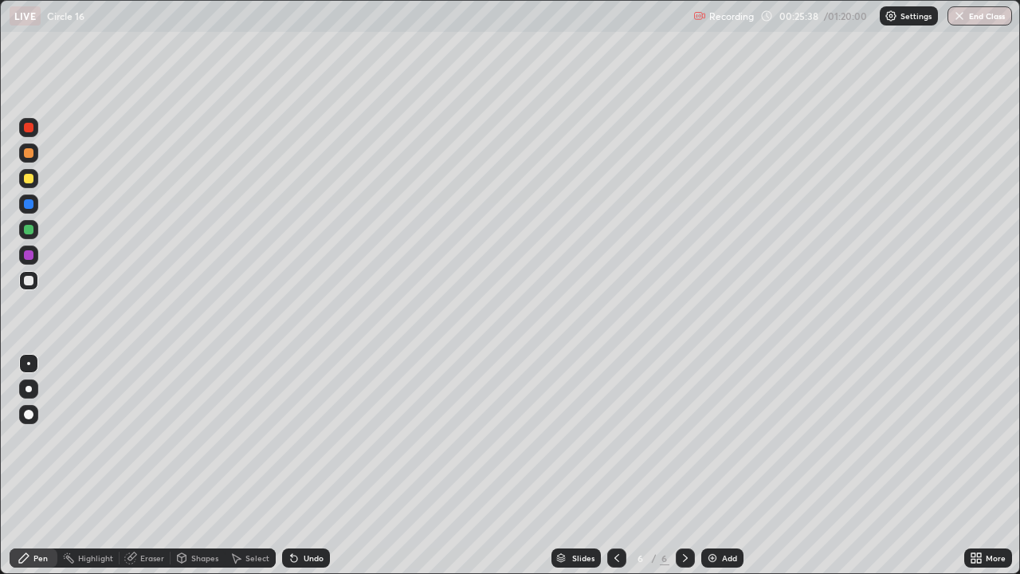
click at [686, 514] on icon at bounding box center [685, 558] width 13 height 13
click at [726, 514] on div "Add" at bounding box center [729, 558] width 15 height 8
click at [613, 514] on icon at bounding box center [617, 558] width 13 height 13
click at [615, 514] on icon at bounding box center [617, 558] width 5 height 8
click at [683, 514] on icon at bounding box center [685, 558] width 13 height 13
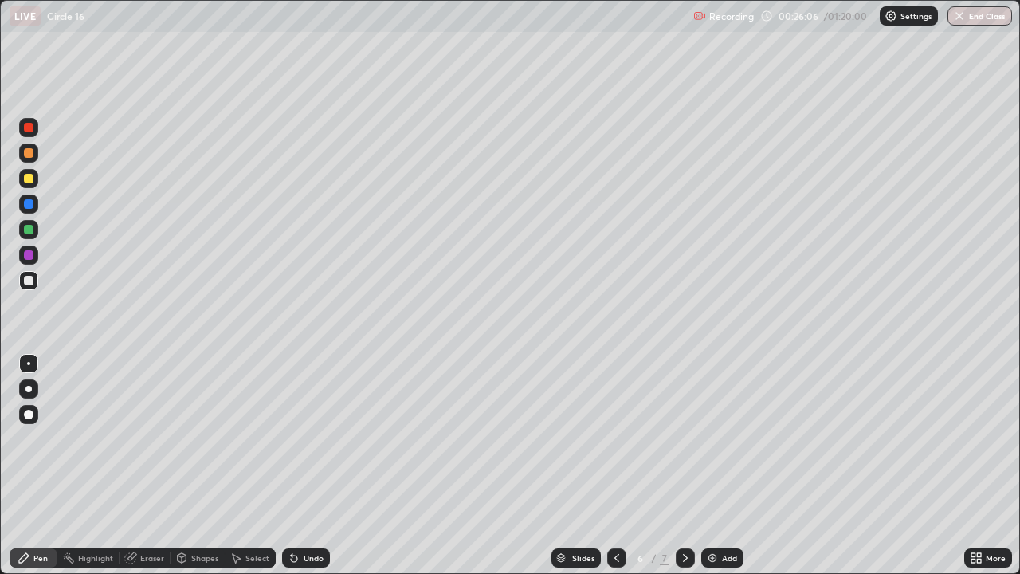
click at [611, 514] on icon at bounding box center [617, 558] width 13 height 13
click at [615, 514] on icon at bounding box center [617, 558] width 5 height 8
click at [686, 514] on icon at bounding box center [685, 558] width 5 height 8
click at [686, 514] on icon at bounding box center [685, 558] width 13 height 13
click at [616, 514] on icon at bounding box center [617, 558] width 5 height 8
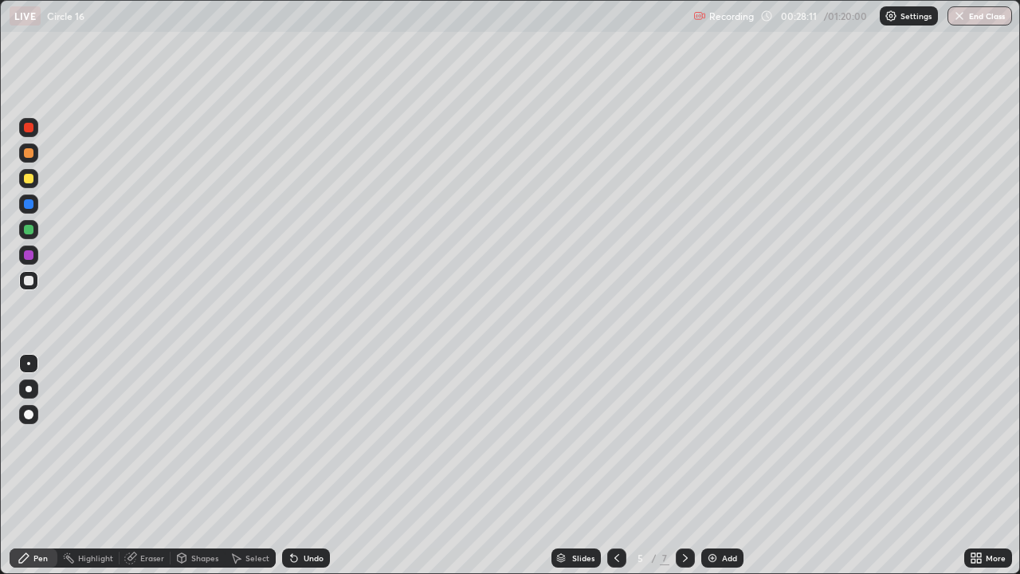
click at [681, 514] on icon at bounding box center [685, 558] width 13 height 13
click at [685, 514] on icon at bounding box center [685, 558] width 13 height 13
click at [611, 514] on icon at bounding box center [617, 558] width 13 height 13
click at [686, 514] on icon at bounding box center [685, 558] width 13 height 13
click at [28, 183] on div at bounding box center [29, 179] width 10 height 10
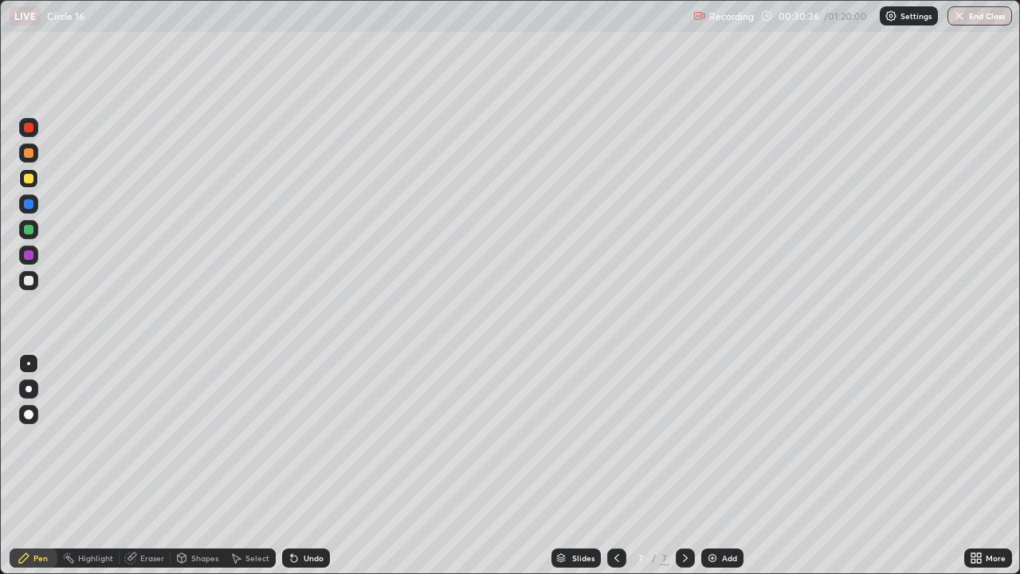
click at [300, 514] on div "Undo" at bounding box center [306, 557] width 48 height 19
click at [292, 514] on icon at bounding box center [294, 559] width 6 height 6
click at [296, 514] on icon at bounding box center [294, 558] width 13 height 13
click at [687, 514] on icon at bounding box center [685, 558] width 13 height 13
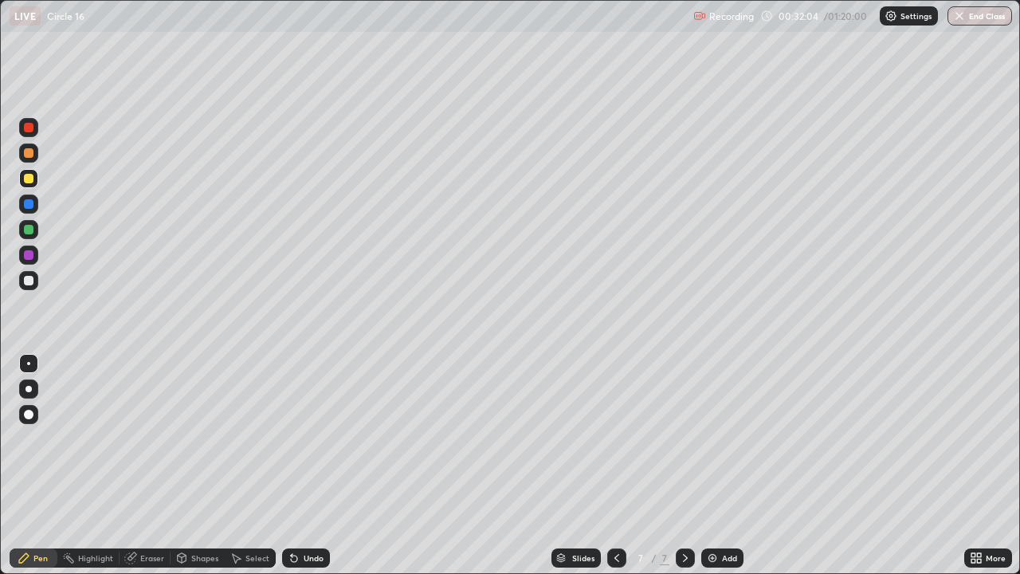
click at [686, 514] on icon at bounding box center [685, 558] width 13 height 13
click at [690, 514] on div at bounding box center [685, 557] width 19 height 19
click at [692, 514] on div at bounding box center [685, 557] width 19 height 19
click at [689, 514] on icon at bounding box center [685, 558] width 13 height 13
click at [304, 514] on div "Undo" at bounding box center [314, 558] width 20 height 8
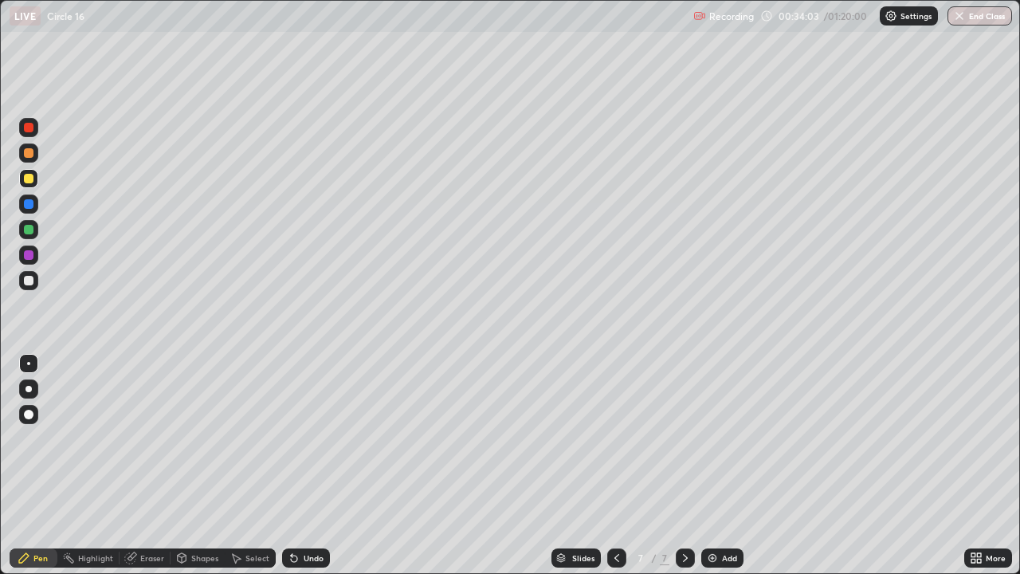
click at [308, 514] on div "Undo" at bounding box center [314, 558] width 20 height 8
click at [308, 514] on div "Undo" at bounding box center [306, 557] width 48 height 19
click at [309, 514] on div "Undo" at bounding box center [306, 557] width 48 height 19
click at [308, 514] on div "Undo" at bounding box center [303, 558] width 54 height 32
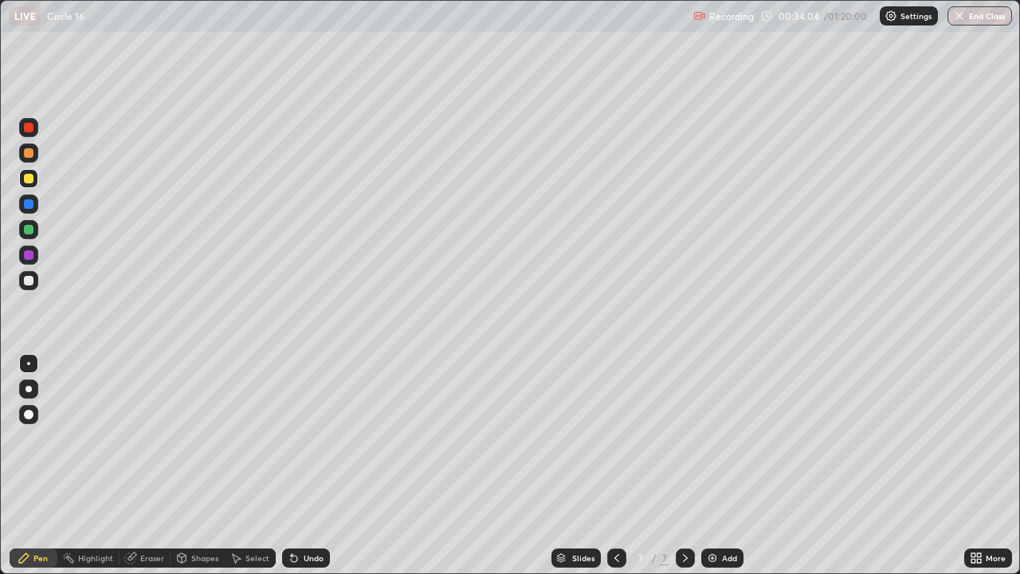
click at [302, 514] on div "Undo" at bounding box center [306, 557] width 48 height 19
click at [304, 514] on div "Undo" at bounding box center [314, 558] width 20 height 8
click at [202, 514] on div "Shapes" at bounding box center [204, 558] width 27 height 8
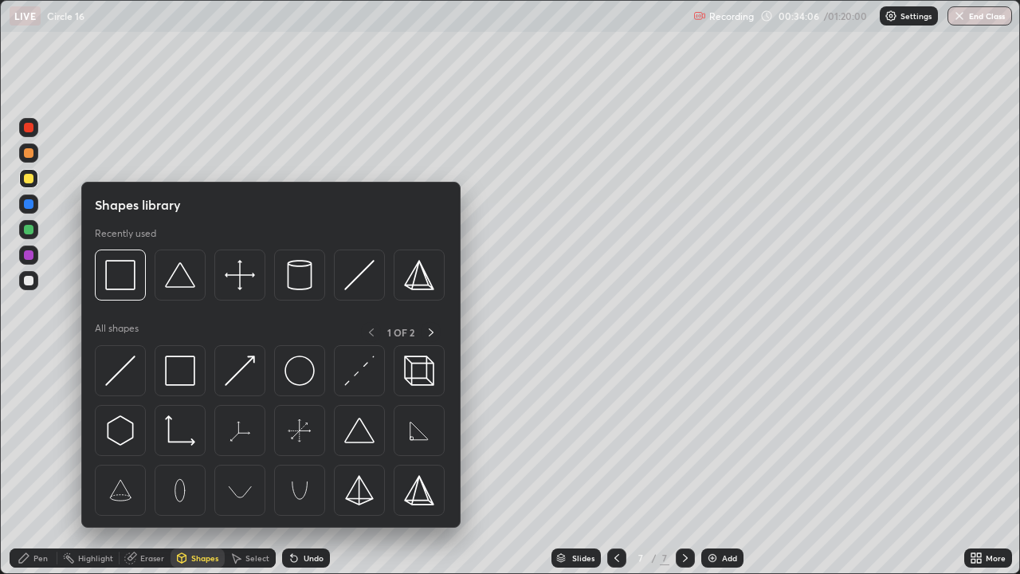
click at [243, 514] on div "Select" at bounding box center [250, 557] width 51 height 19
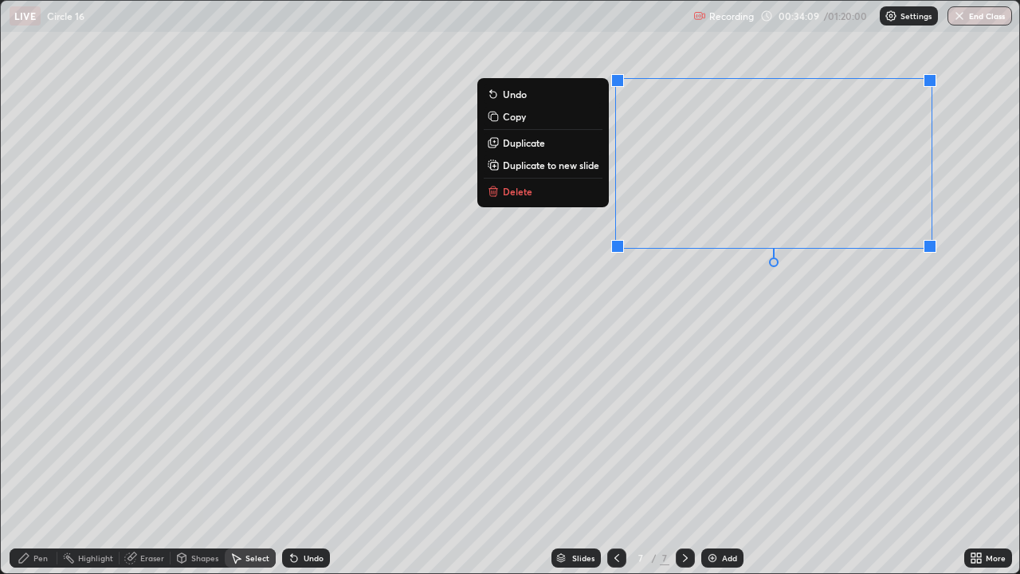
click at [549, 202] on div "0 ° Undo Copy Duplicate Duplicate to new slide Delete" at bounding box center [510, 287] width 1019 height 572
click at [521, 193] on p "Delete" at bounding box center [517, 191] width 29 height 13
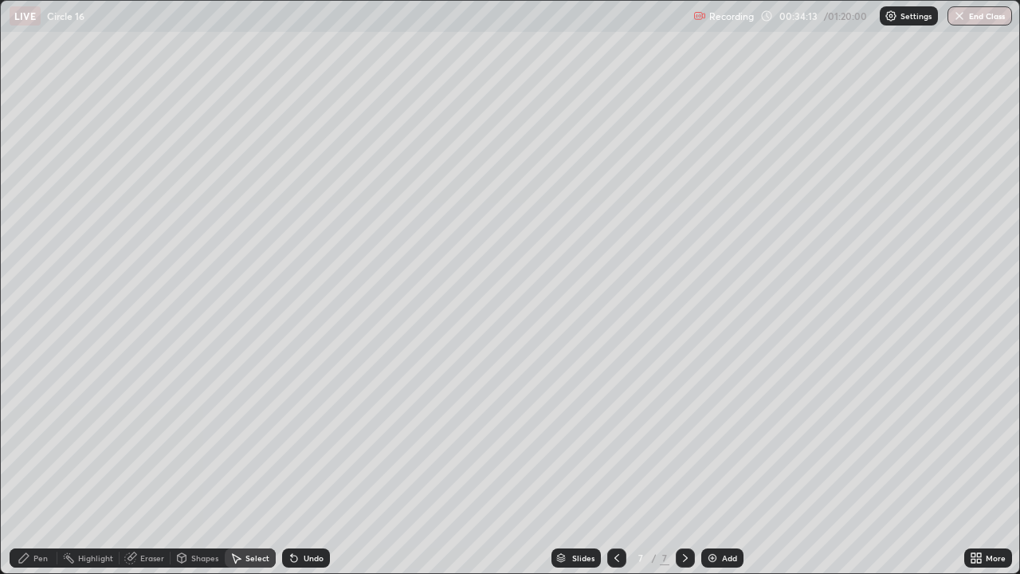
click at [684, 514] on icon at bounding box center [685, 558] width 13 height 13
click at [713, 514] on img at bounding box center [712, 558] width 13 height 13
click at [33, 514] on div "Pen" at bounding box center [34, 557] width 48 height 19
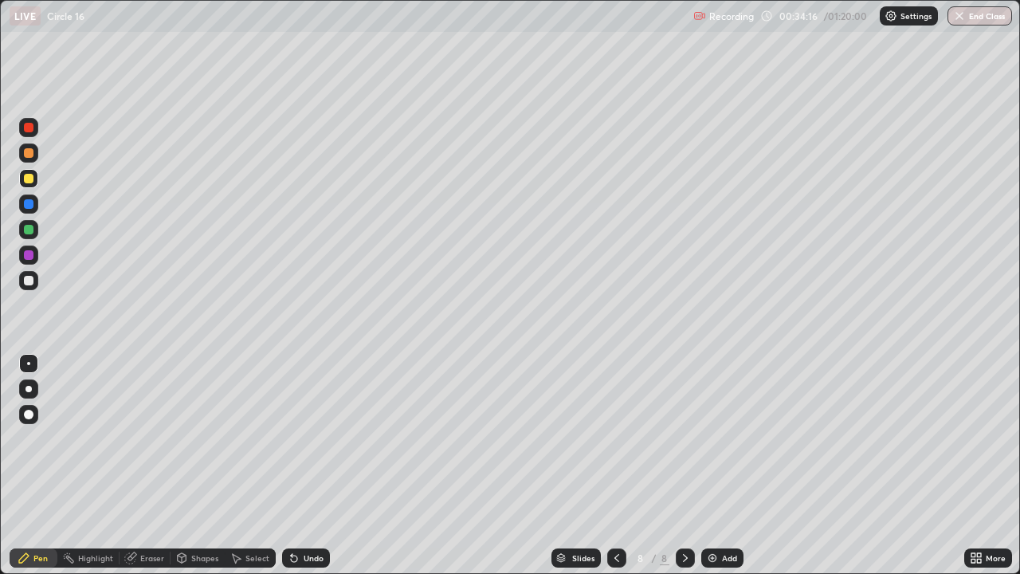
click at [26, 285] on div at bounding box center [29, 281] width 10 height 10
click at [686, 514] on icon at bounding box center [685, 558] width 13 height 13
click at [710, 514] on img at bounding box center [712, 558] width 13 height 13
click at [31, 179] on div at bounding box center [29, 179] width 10 height 10
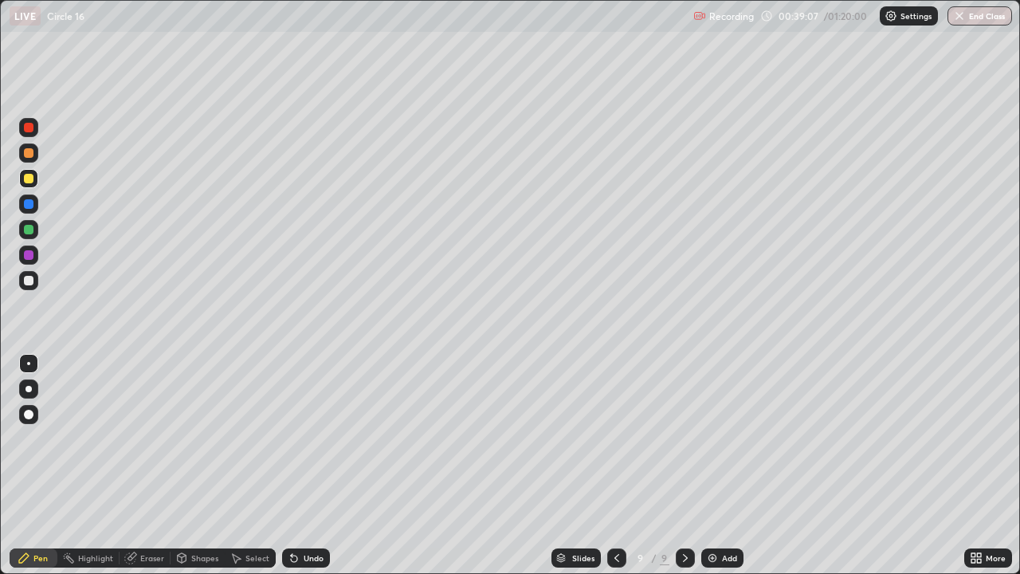
click at [301, 514] on div "Undo" at bounding box center [306, 557] width 48 height 19
click at [304, 514] on div "Undo" at bounding box center [314, 558] width 20 height 8
click at [303, 514] on div "Undo" at bounding box center [306, 557] width 48 height 19
click at [302, 514] on div "Undo" at bounding box center [306, 557] width 48 height 19
click at [303, 514] on div "Undo" at bounding box center [306, 557] width 48 height 19
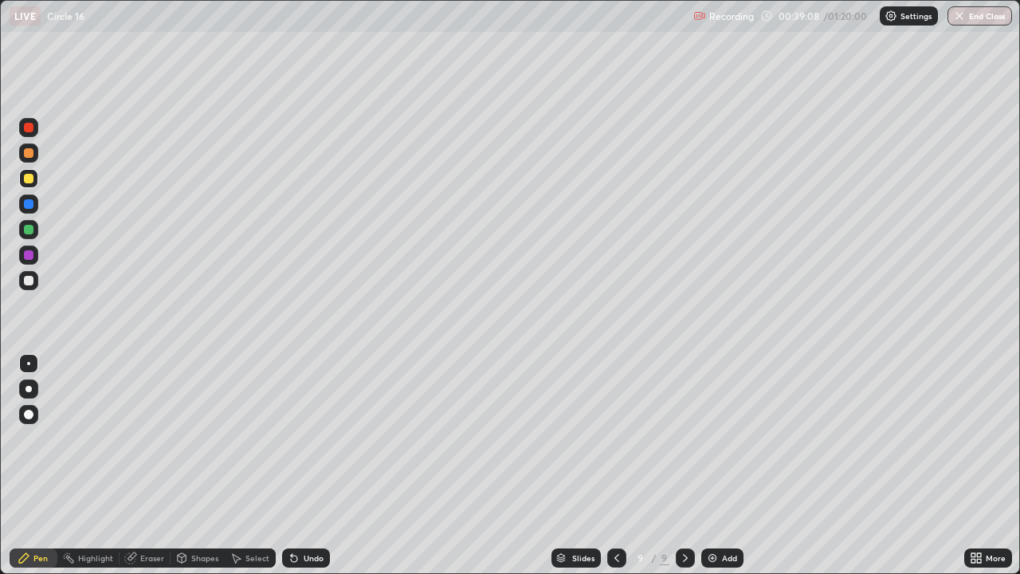
click at [305, 514] on div "Undo" at bounding box center [303, 558] width 54 height 32
click at [304, 514] on div "Undo" at bounding box center [306, 557] width 48 height 19
click at [298, 514] on div "Undo" at bounding box center [306, 557] width 48 height 19
click at [304, 514] on div "Undo" at bounding box center [314, 558] width 20 height 8
click at [303, 514] on div "Undo" at bounding box center [306, 557] width 48 height 19
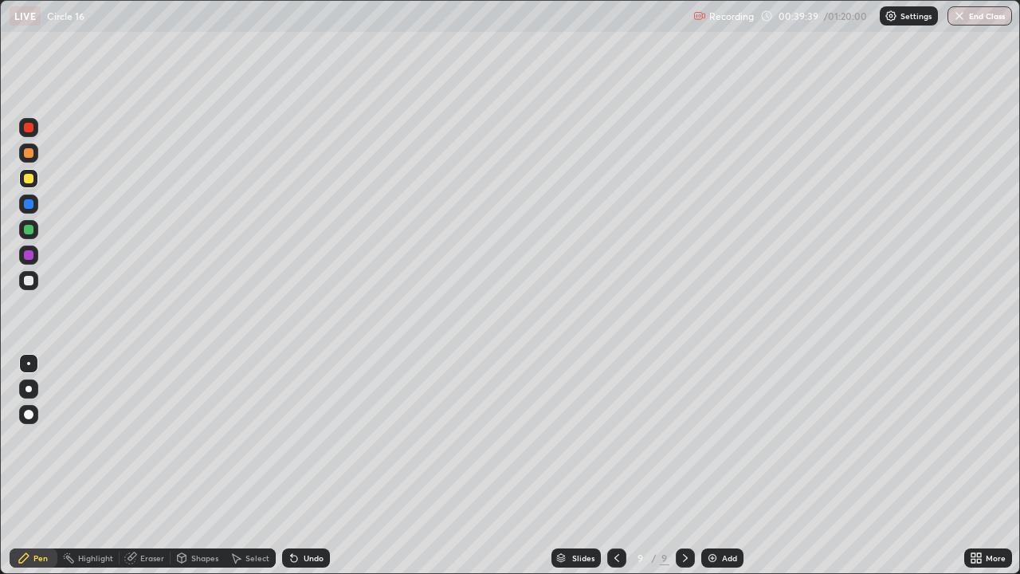
click at [305, 514] on div "Undo" at bounding box center [314, 558] width 20 height 8
click at [306, 514] on div "Undo" at bounding box center [314, 558] width 20 height 8
click at [305, 514] on div "Undo" at bounding box center [314, 558] width 20 height 8
click at [304, 514] on div "Undo" at bounding box center [314, 558] width 20 height 8
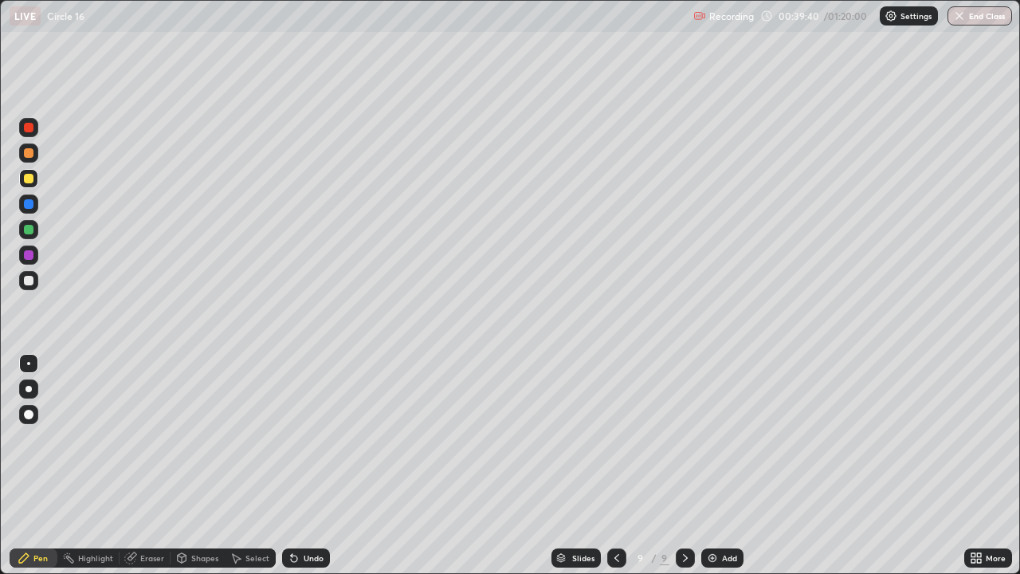
click at [301, 514] on div "Undo" at bounding box center [306, 557] width 48 height 19
click at [302, 514] on div "Undo" at bounding box center [303, 558] width 54 height 32
click at [292, 514] on div "Undo" at bounding box center [306, 557] width 48 height 19
click at [685, 514] on div at bounding box center [685, 557] width 19 height 19
click at [722, 514] on div "Add" at bounding box center [729, 558] width 15 height 8
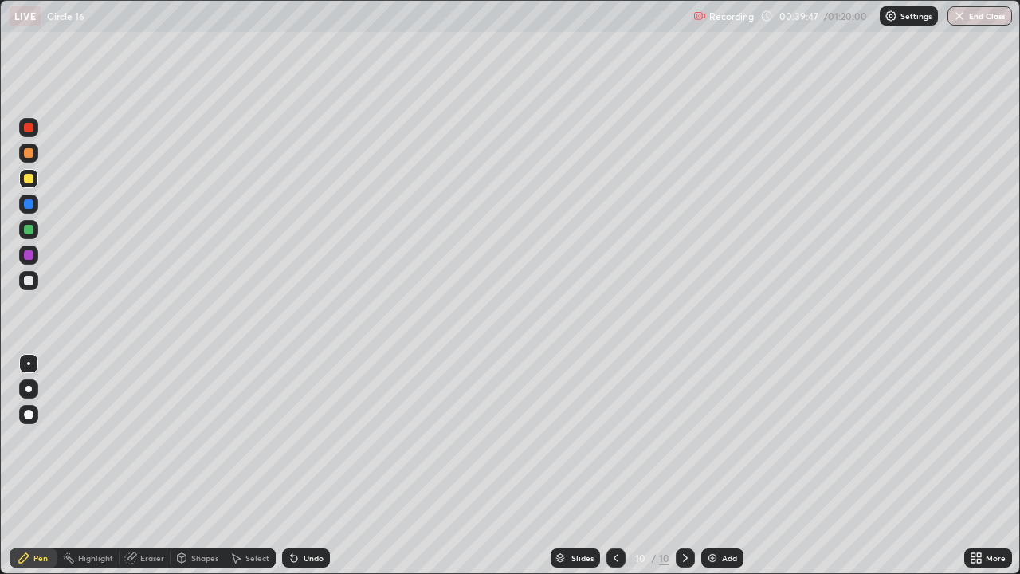
click at [20, 514] on div "Pen" at bounding box center [34, 557] width 48 height 19
click at [27, 284] on div at bounding box center [29, 281] width 10 height 10
click at [679, 514] on icon at bounding box center [685, 558] width 13 height 13
click at [716, 514] on img at bounding box center [712, 558] width 13 height 13
click at [614, 514] on icon at bounding box center [617, 558] width 13 height 13
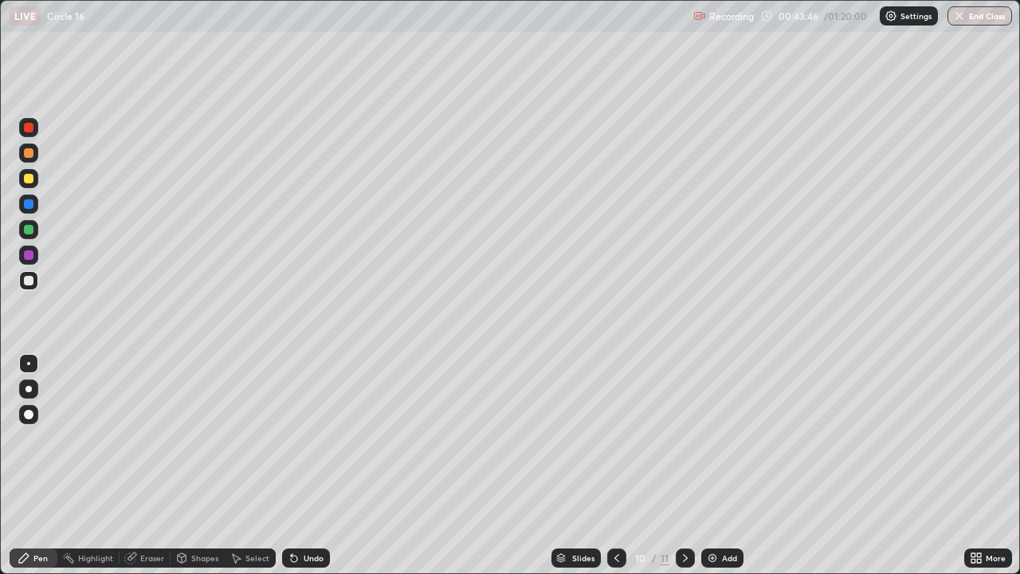
click at [684, 514] on div at bounding box center [685, 557] width 19 height 19
click at [304, 514] on div "Undo" at bounding box center [314, 558] width 20 height 8
click at [301, 514] on div "Undo" at bounding box center [306, 557] width 48 height 19
click at [297, 514] on div "Undo" at bounding box center [306, 557] width 48 height 19
click at [296, 514] on icon at bounding box center [294, 558] width 13 height 13
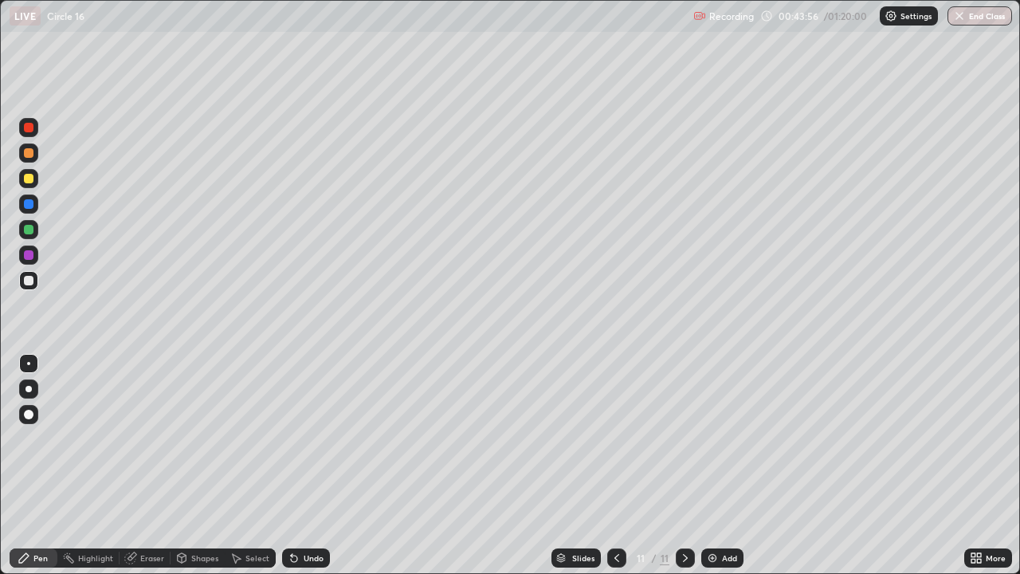
click at [295, 514] on icon at bounding box center [294, 558] width 13 height 13
click at [619, 514] on icon at bounding box center [617, 558] width 13 height 13
click at [683, 514] on icon at bounding box center [685, 558] width 5 height 8
click at [615, 514] on icon at bounding box center [617, 558] width 5 height 8
click at [689, 514] on icon at bounding box center [685, 558] width 13 height 13
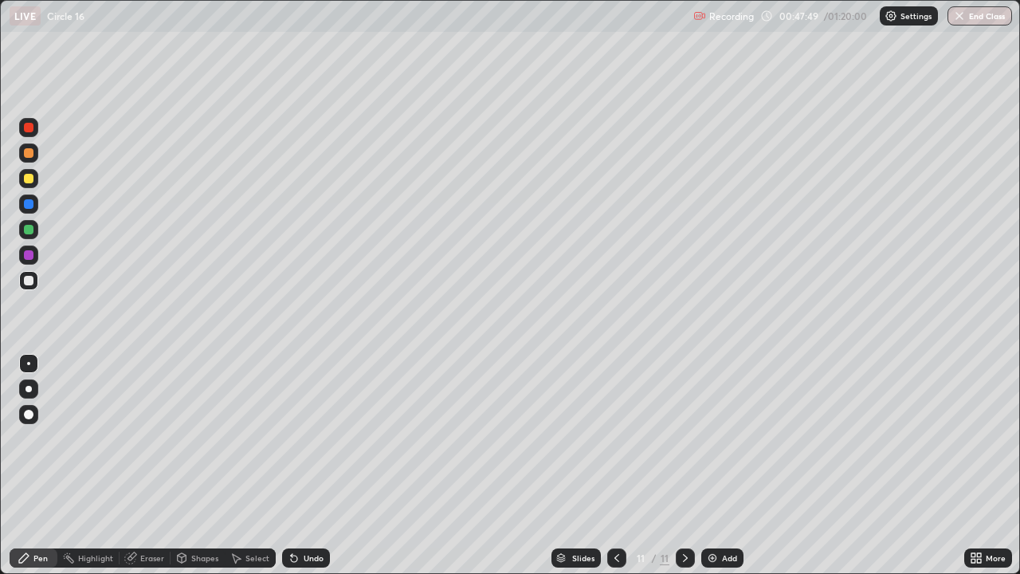
click at [684, 514] on icon at bounding box center [685, 558] width 13 height 13
click at [250, 514] on div "Select" at bounding box center [258, 558] width 24 height 8
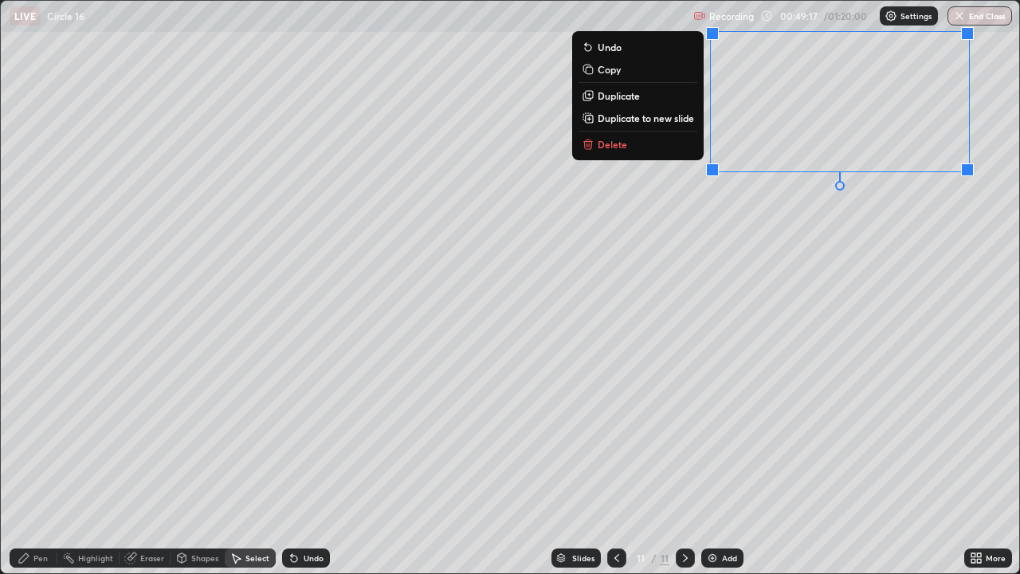
click at [648, 151] on button "Delete" at bounding box center [638, 144] width 119 height 19
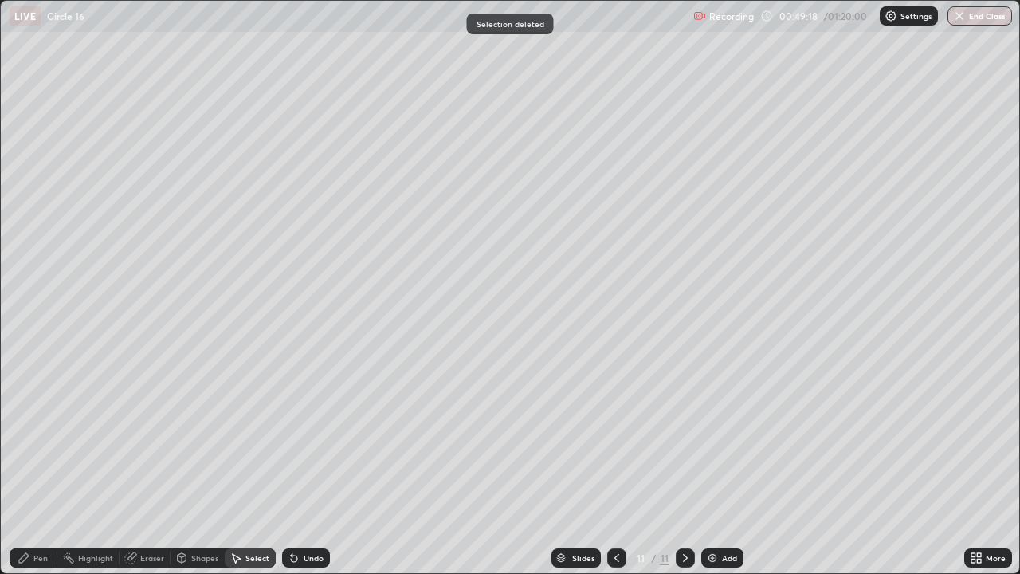
click at [676, 514] on div at bounding box center [685, 558] width 19 height 32
click at [716, 514] on img at bounding box center [712, 558] width 13 height 13
click at [29, 514] on div "Pen" at bounding box center [34, 557] width 48 height 19
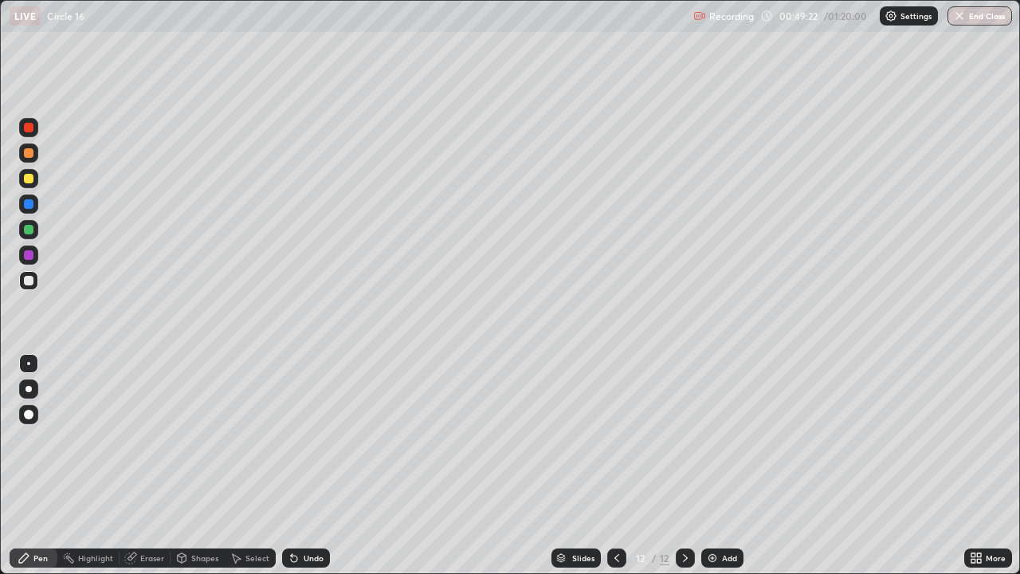
click at [24, 283] on div at bounding box center [29, 281] width 10 height 10
click at [29, 182] on div at bounding box center [29, 179] width 10 height 10
click at [304, 514] on div "Undo" at bounding box center [314, 558] width 20 height 8
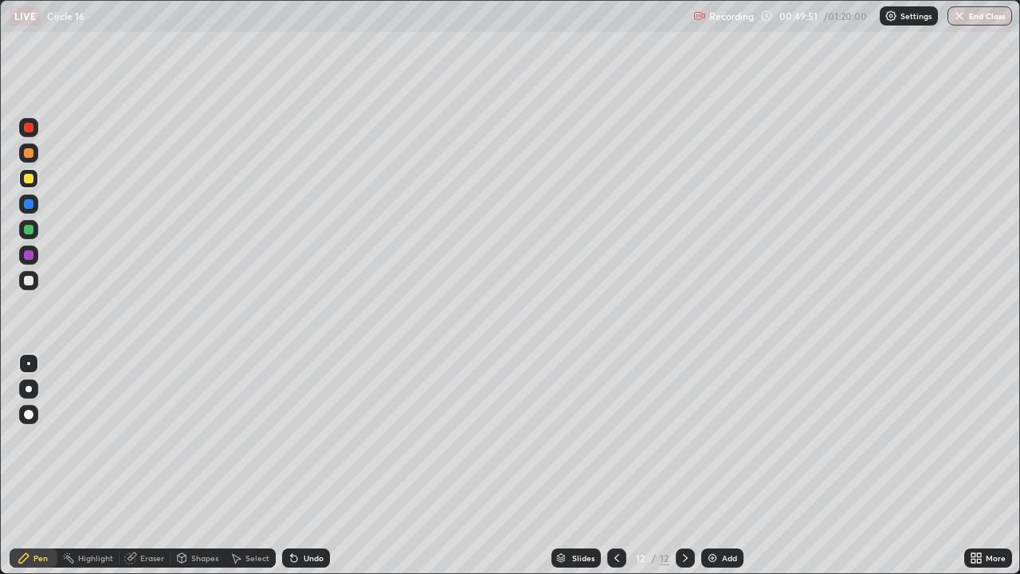
click at [304, 514] on div "Undo" at bounding box center [306, 557] width 48 height 19
click at [303, 514] on div "Undo" at bounding box center [303, 558] width 54 height 32
click at [301, 514] on div "Undo" at bounding box center [303, 558] width 54 height 32
click at [298, 514] on div "Undo" at bounding box center [306, 557] width 48 height 19
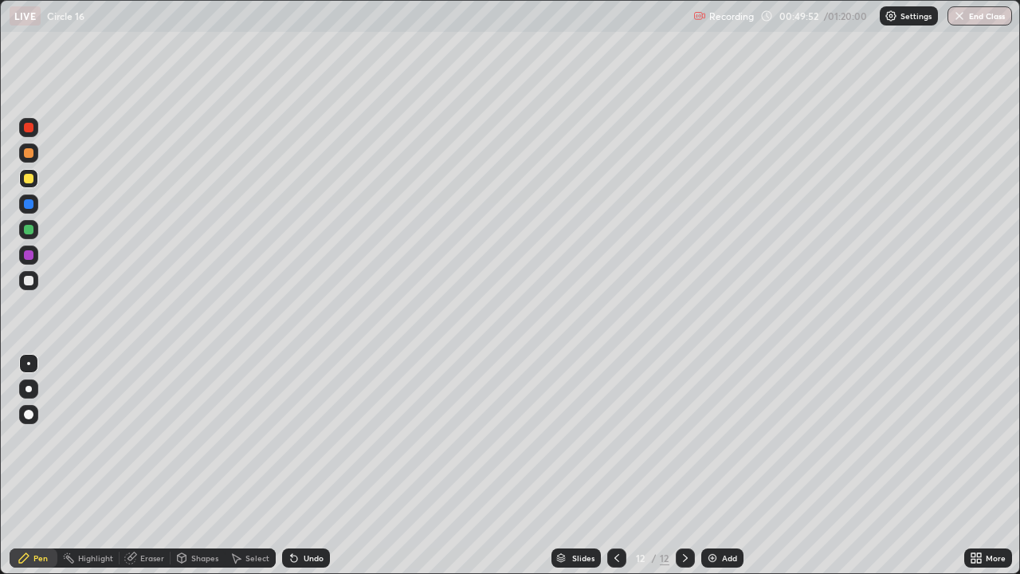
click at [295, 514] on div "Undo" at bounding box center [306, 557] width 48 height 19
click at [289, 514] on icon at bounding box center [294, 558] width 13 height 13
click at [305, 514] on div "Undo" at bounding box center [306, 557] width 48 height 19
click at [307, 514] on div "Undo" at bounding box center [306, 557] width 48 height 19
click at [305, 514] on div "Undo" at bounding box center [306, 557] width 48 height 19
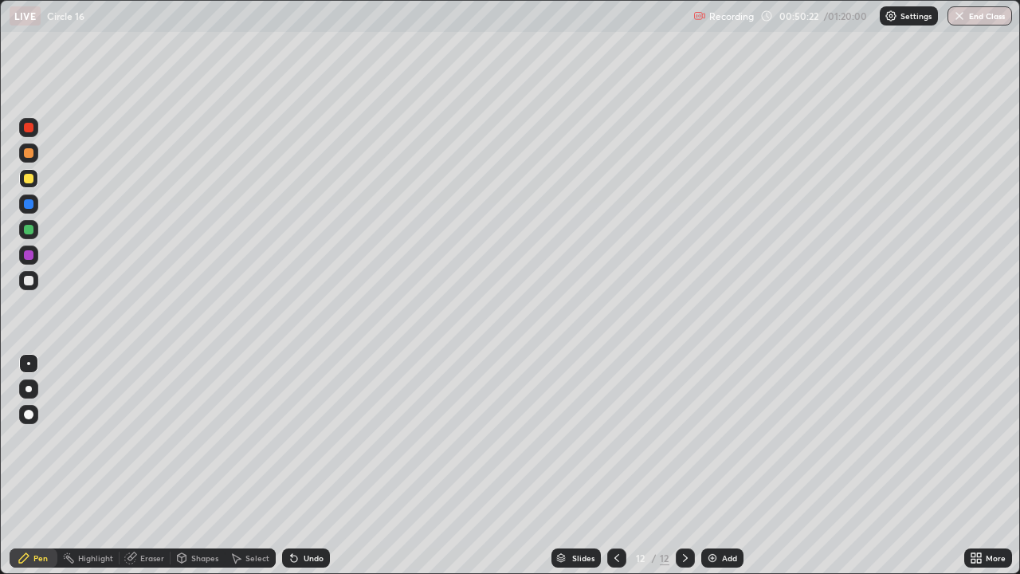
click at [302, 514] on div "Undo" at bounding box center [306, 557] width 48 height 19
click at [313, 514] on div "Undo" at bounding box center [314, 558] width 20 height 8
click at [308, 514] on div "Undo" at bounding box center [306, 557] width 48 height 19
click at [243, 514] on div "Select" at bounding box center [250, 557] width 51 height 19
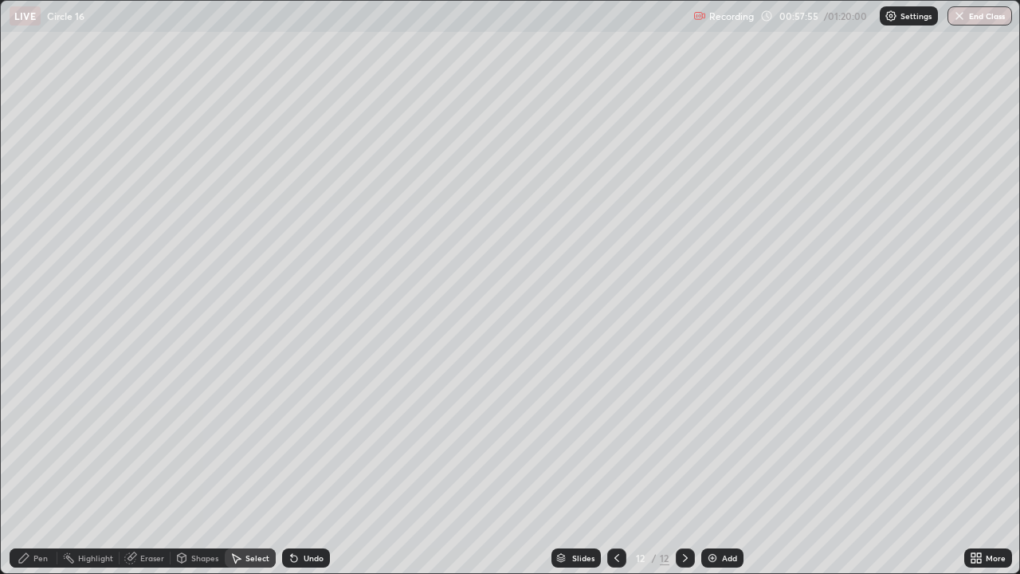
click at [37, 514] on div "Pen" at bounding box center [40, 558] width 14 height 8
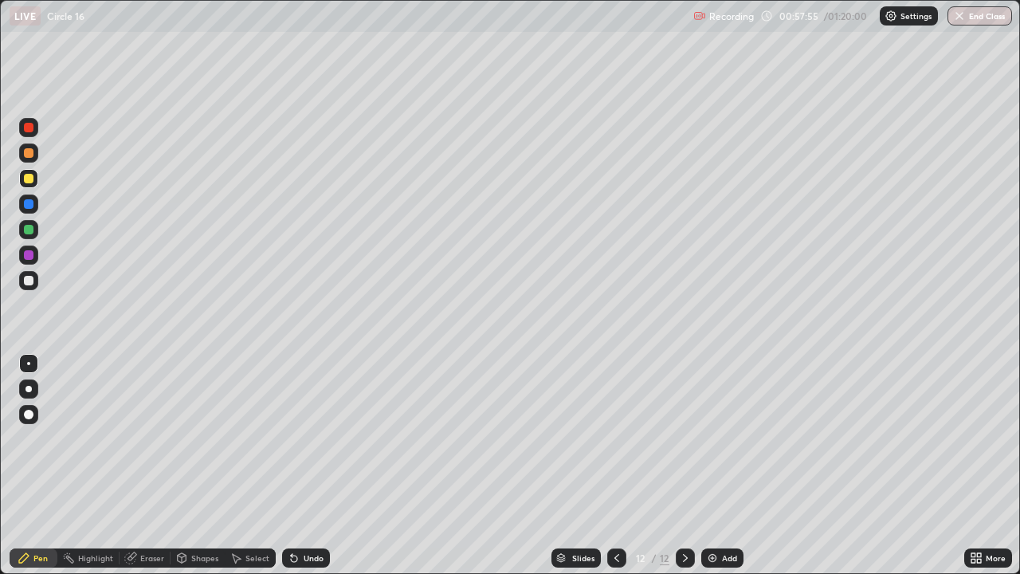
click at [29, 281] on div at bounding box center [29, 281] width 10 height 10
click at [690, 514] on icon at bounding box center [685, 558] width 13 height 13
click at [691, 514] on div at bounding box center [685, 557] width 19 height 19
click at [29, 286] on div at bounding box center [28, 280] width 19 height 19
click at [611, 514] on icon at bounding box center [617, 558] width 13 height 13
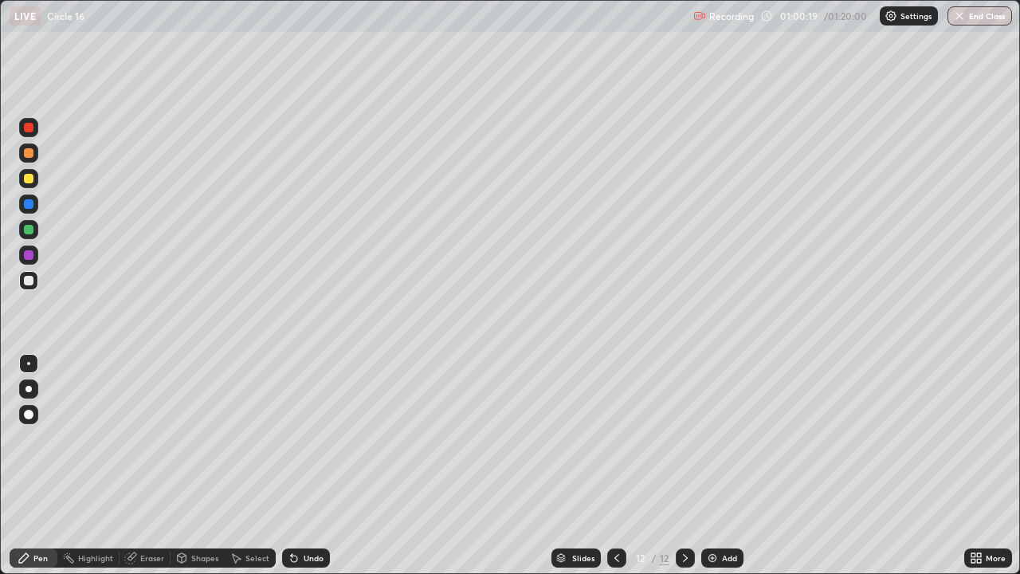
click at [611, 514] on icon at bounding box center [617, 558] width 13 height 13
click at [615, 514] on icon at bounding box center [617, 558] width 13 height 13
click at [611, 514] on icon at bounding box center [617, 558] width 13 height 13
click at [607, 514] on div at bounding box center [616, 558] width 19 height 32
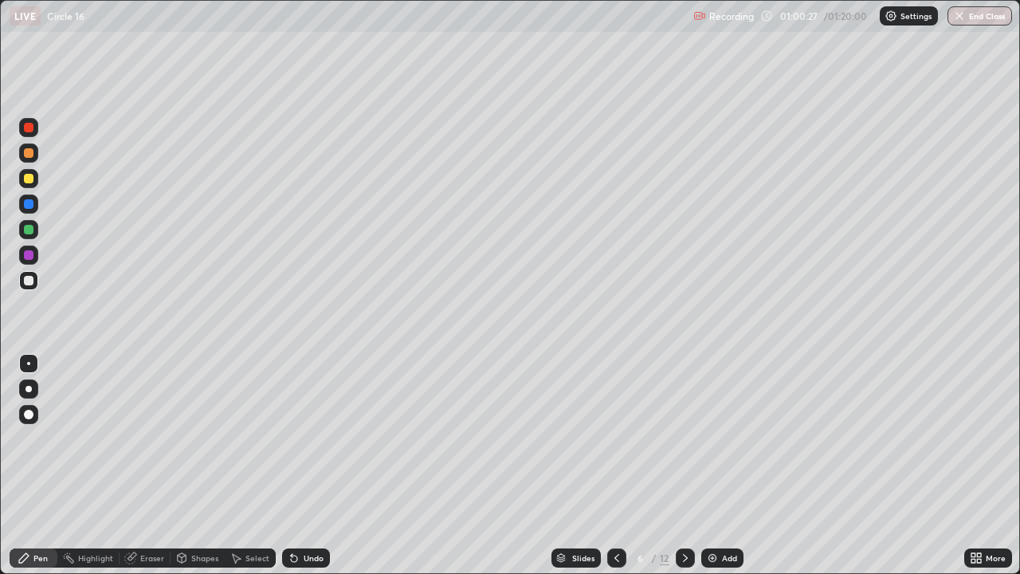
click at [611, 514] on icon at bounding box center [617, 558] width 13 height 13
click at [687, 514] on icon at bounding box center [685, 558] width 13 height 13
click at [682, 514] on icon at bounding box center [685, 558] width 13 height 13
click at [679, 514] on icon at bounding box center [685, 558] width 13 height 13
click at [682, 514] on icon at bounding box center [685, 558] width 13 height 13
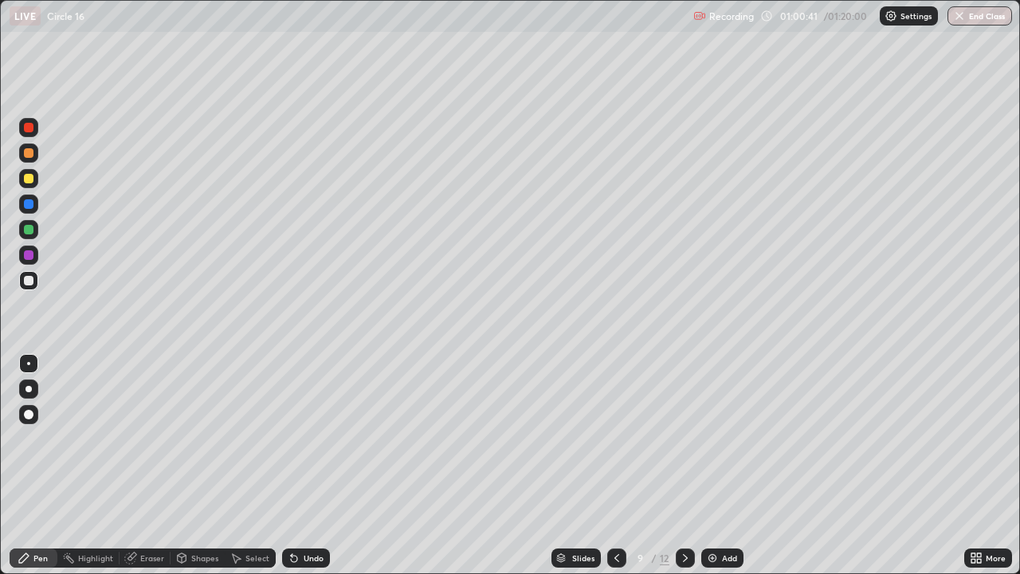
click at [685, 514] on icon at bounding box center [685, 558] width 13 height 13
click at [691, 514] on div at bounding box center [685, 557] width 19 height 19
click at [694, 514] on div at bounding box center [685, 558] width 19 height 32
click at [686, 514] on icon at bounding box center [685, 558] width 13 height 13
click at [722, 514] on div "Add" at bounding box center [729, 558] width 15 height 8
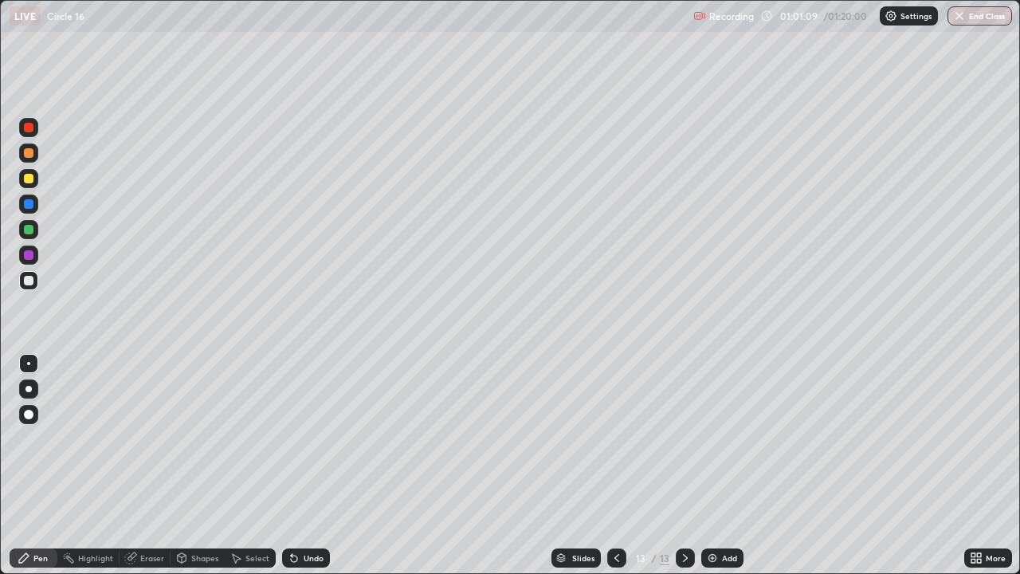
click at [619, 514] on icon at bounding box center [617, 558] width 13 height 13
click at [682, 514] on icon at bounding box center [685, 558] width 13 height 13
click at [620, 514] on icon at bounding box center [617, 558] width 13 height 13
click at [689, 514] on icon at bounding box center [685, 558] width 13 height 13
click at [616, 514] on icon at bounding box center [617, 558] width 13 height 13
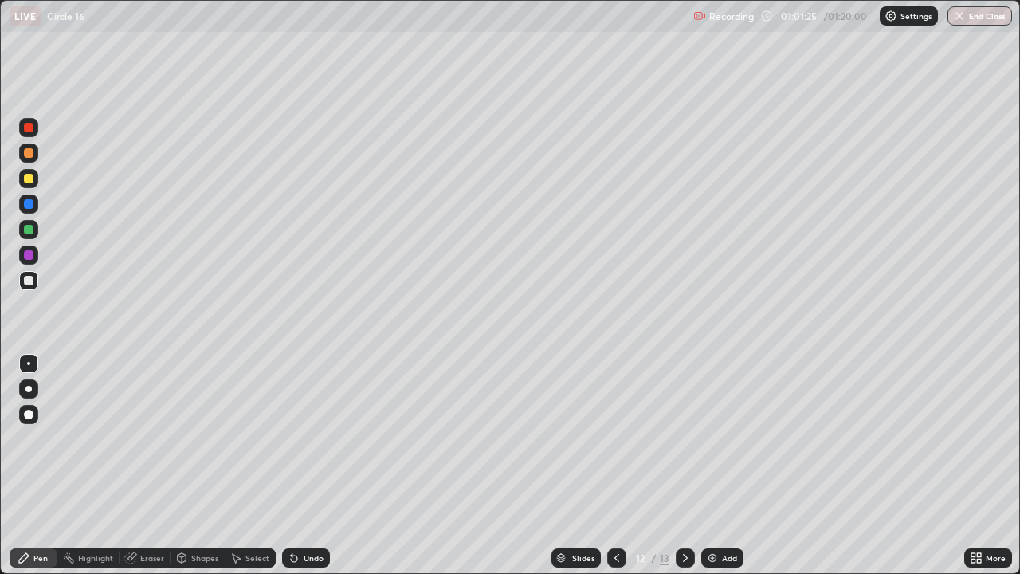
click at [686, 514] on icon at bounding box center [685, 558] width 13 height 13
click at [611, 514] on icon at bounding box center [617, 558] width 13 height 13
click at [682, 514] on icon at bounding box center [685, 558] width 13 height 13
click at [702, 514] on div "Add" at bounding box center [723, 557] width 42 height 19
click at [37, 184] on div at bounding box center [28, 178] width 19 height 19
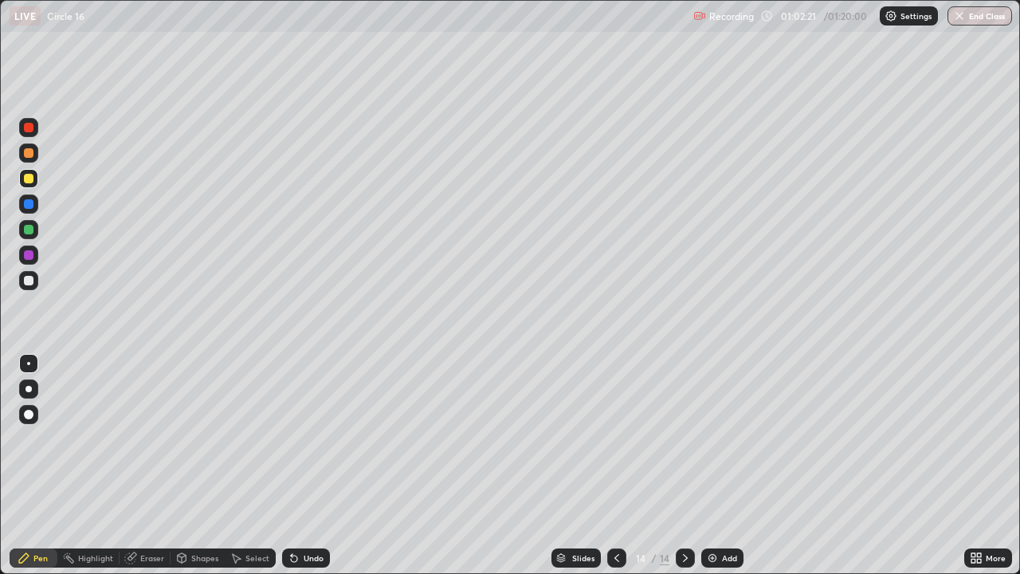
click at [620, 514] on icon at bounding box center [617, 558] width 13 height 13
click at [611, 514] on icon at bounding box center [617, 558] width 13 height 13
click at [686, 514] on icon at bounding box center [685, 558] width 13 height 13
click at [682, 514] on div at bounding box center [685, 558] width 19 height 32
click at [614, 514] on icon at bounding box center [617, 558] width 13 height 13
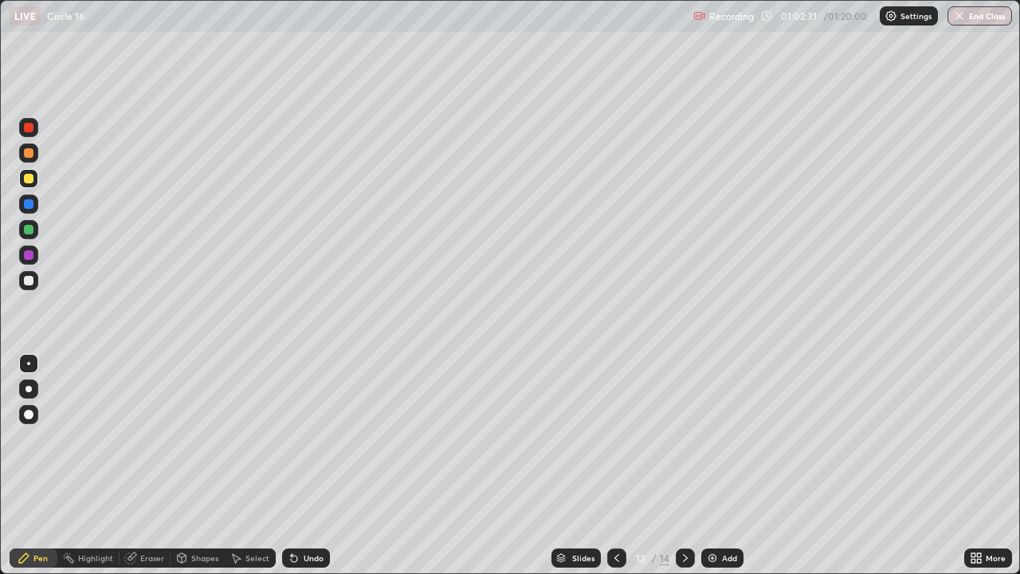
click at [615, 514] on icon at bounding box center [617, 558] width 5 height 8
click at [679, 514] on icon at bounding box center [685, 558] width 13 height 13
click at [671, 514] on div "13 / 14" at bounding box center [651, 558] width 88 height 32
click at [681, 514] on div at bounding box center [685, 557] width 19 height 19
click at [617, 514] on icon at bounding box center [617, 558] width 5 height 8
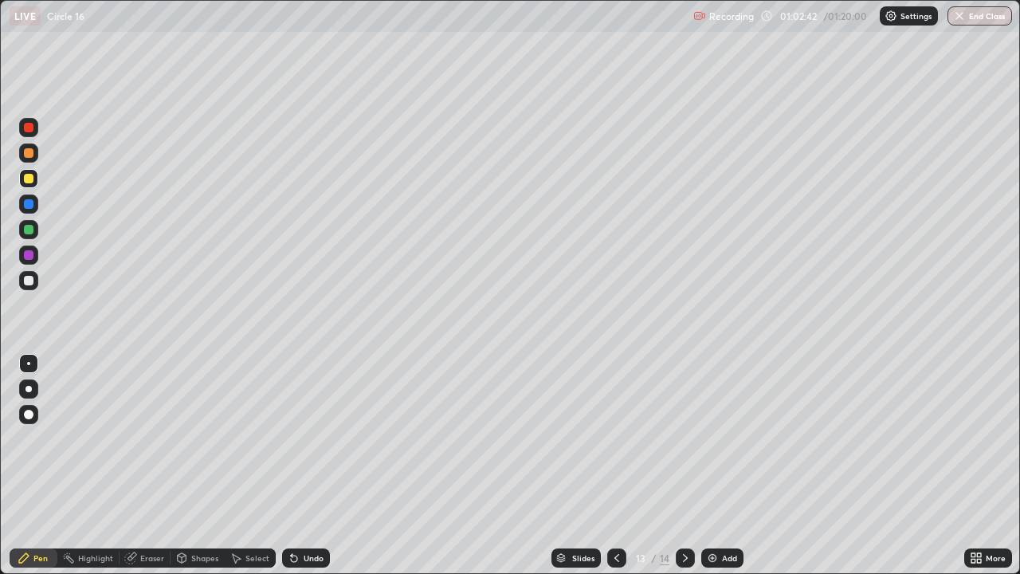
click at [611, 514] on icon at bounding box center [617, 558] width 13 height 13
click at [679, 514] on icon at bounding box center [685, 558] width 13 height 13
click at [682, 514] on icon at bounding box center [685, 558] width 13 height 13
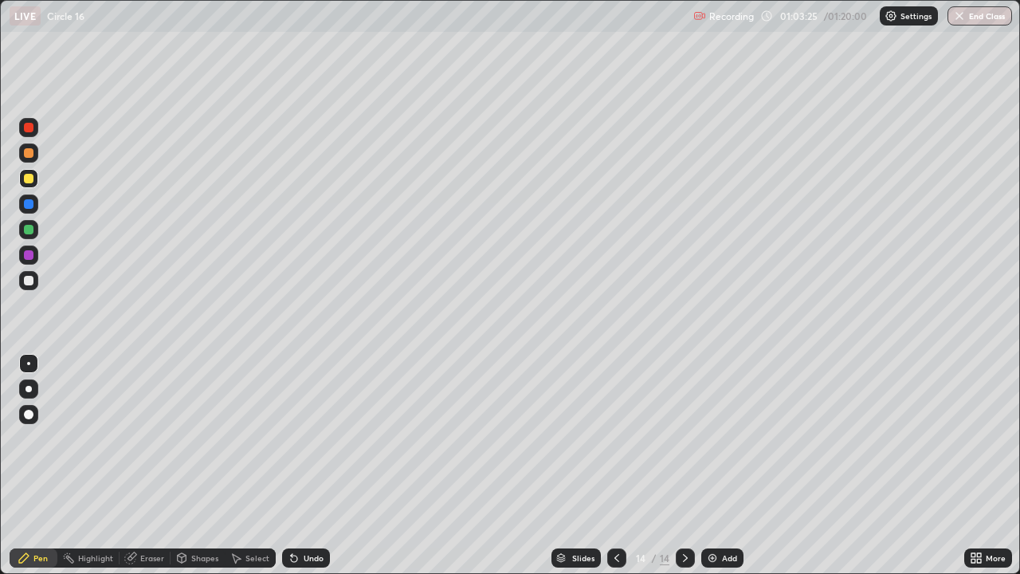
click at [621, 514] on icon at bounding box center [617, 558] width 13 height 13
click at [688, 514] on icon at bounding box center [685, 558] width 13 height 13
click at [619, 514] on icon at bounding box center [617, 558] width 13 height 13
click at [624, 514] on div at bounding box center [616, 557] width 19 height 19
click at [686, 514] on icon at bounding box center [685, 558] width 13 height 13
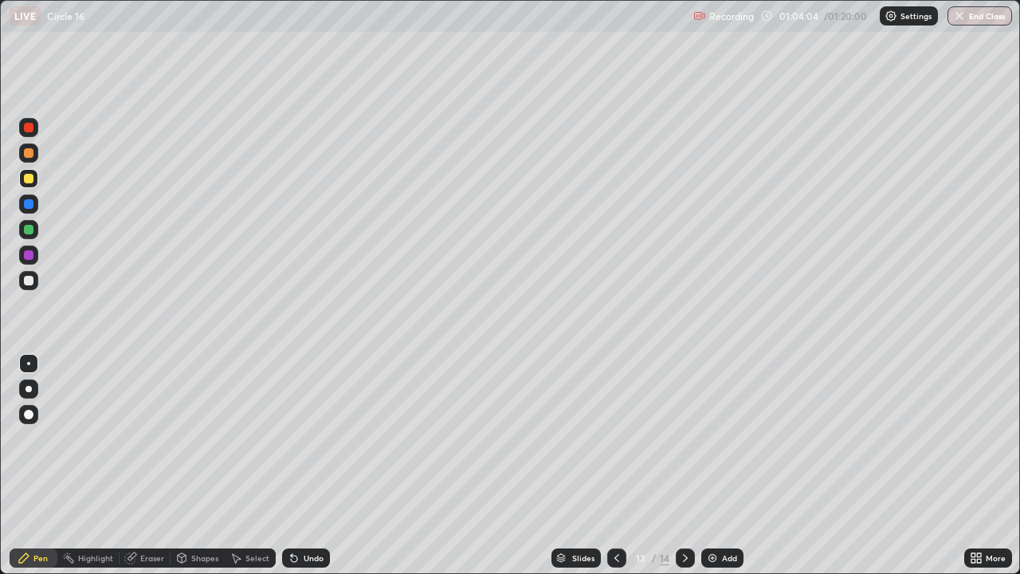
click at [689, 514] on icon at bounding box center [685, 558] width 13 height 13
click at [686, 514] on icon at bounding box center [685, 558] width 13 height 13
click at [722, 514] on div "Add" at bounding box center [729, 558] width 15 height 8
click at [622, 514] on div at bounding box center [616, 557] width 19 height 19
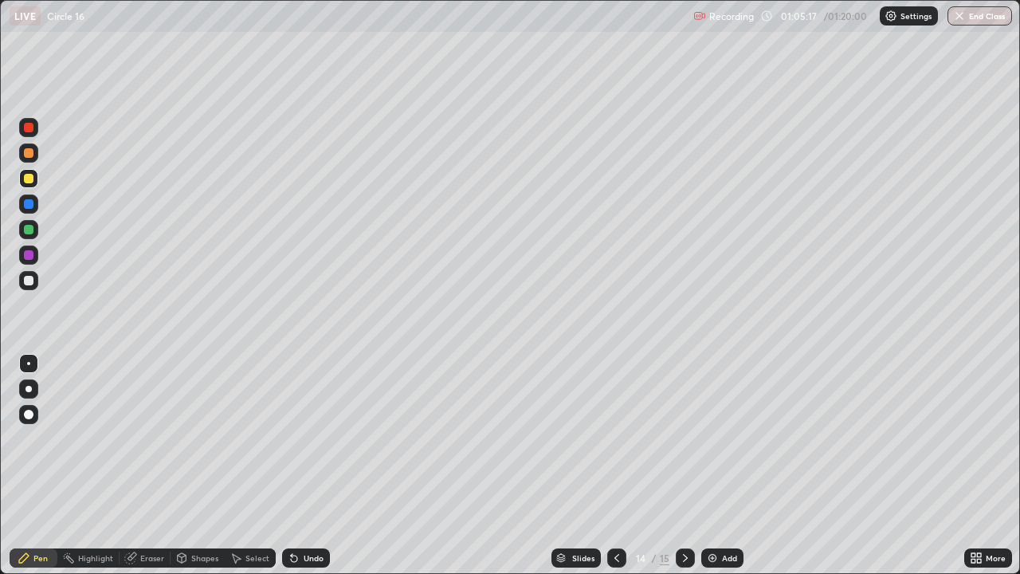
click at [685, 514] on icon at bounding box center [685, 558] width 13 height 13
click at [299, 514] on div "Undo" at bounding box center [306, 557] width 48 height 19
click at [298, 514] on div "Undo" at bounding box center [306, 557] width 48 height 19
click at [304, 514] on div "Undo" at bounding box center [314, 558] width 20 height 8
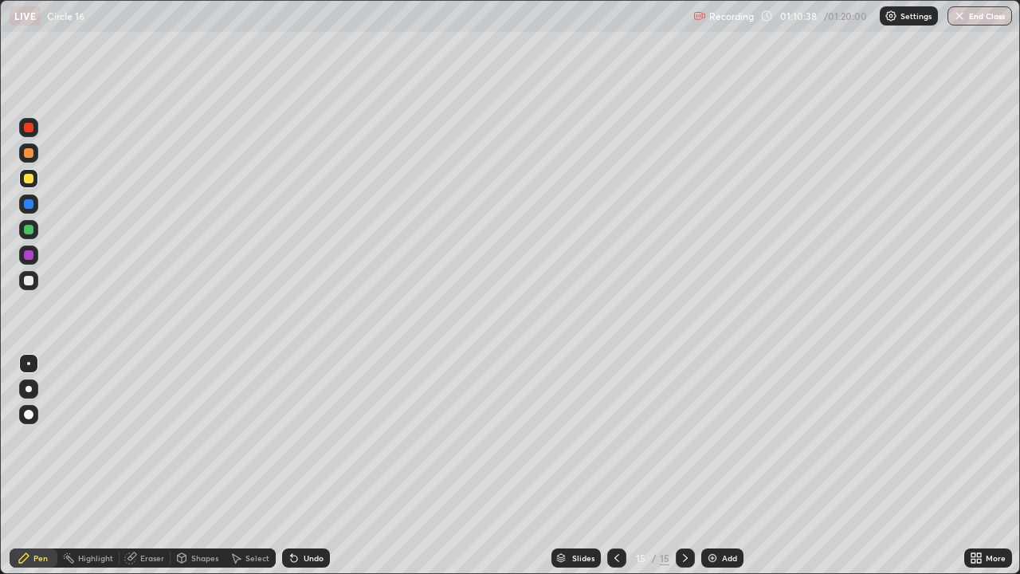
click at [26, 279] on div at bounding box center [29, 281] width 10 height 10
click at [977, 17] on button "End Class" at bounding box center [980, 15] width 65 height 19
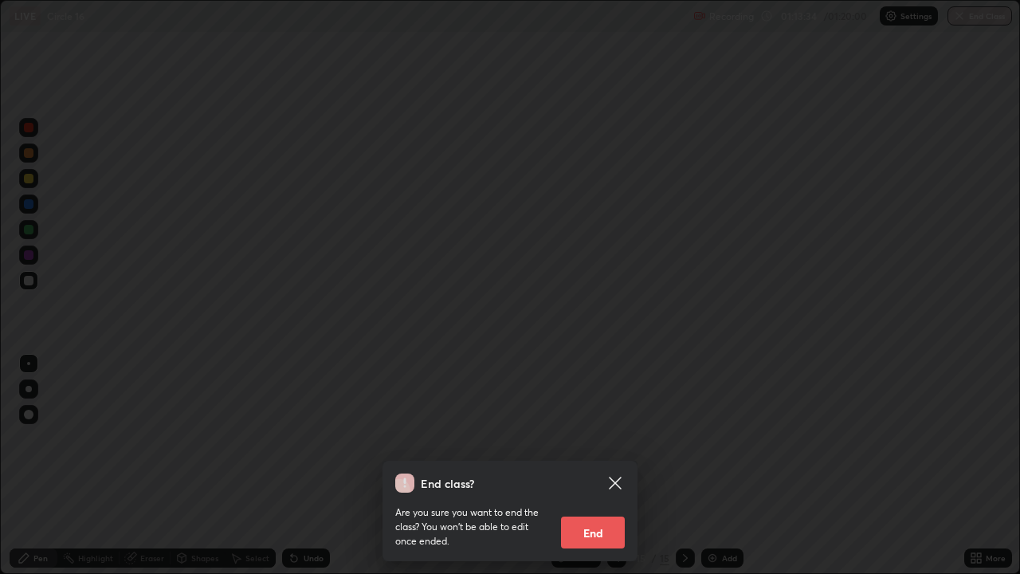
click at [611, 514] on button "End" at bounding box center [593, 533] width 64 height 32
click at [598, 514] on button "End" at bounding box center [593, 533] width 64 height 32
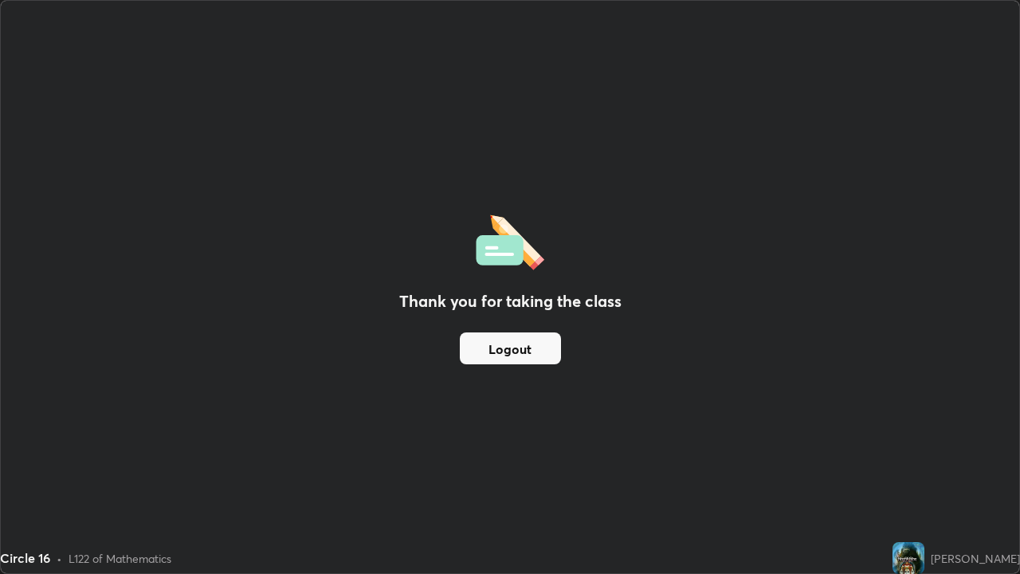
click at [627, 514] on div "Circle 16 • L122 of Mathematics" at bounding box center [443, 558] width 886 height 32
click at [493, 356] on button "Logout" at bounding box center [510, 348] width 101 height 32
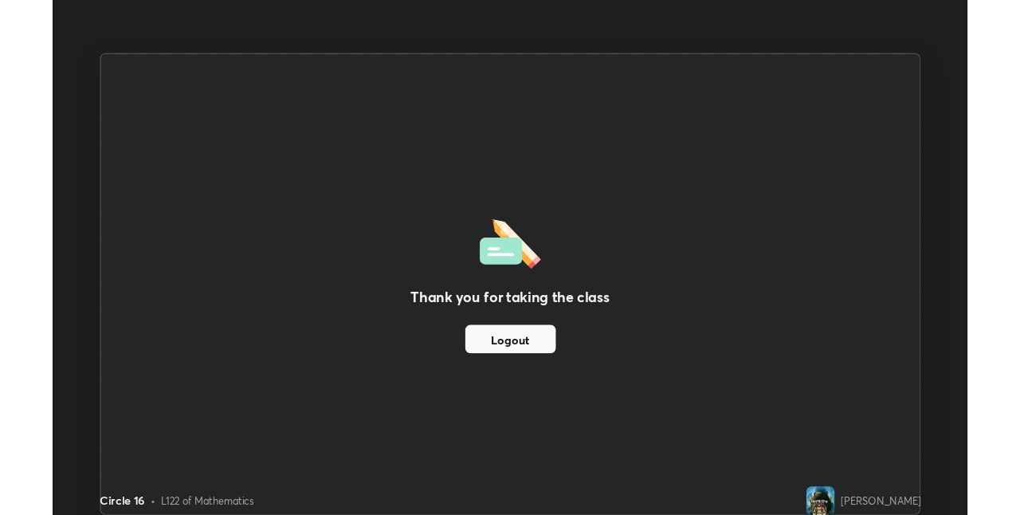
scroll to position [79205, 78700]
